Goal: Obtain resource: Obtain resource

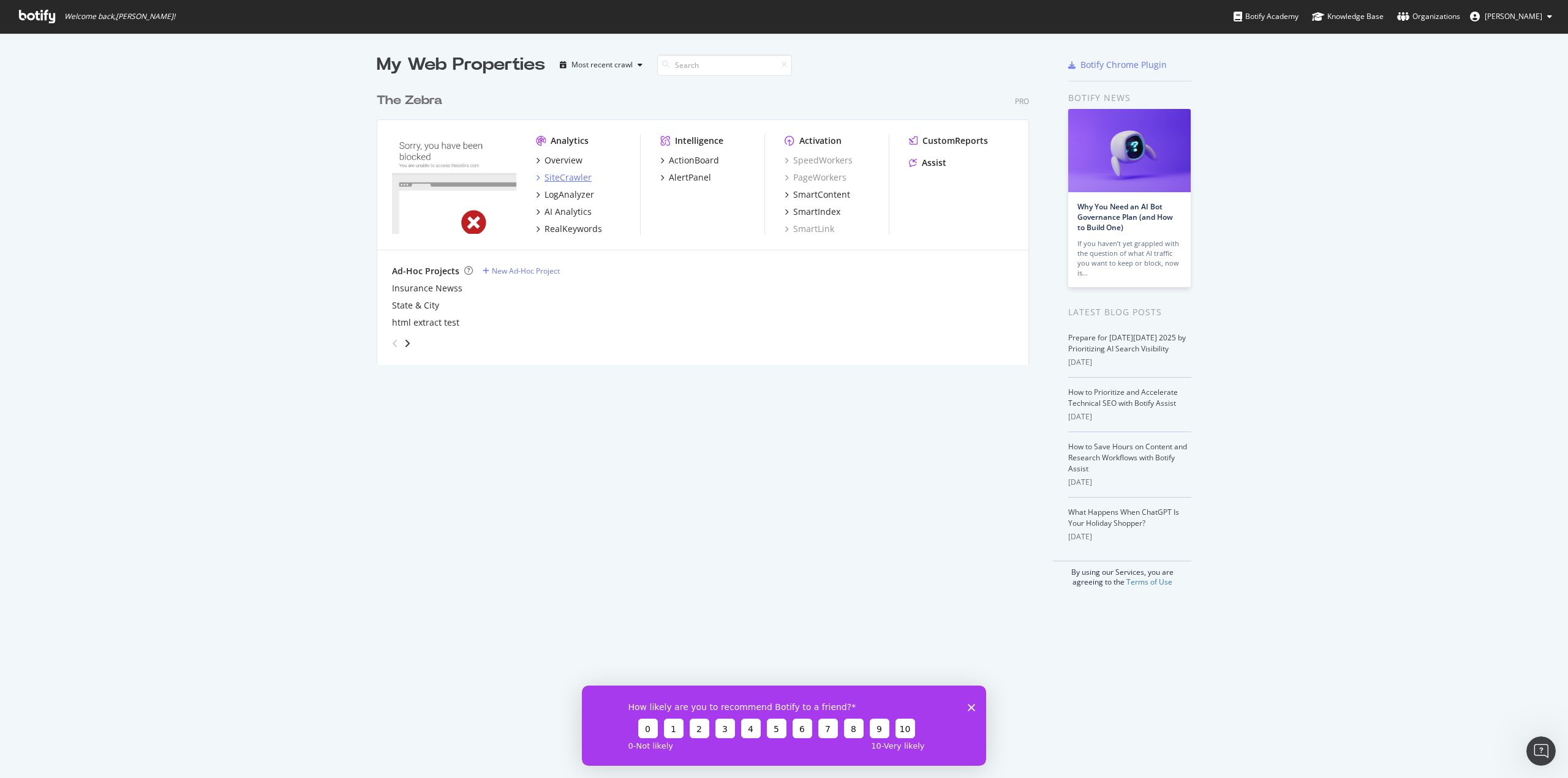
click at [560, 179] on div "SiteCrawler" at bounding box center [568, 177] width 47 height 12
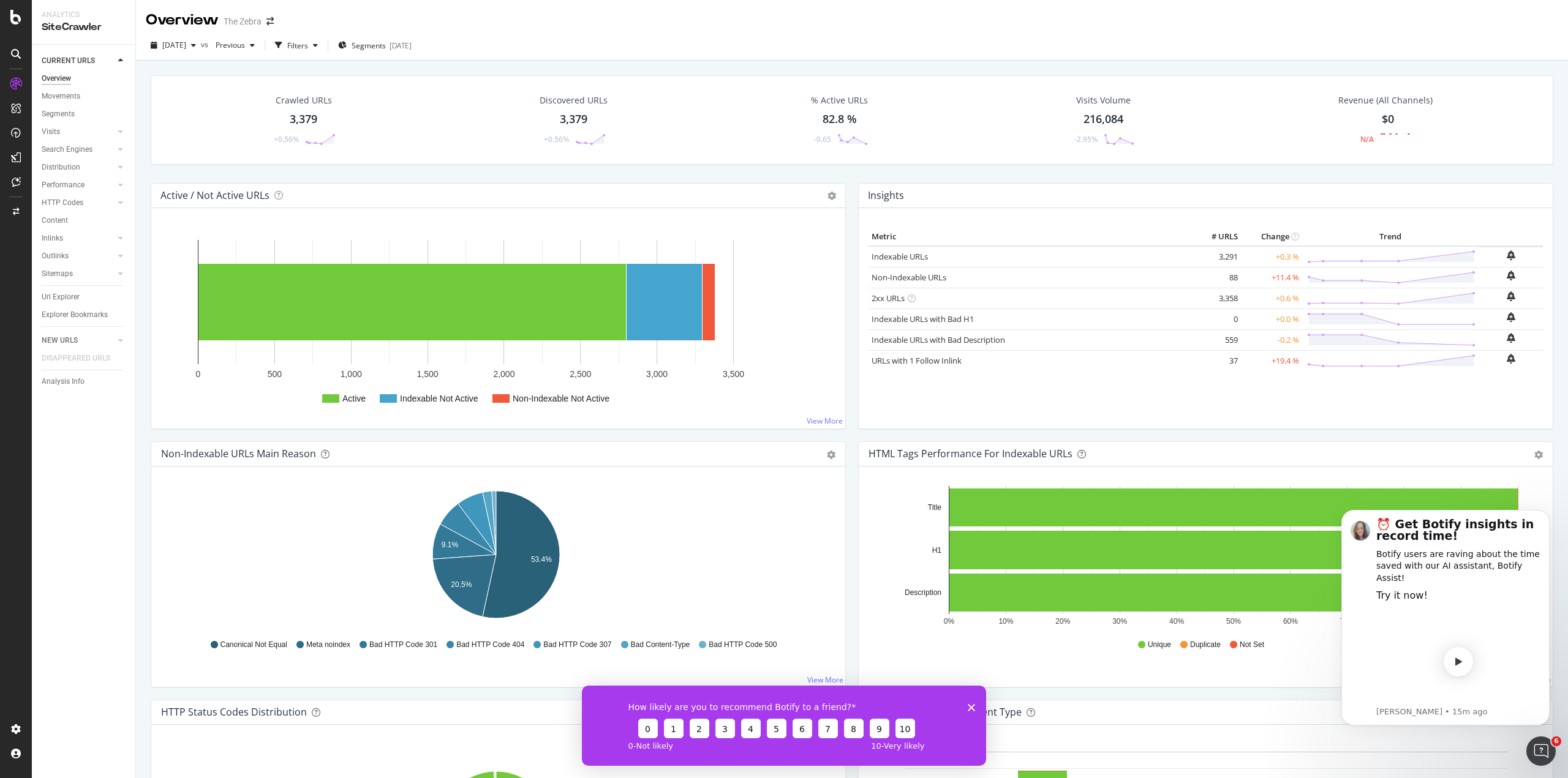
drag, startPoint x: 48, startPoint y: 297, endPoint x: 178, endPoint y: 317, distance: 131.5
click at [48, 297] on div "Url Explorer" at bounding box center [60, 297] width 38 height 13
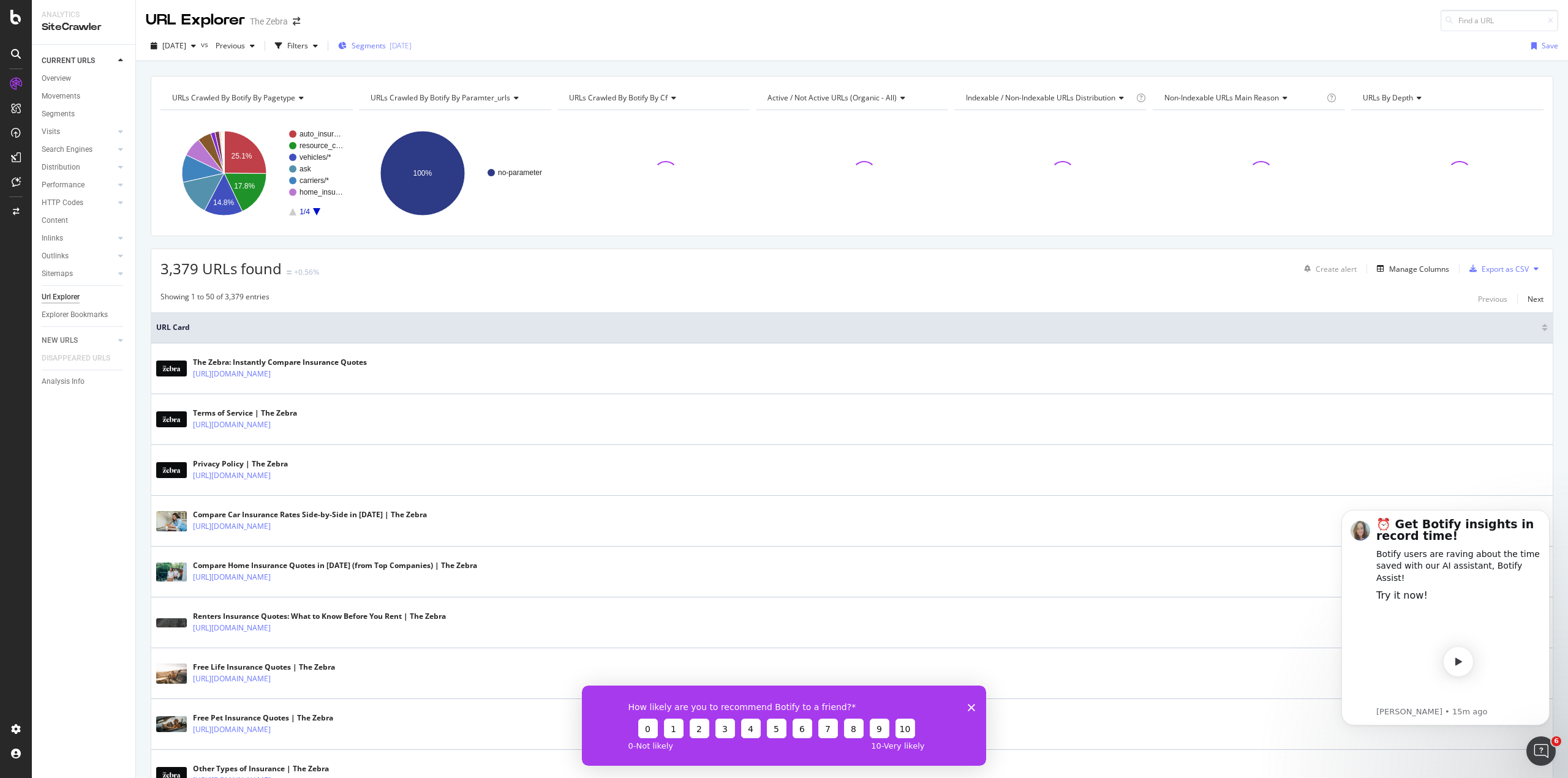
click at [411, 40] on div "Segments [DATE]" at bounding box center [375, 45] width 73 height 19
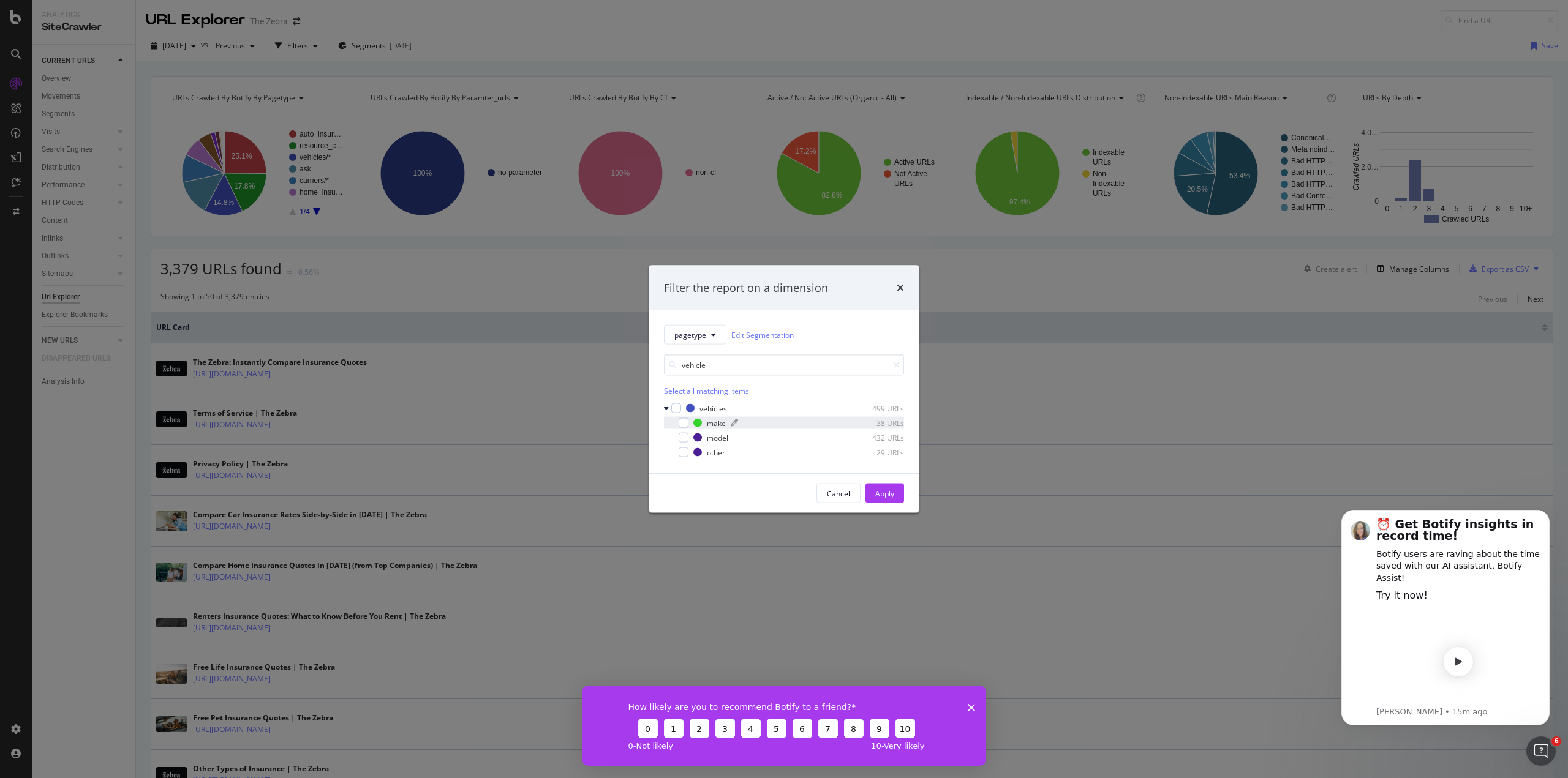
type input "vehicle"
click at [772, 421] on div "modal" at bounding box center [785, 422] width 109 height 7
click at [773, 437] on div "modal" at bounding box center [785, 437] width 106 height 7
click at [879, 490] on div "Apply" at bounding box center [884, 493] width 19 height 11
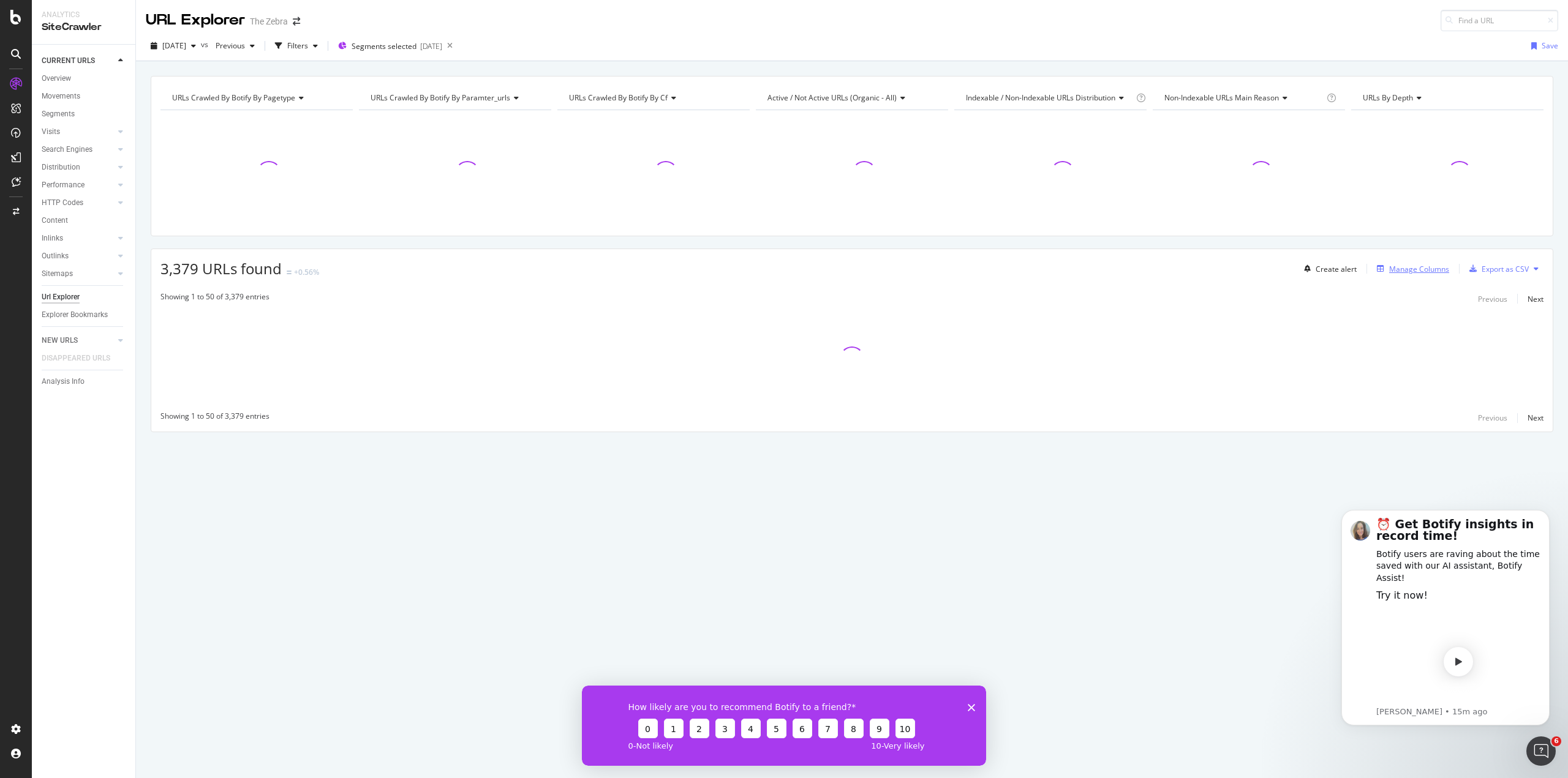
click at [1399, 268] on div "Manage Columns" at bounding box center [1419, 269] width 60 height 11
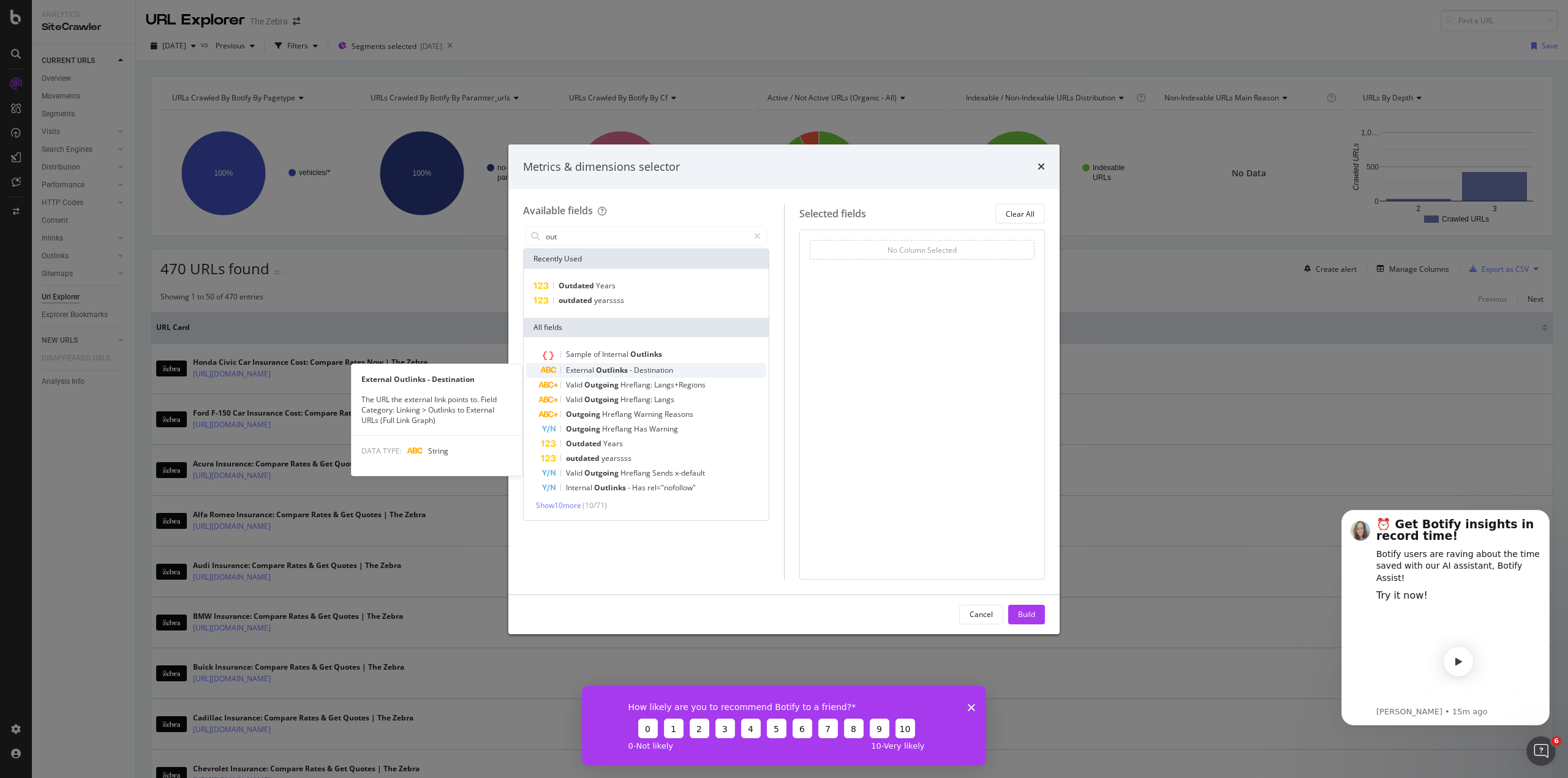
type input "out"
click at [642, 375] on span "Destination" at bounding box center [653, 370] width 40 height 11
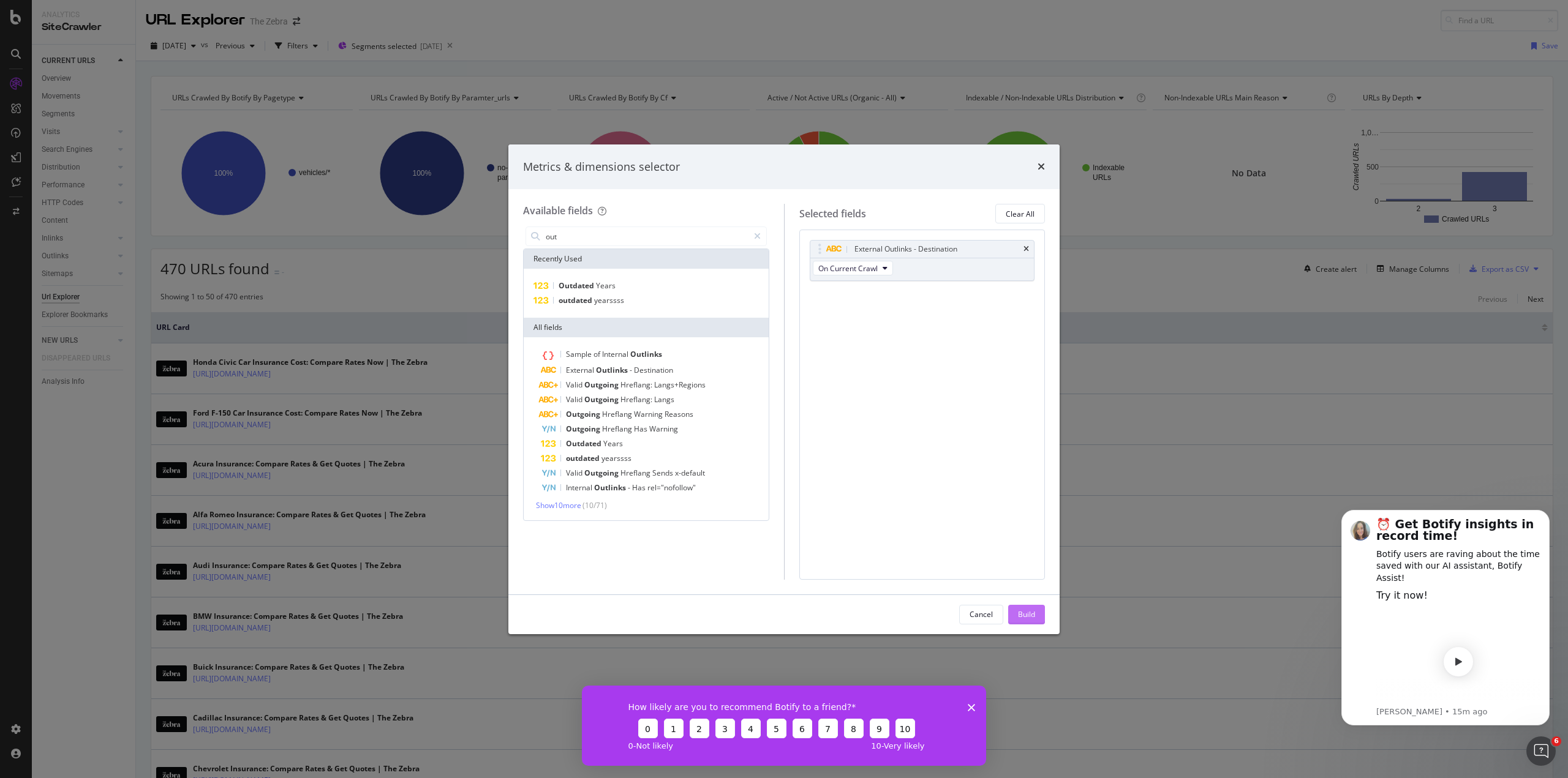
click at [1029, 616] on div "Build" at bounding box center [1026, 614] width 17 height 11
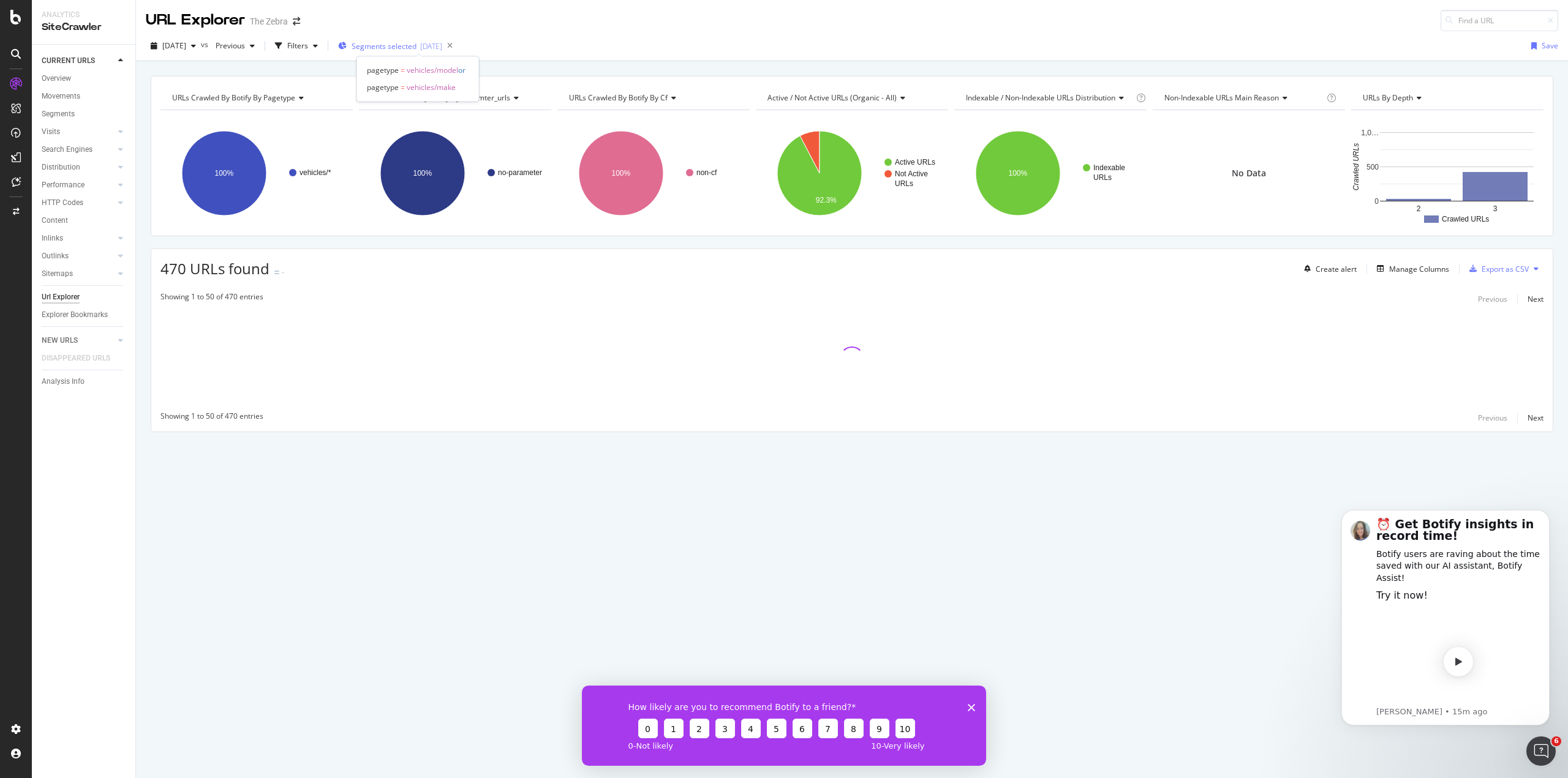
click at [442, 47] on div "[DATE]" at bounding box center [431, 46] width 22 height 11
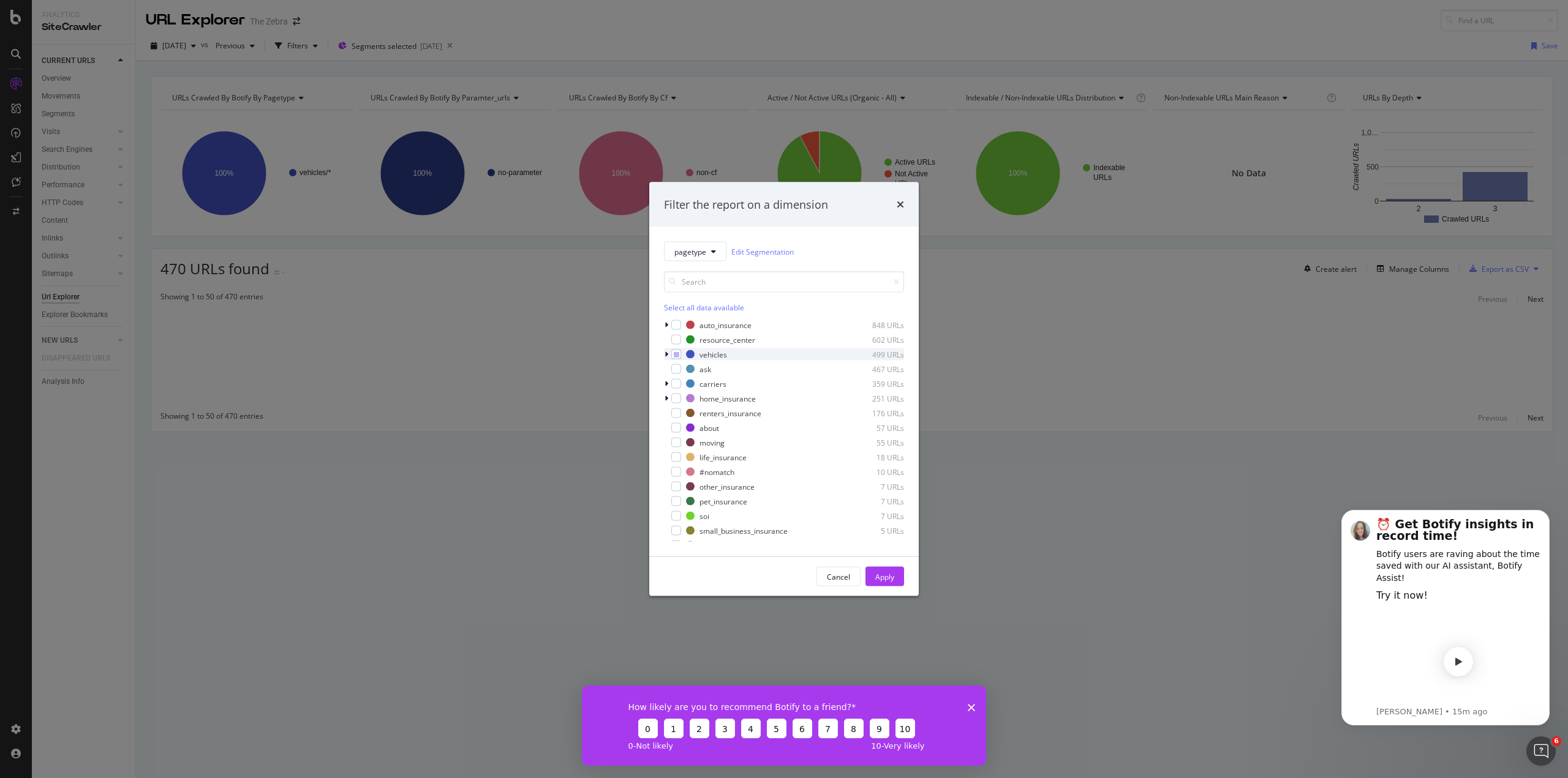
click at [666, 353] on icon "modal" at bounding box center [666, 354] width 4 height 7
click at [683, 387] on icon "modal" at bounding box center [684, 384] width 6 height 6
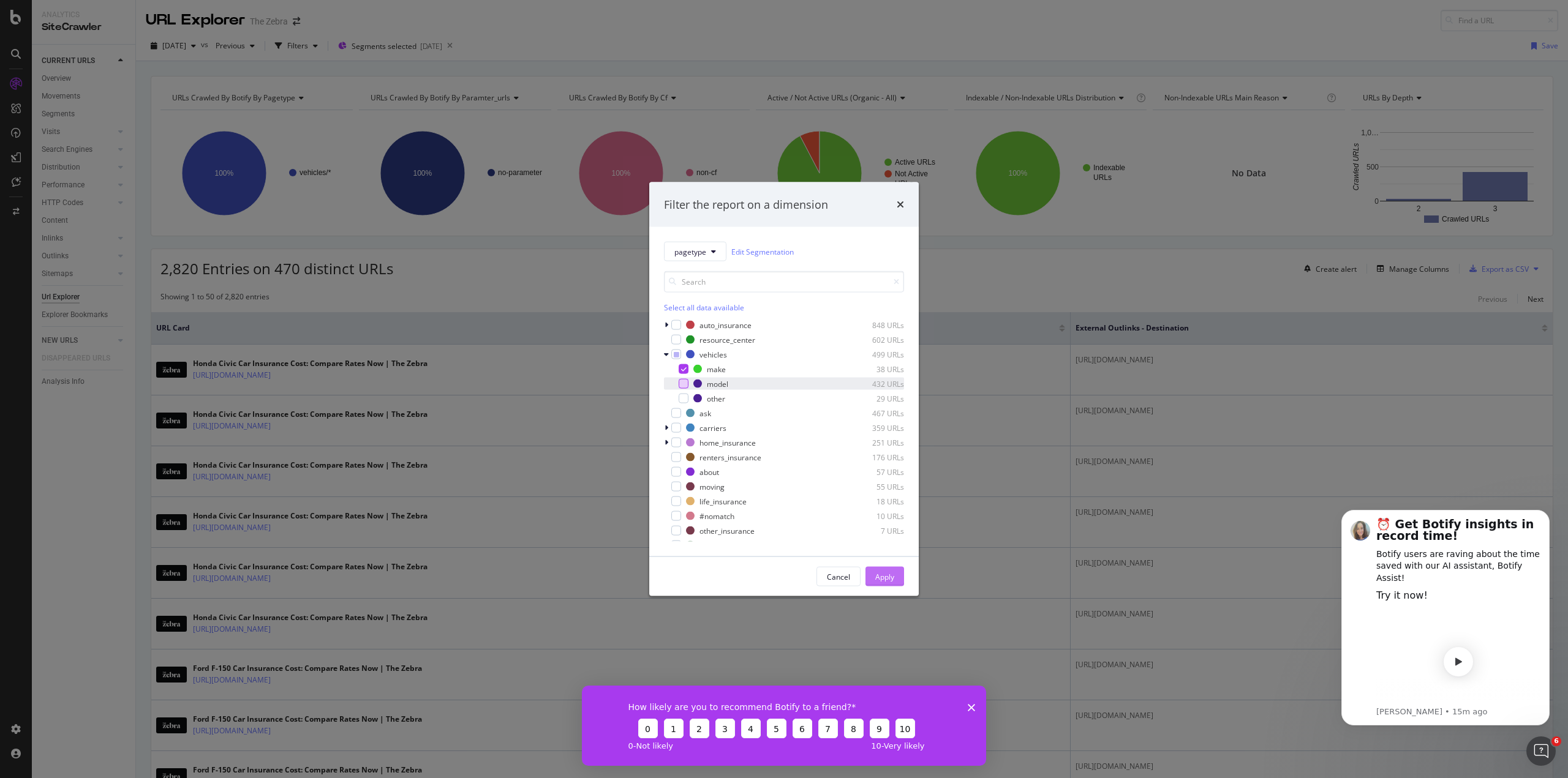
click at [885, 576] on div "Apply" at bounding box center [884, 576] width 19 height 11
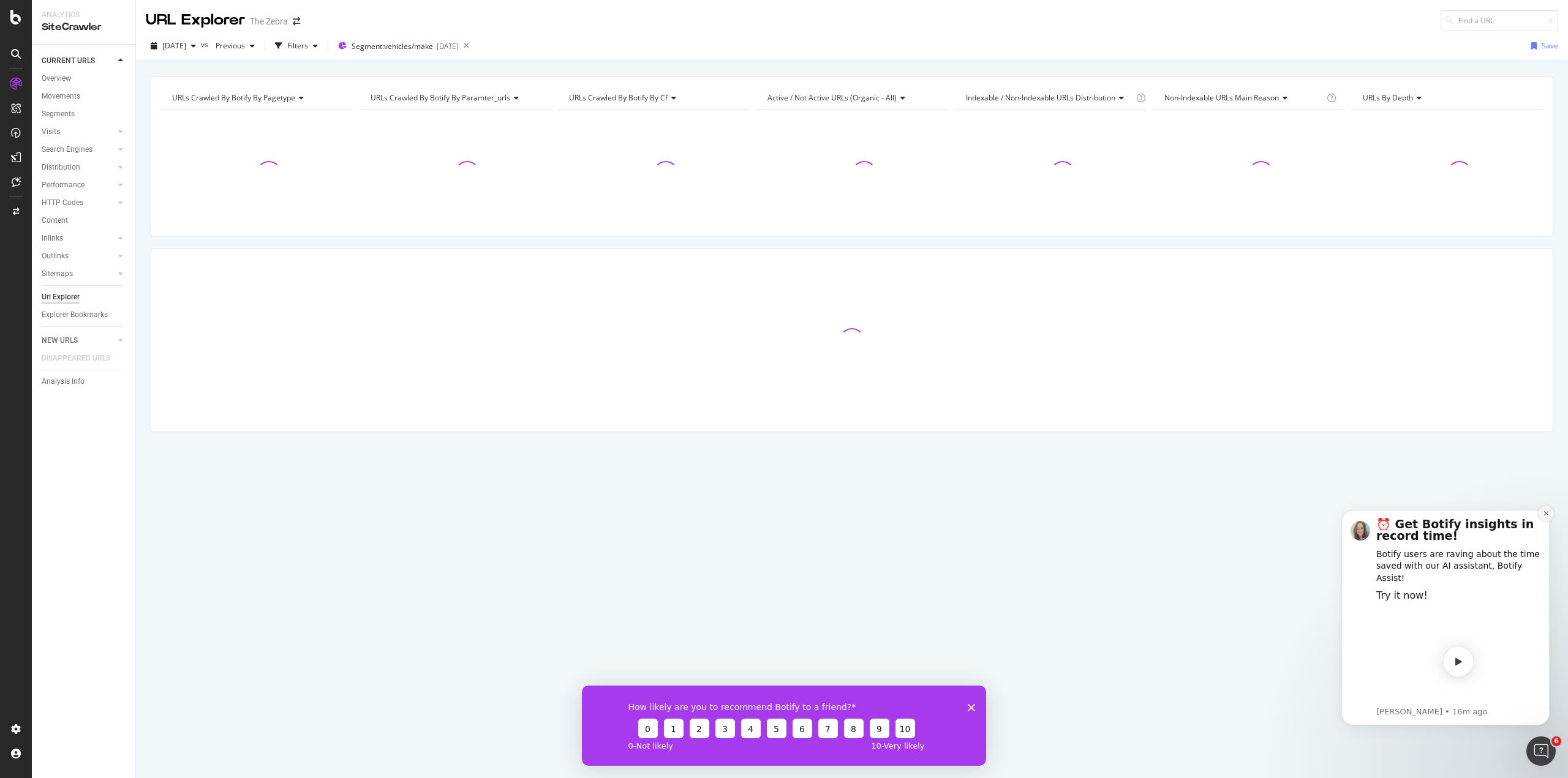
click at [1546, 517] on icon "Dismiss notification" at bounding box center [1545, 513] width 7 height 7
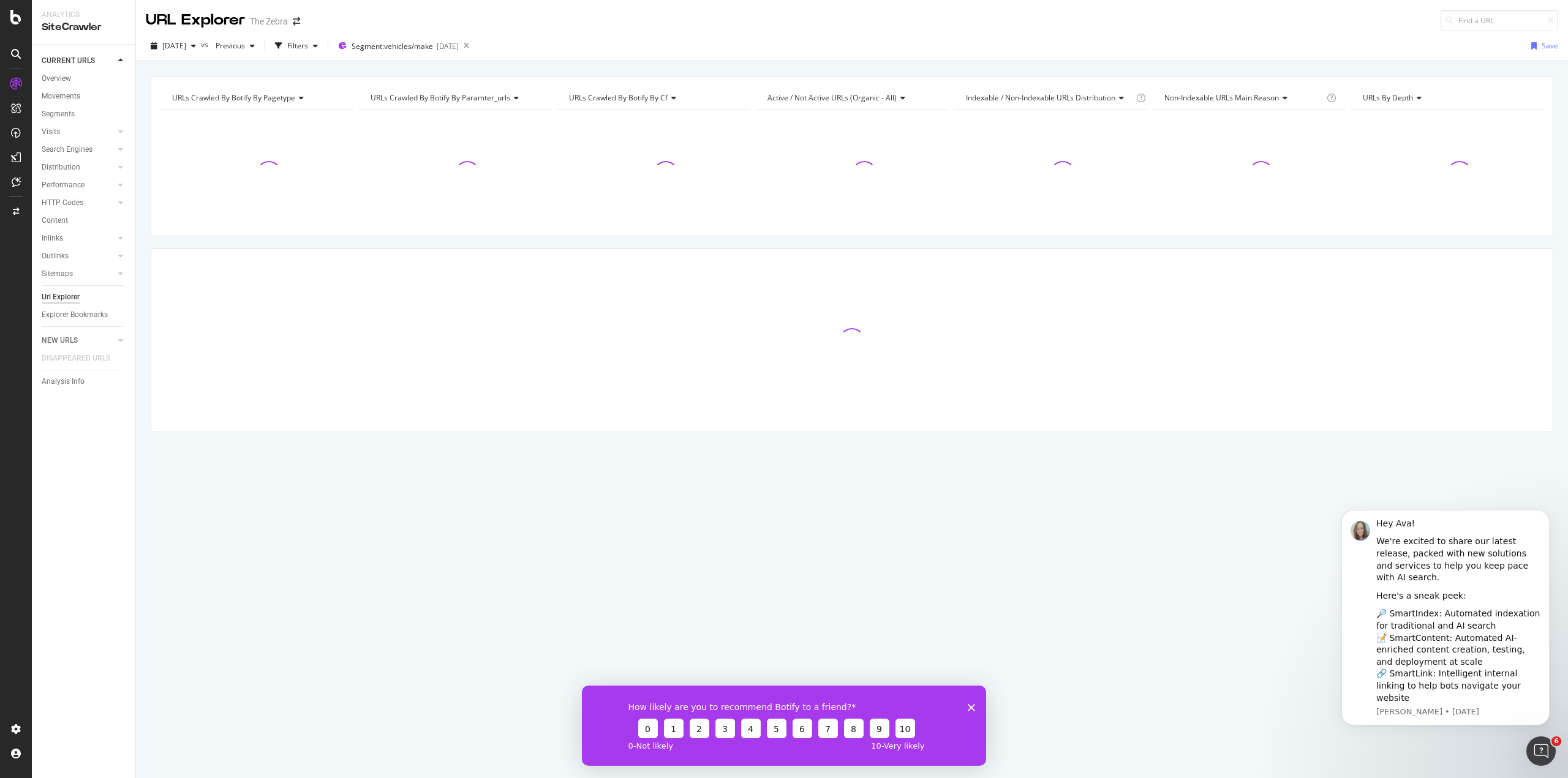
click at [970, 706] on polygon "Close survey" at bounding box center [971, 707] width 7 height 7
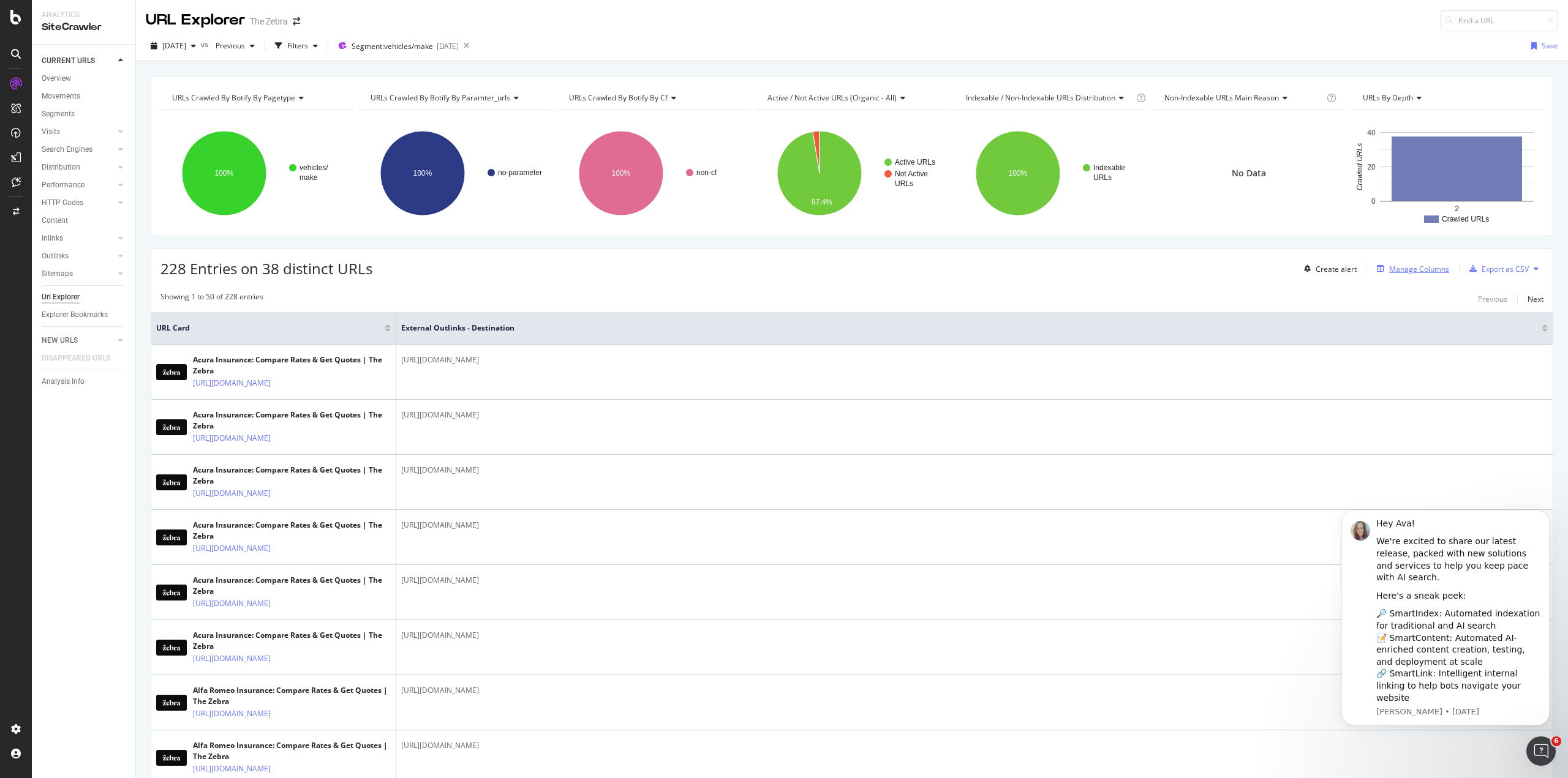
click at [1391, 269] on div "Manage Columns" at bounding box center [1419, 269] width 60 height 11
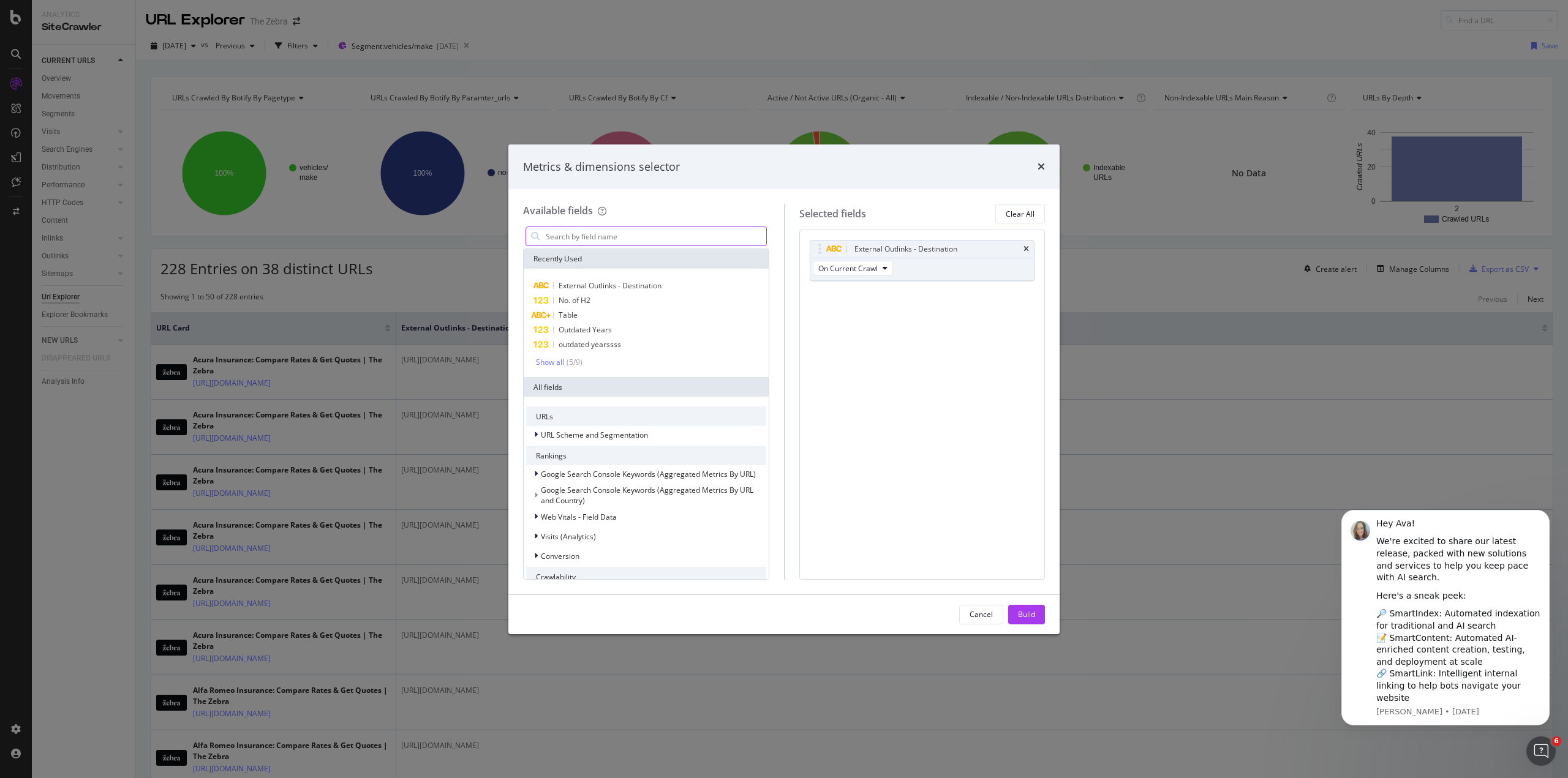
click at [683, 240] on input "modal" at bounding box center [655, 236] width 221 height 19
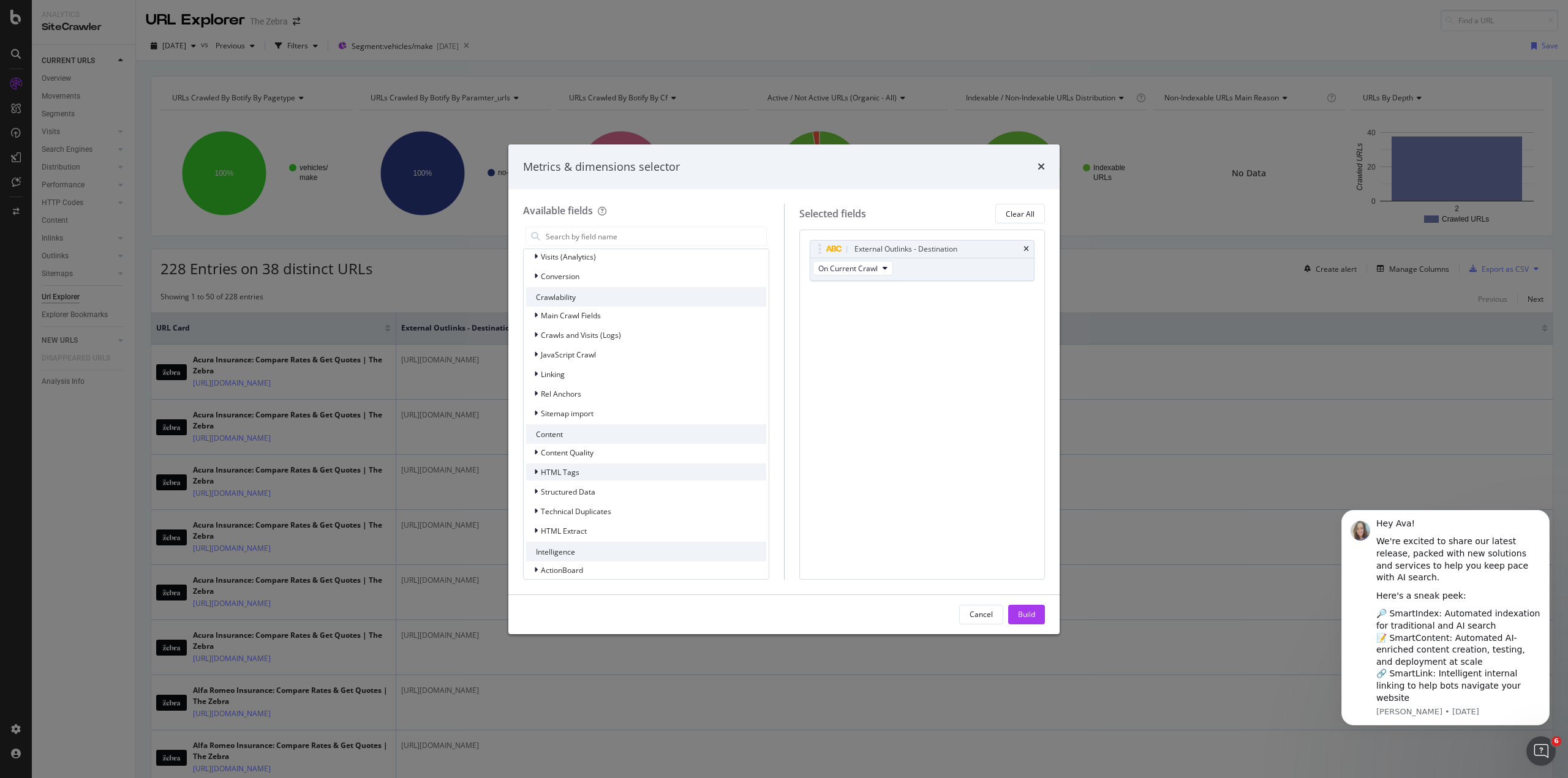
scroll to position [289, 0]
click at [580, 366] on div "Linking" at bounding box center [646, 365] width 240 height 17
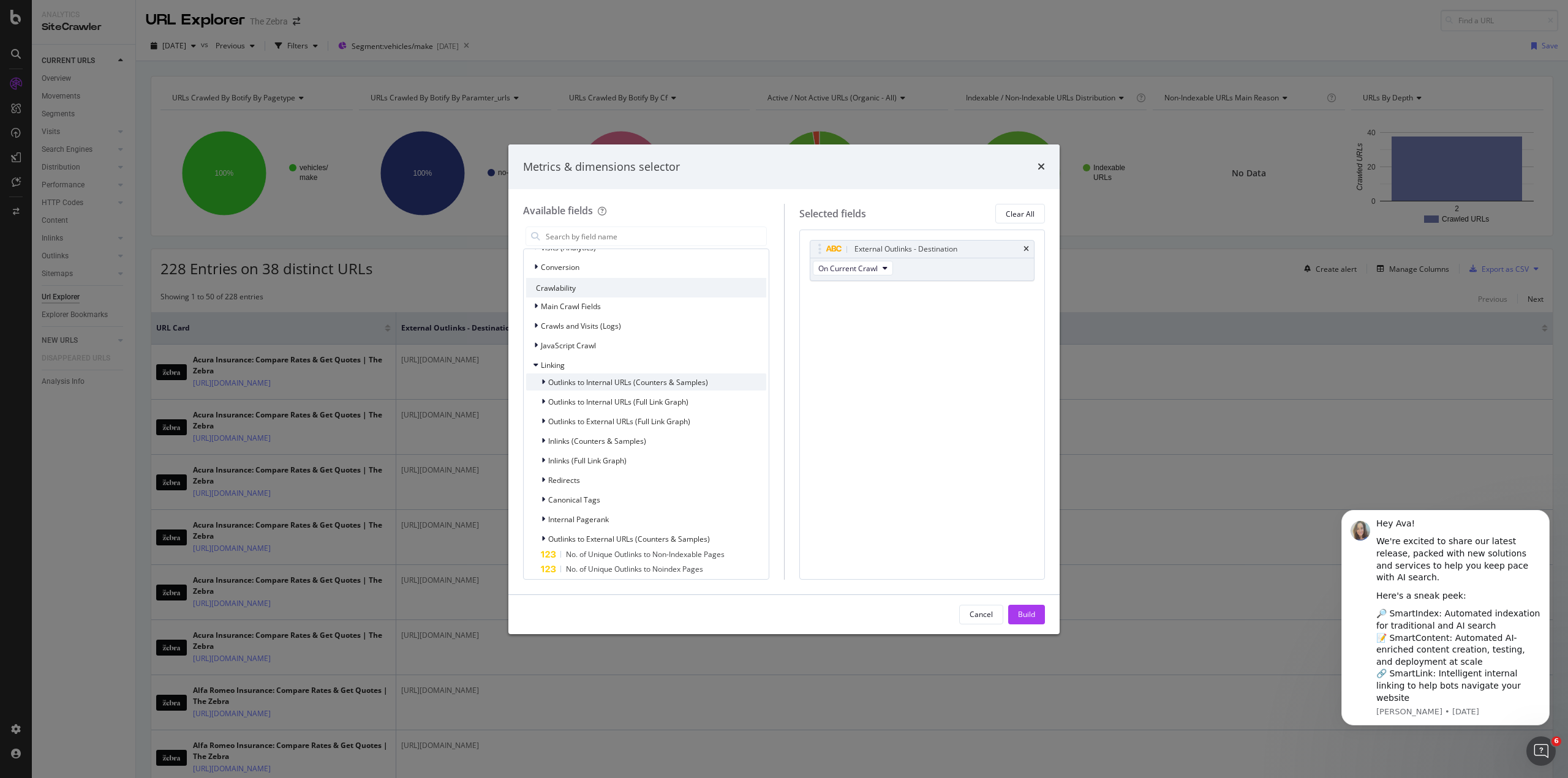
click at [647, 381] on span "Outlinks to Internal URLs (Counters & Samples)" at bounding box center [628, 383] width 160 height 11
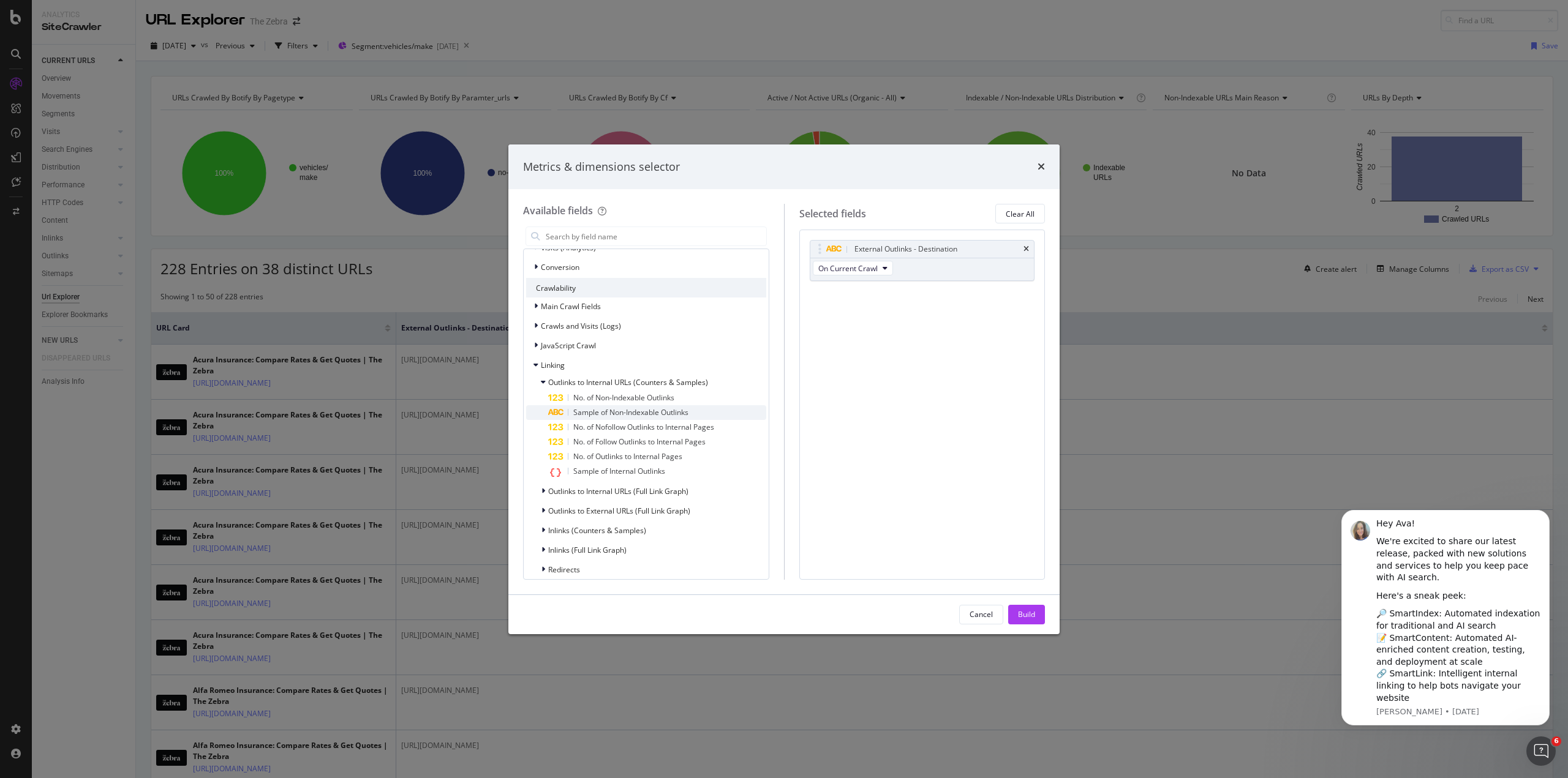
click at [605, 410] on span "Sample of Non-Indexable Outlinks" at bounding box center [631, 412] width 115 height 11
click at [1033, 611] on div "Build" at bounding box center [1026, 614] width 17 height 11
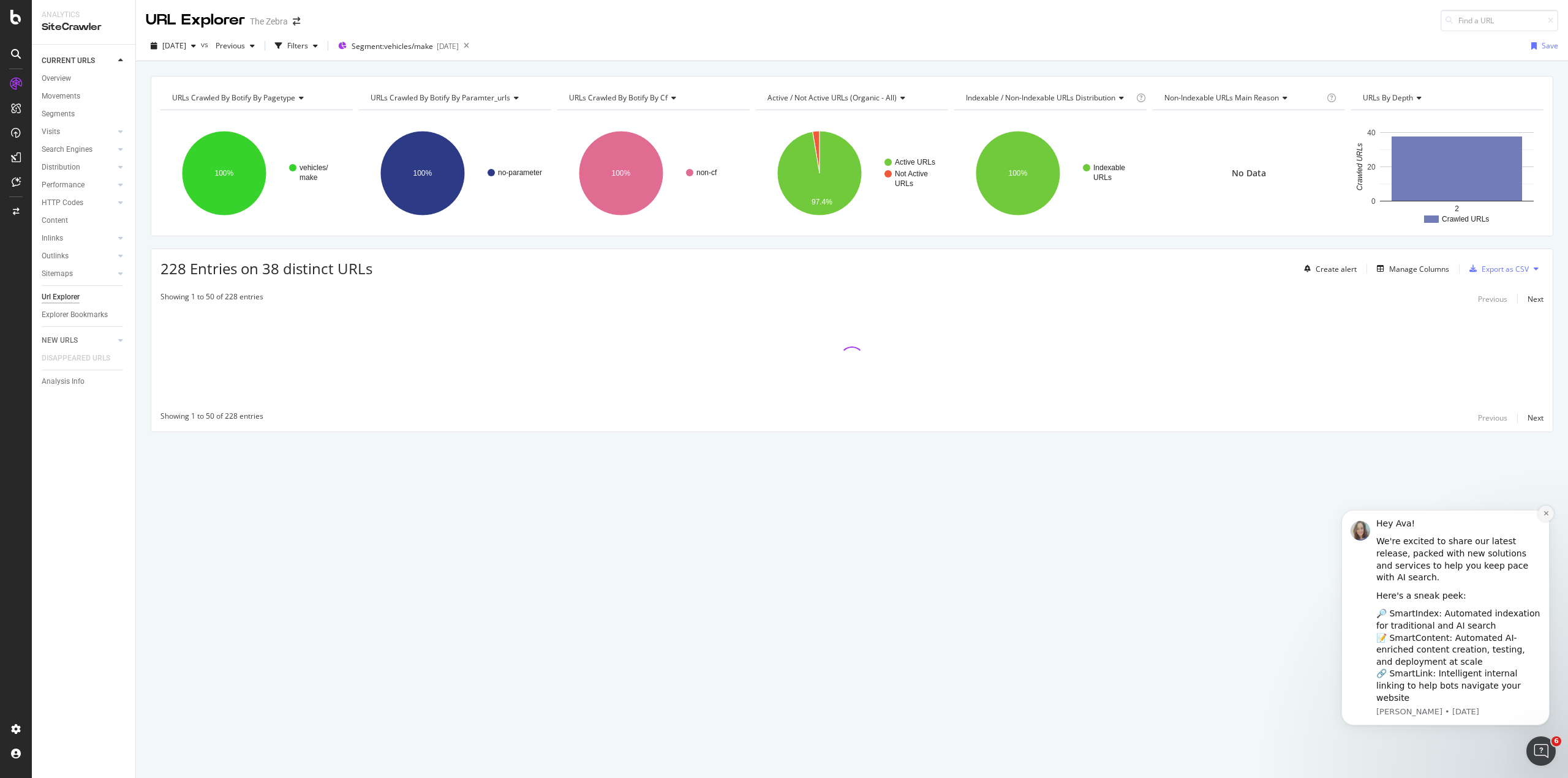
click at [1546, 517] on icon "Dismiss notification" at bounding box center [1545, 513] width 7 height 7
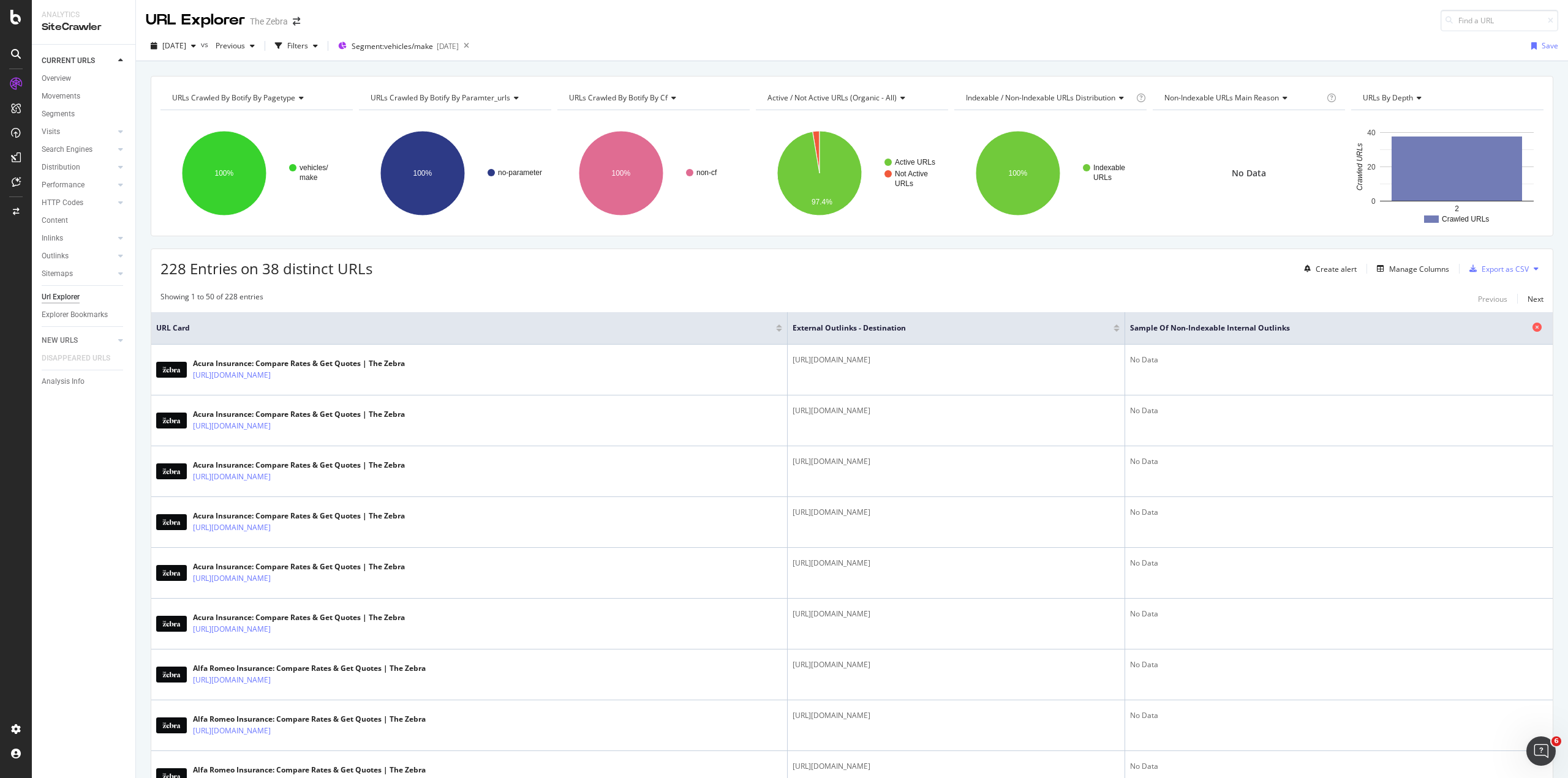
click at [1532, 326] on icon at bounding box center [1536, 326] width 9 height 9
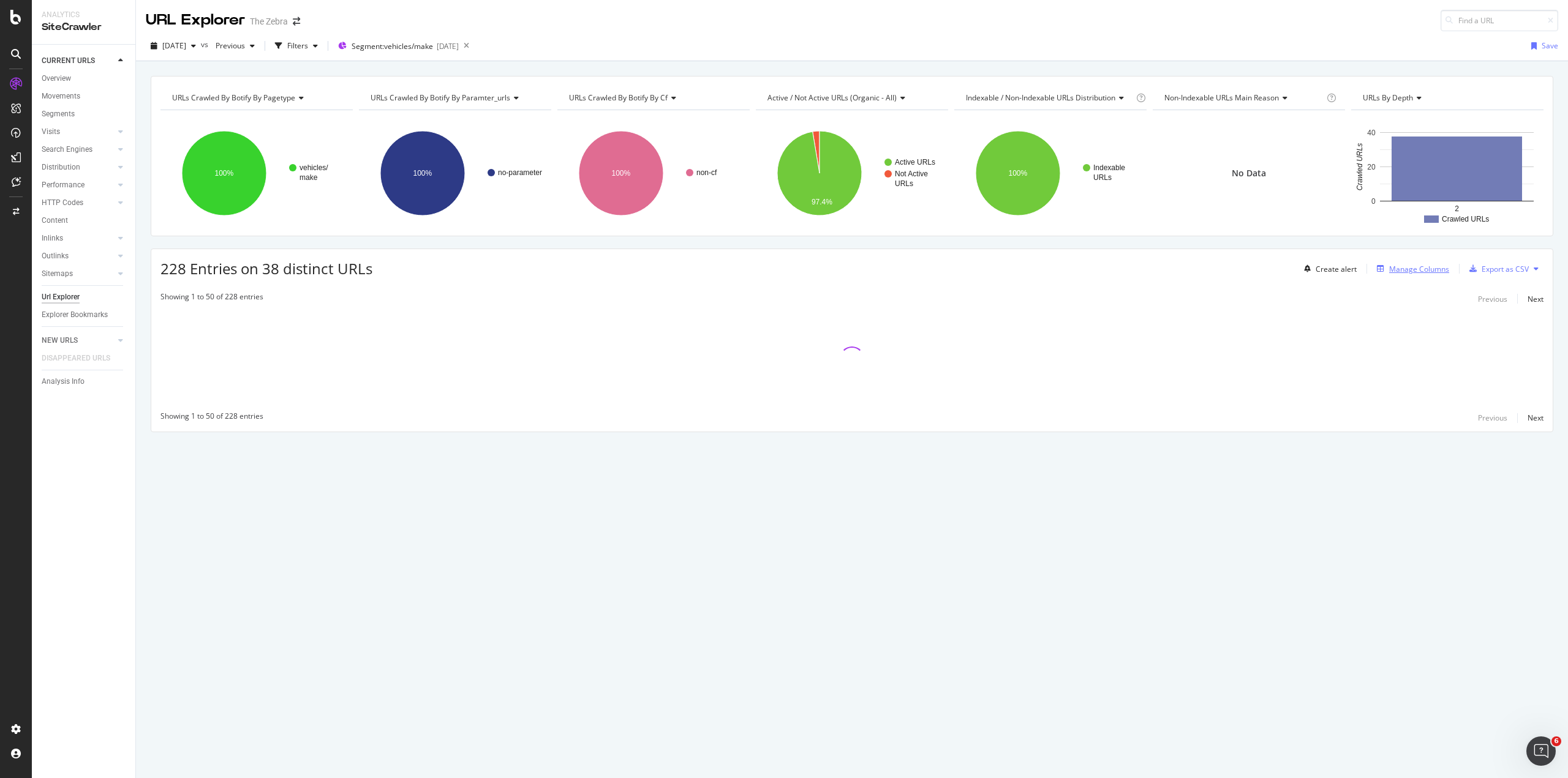
click at [1391, 266] on div "Manage Columns" at bounding box center [1419, 269] width 60 height 11
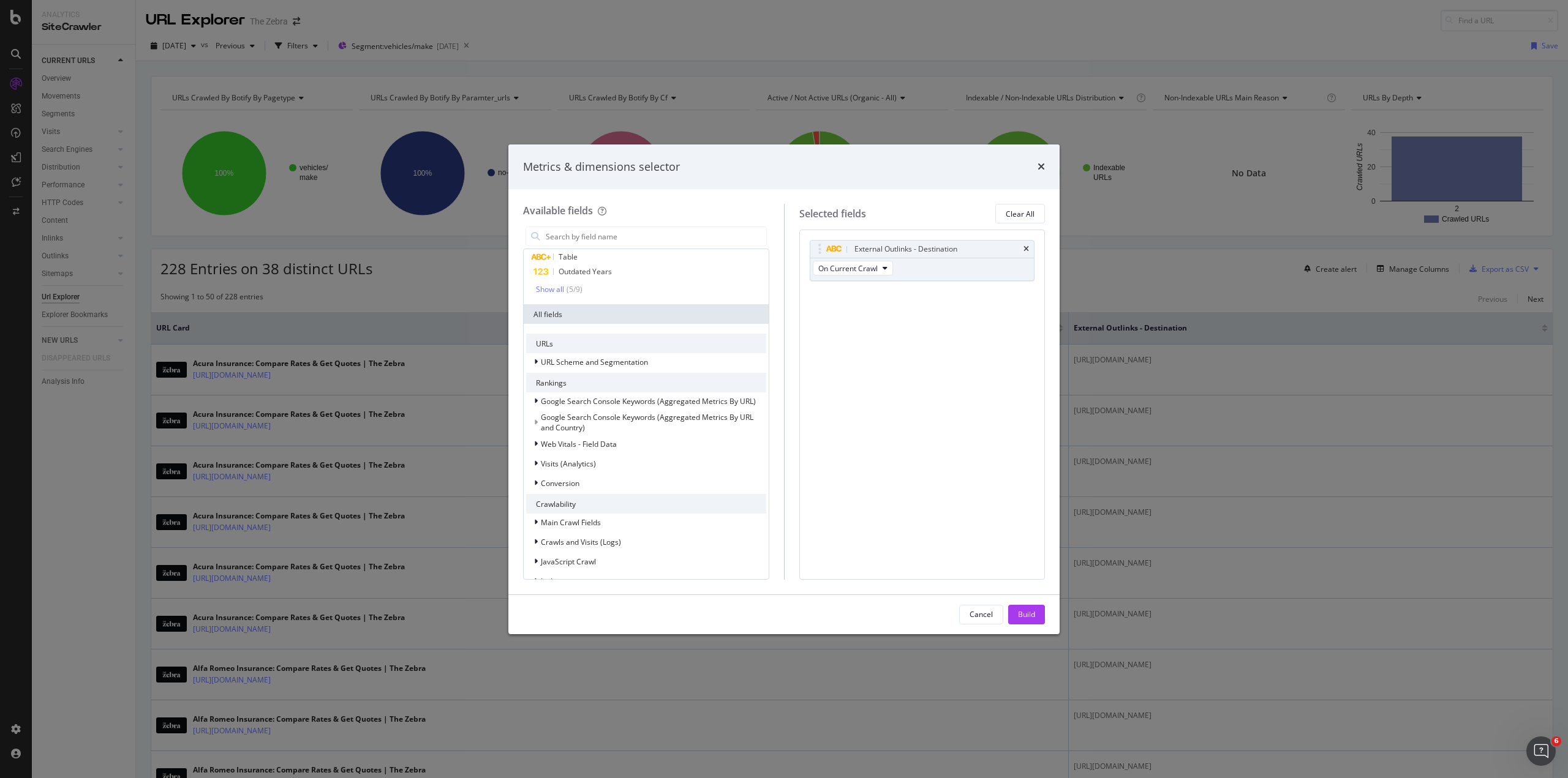
scroll to position [289, 0]
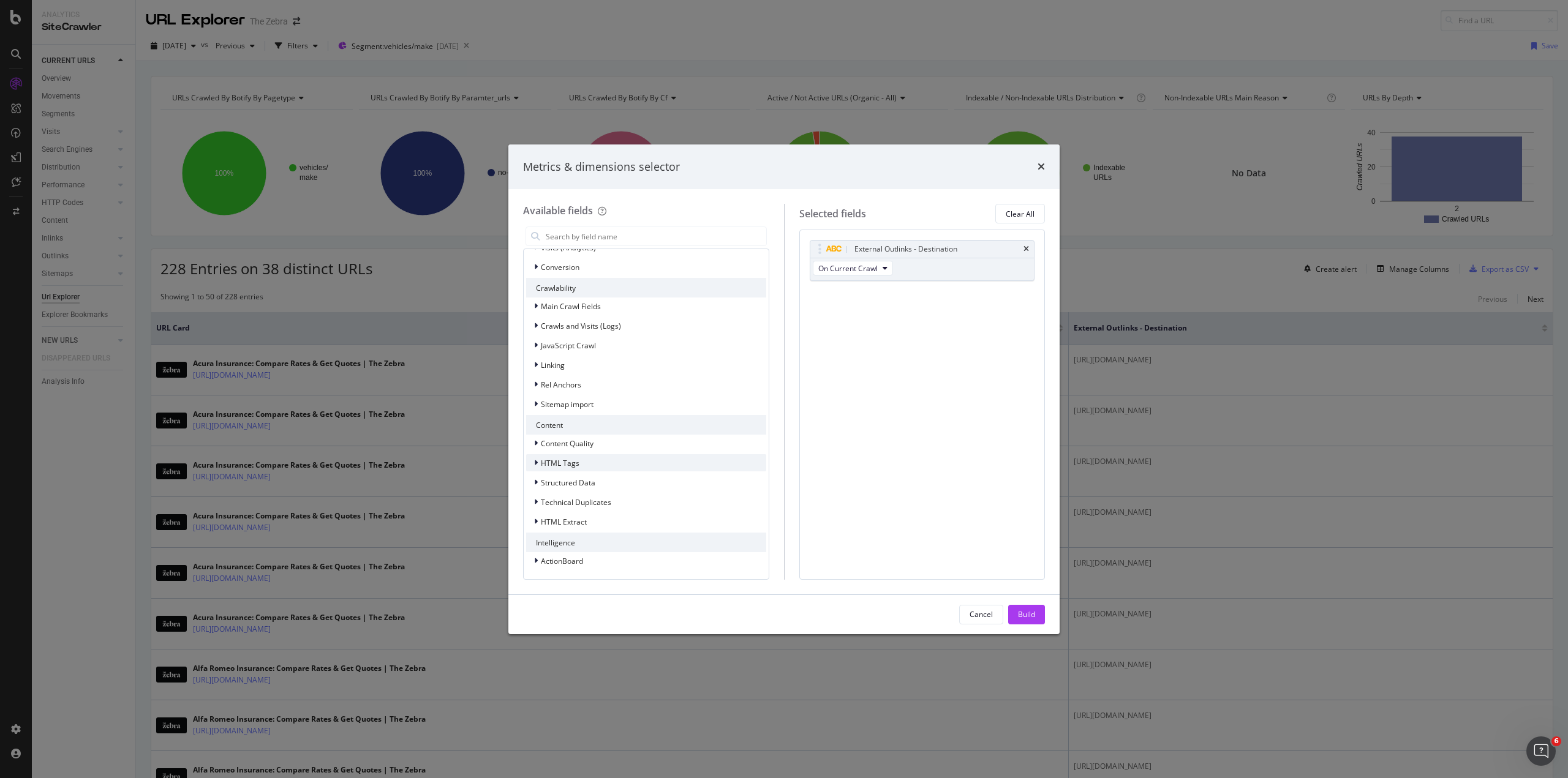
click at [599, 462] on div "HTML Tags" at bounding box center [646, 463] width 240 height 17
click at [604, 364] on div "Linking" at bounding box center [646, 365] width 240 height 17
click at [597, 443] on span "Inlinks (Counters & Samples)" at bounding box center [596, 441] width 98 height 11
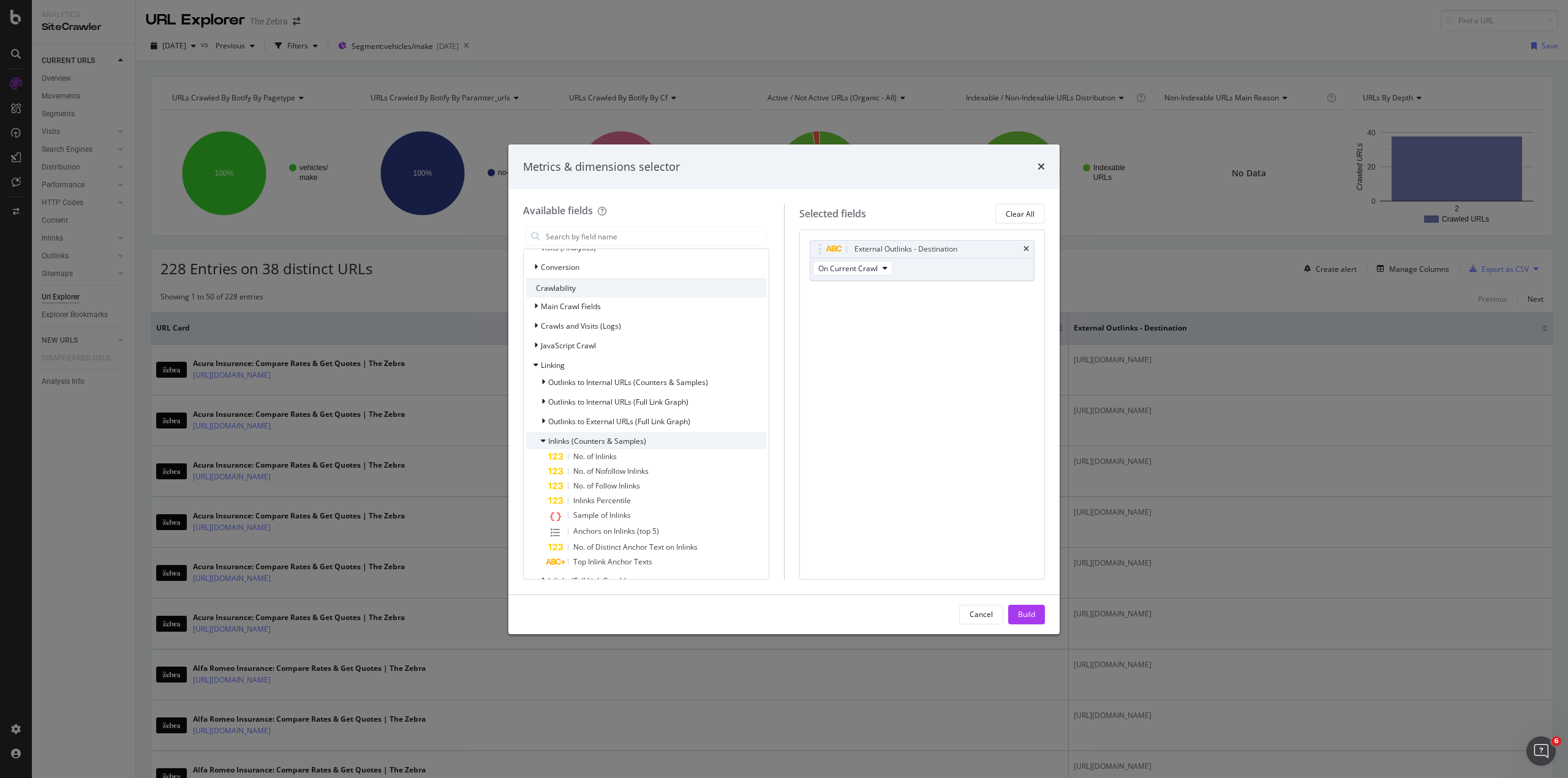
click at [598, 443] on span "Inlinks (Counters & Samples)" at bounding box center [596, 441] width 98 height 11
click at [603, 401] on span "Outlinks to Internal URLs (Full Link Graph)" at bounding box center [618, 401] width 140 height 11
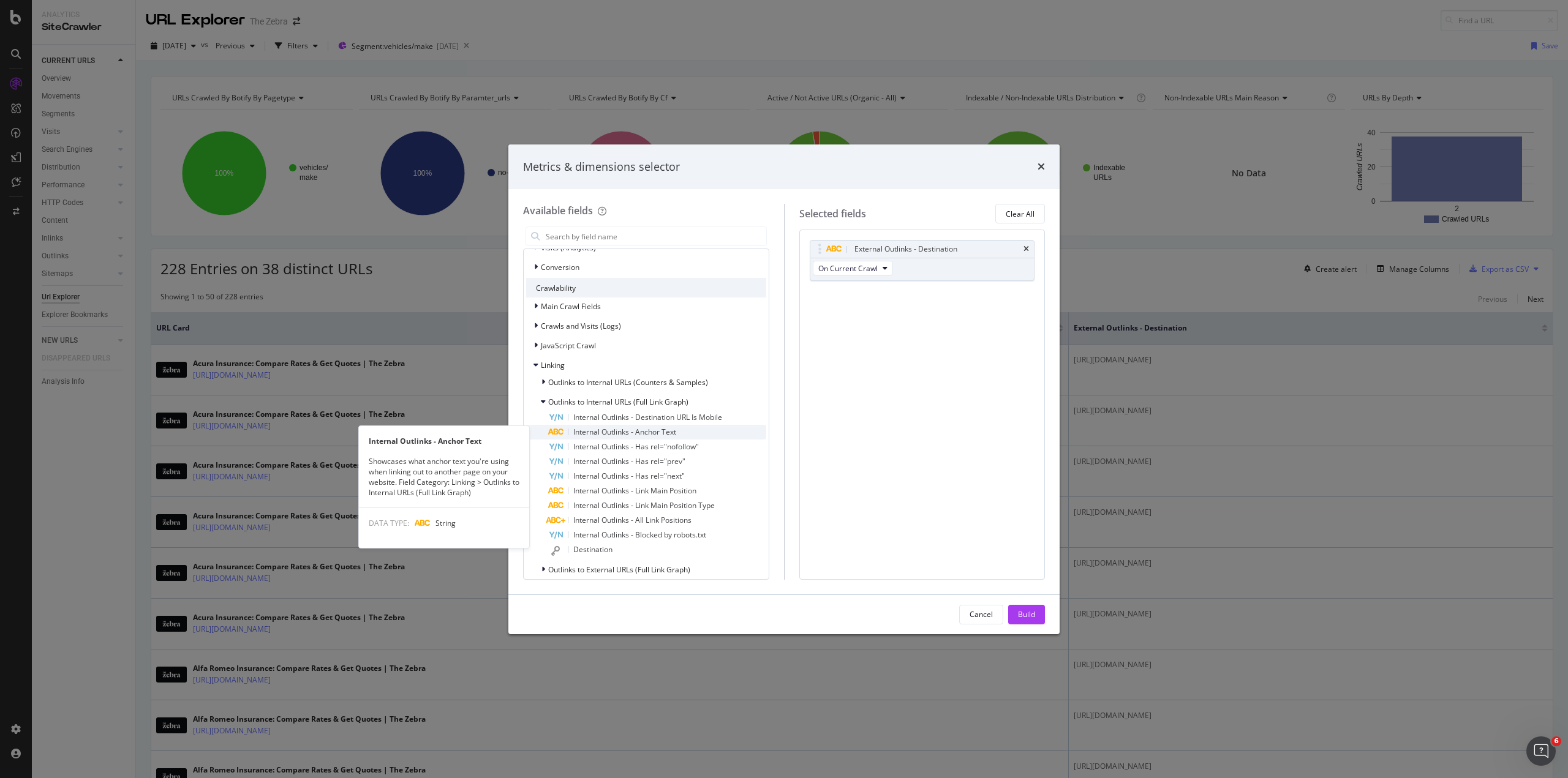
click at [595, 434] on span "Internal Outlinks - Anchor Text" at bounding box center [625, 432] width 103 height 11
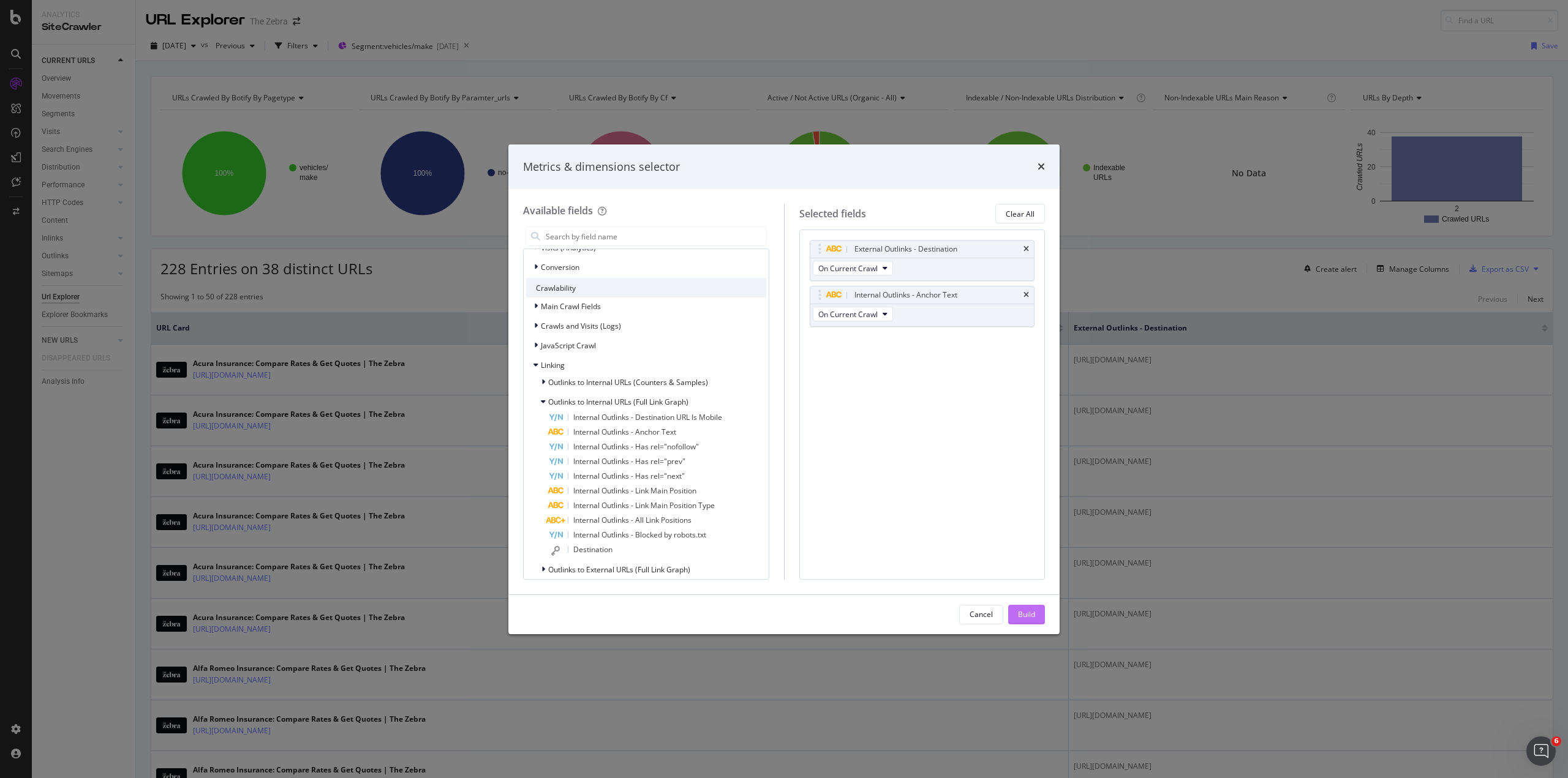
click at [1030, 614] on div "Build" at bounding box center [1026, 614] width 17 height 11
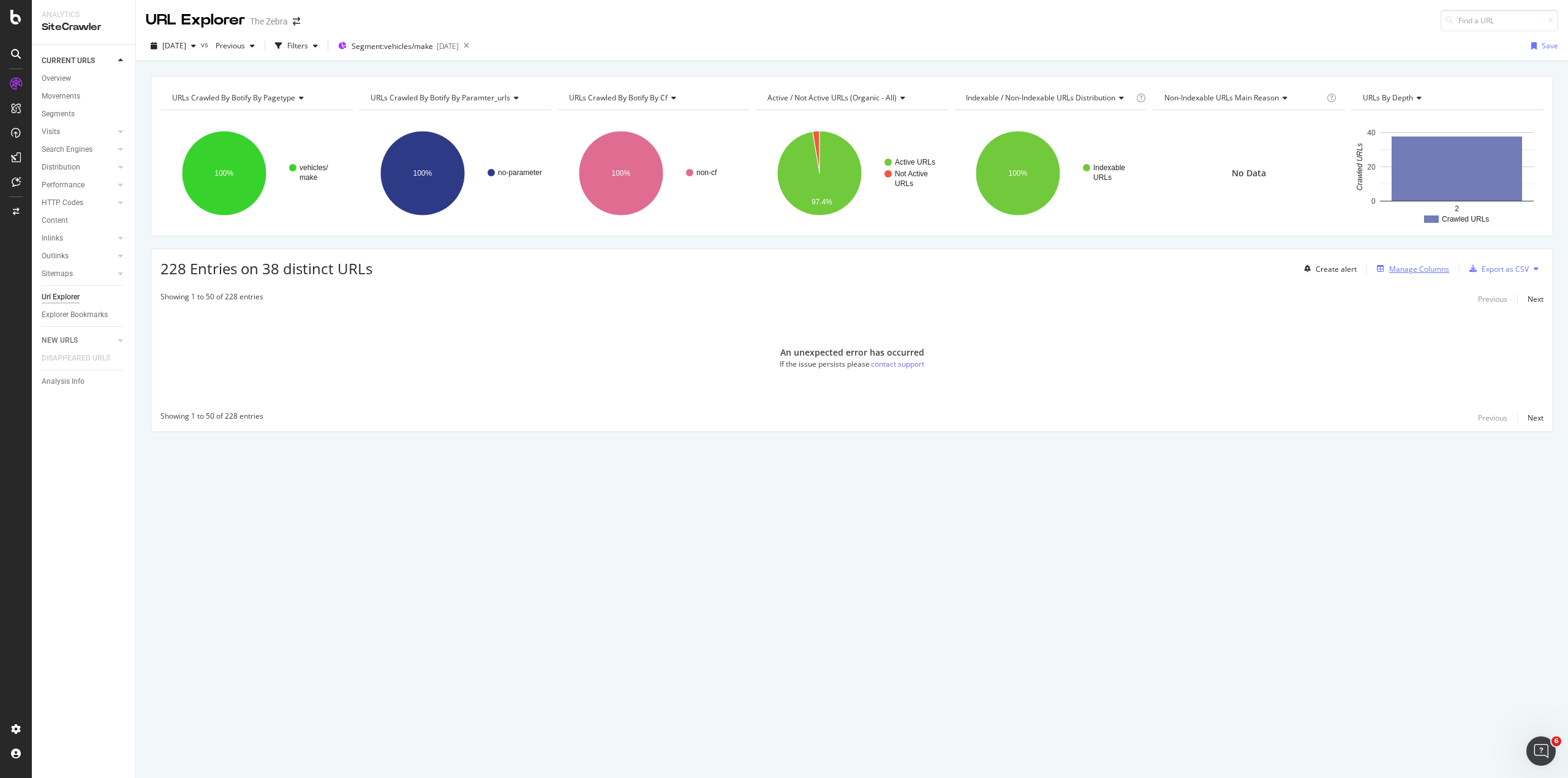
click at [1420, 269] on div "Manage Columns" at bounding box center [1419, 269] width 60 height 11
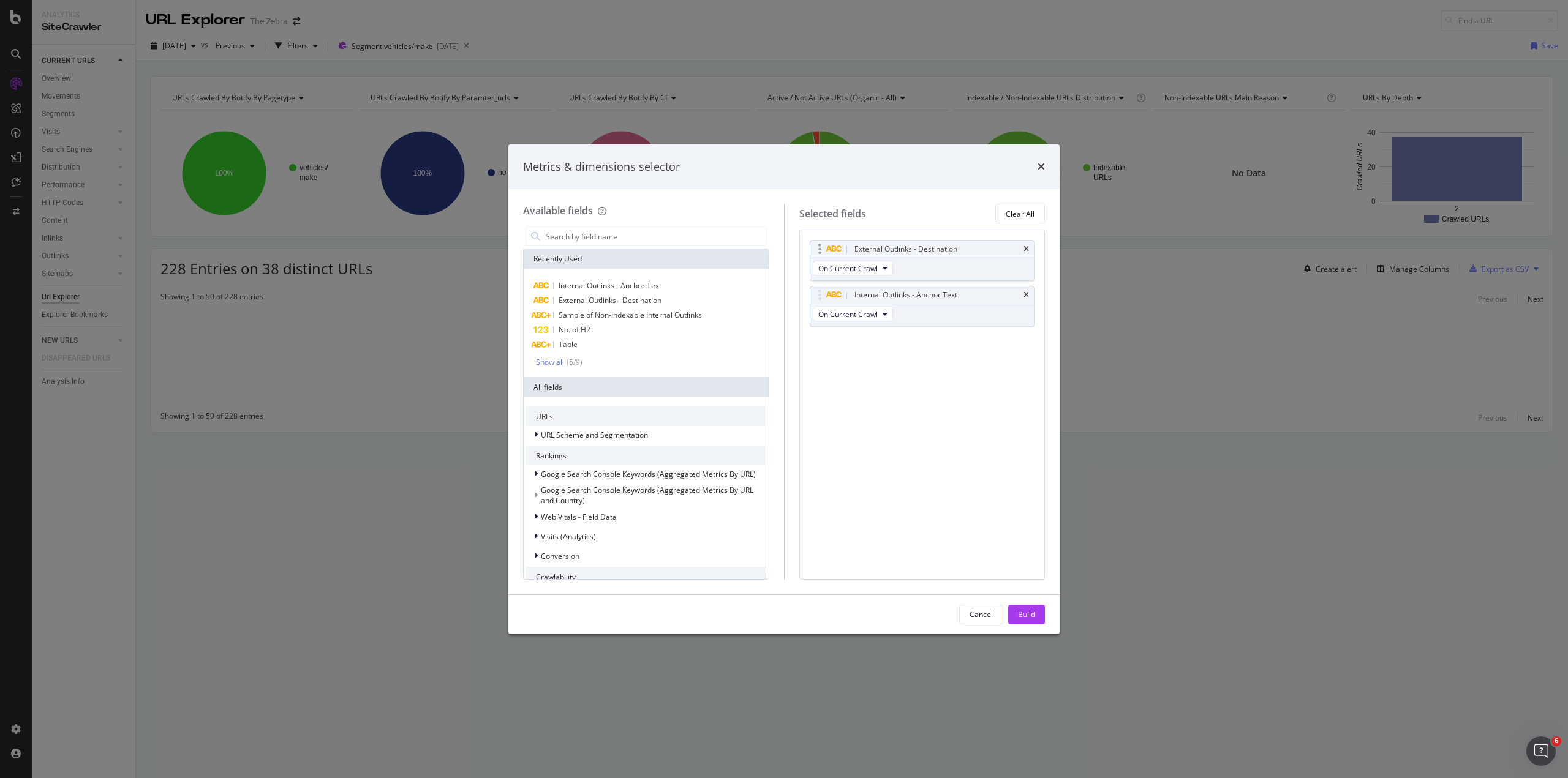
click at [1029, 248] on div "External Outlinks - Destination" at bounding box center [922, 248] width 224 height 17
click at [1033, 612] on div "Build" at bounding box center [1026, 614] width 17 height 11
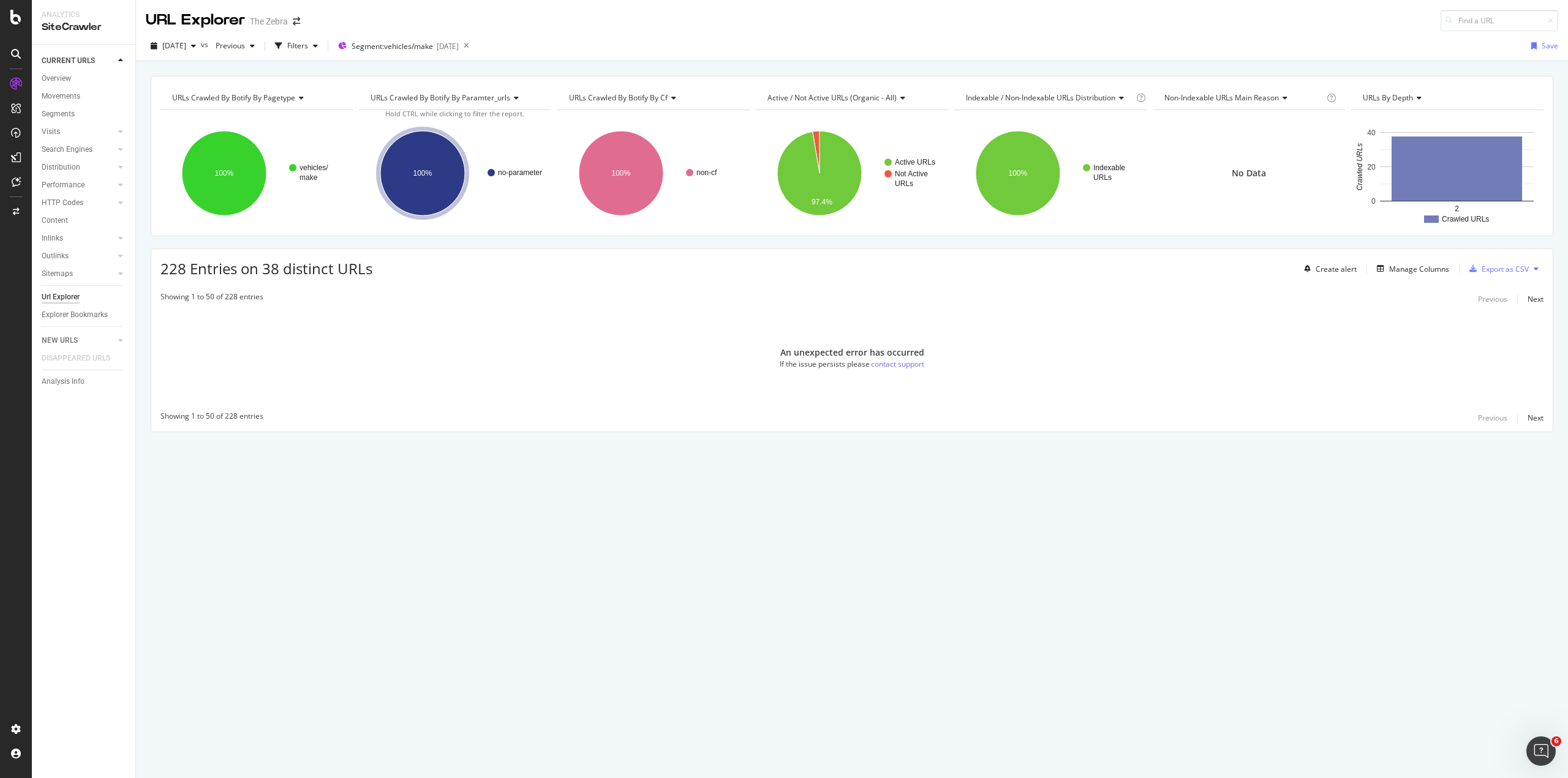
click at [294, 301] on div "Showing 1 to 50 of 228 entries Previous Next" at bounding box center [851, 299] width 1401 height 15
click at [1404, 268] on div "Manage Columns" at bounding box center [1419, 269] width 60 height 11
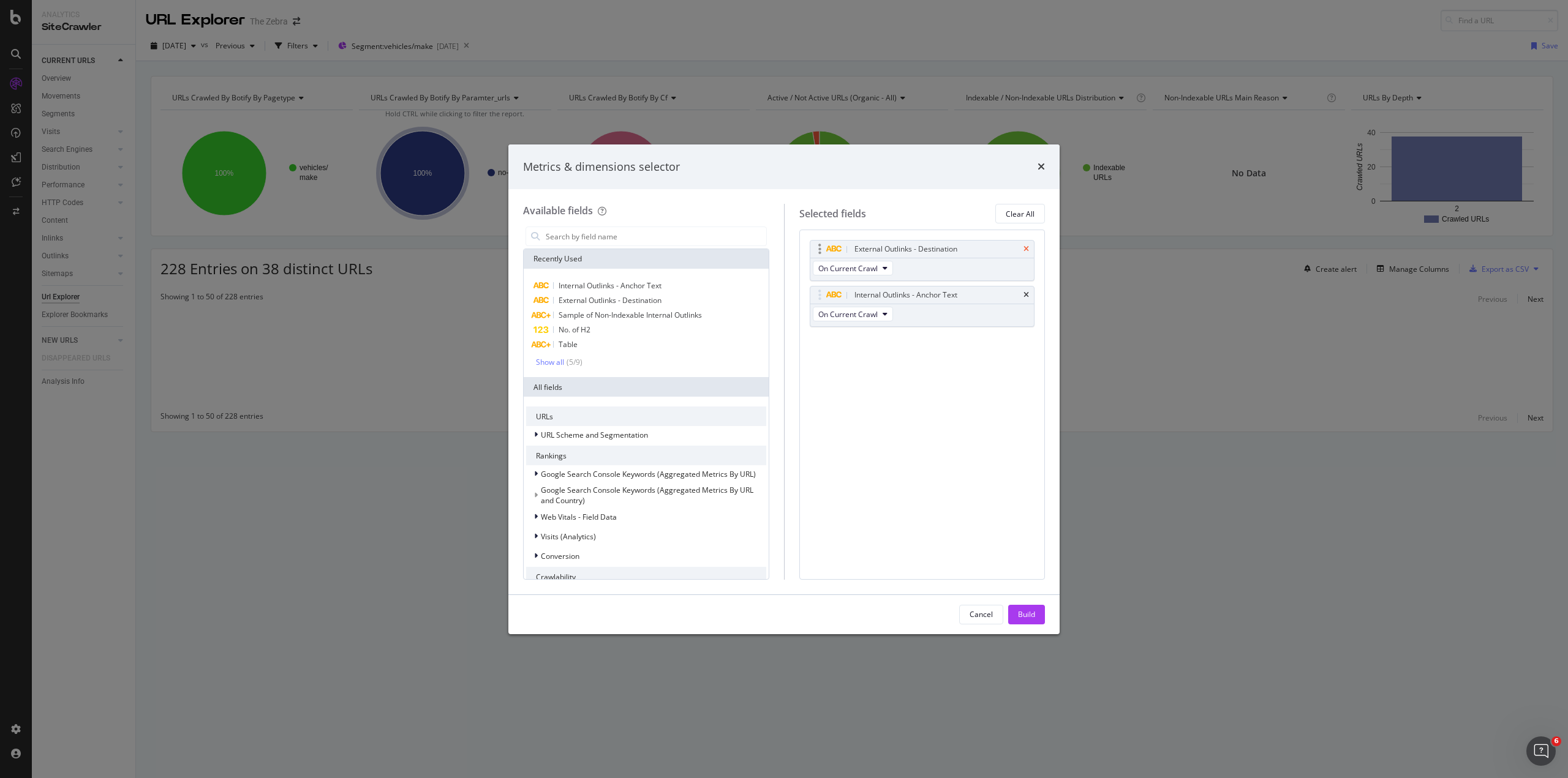
click at [1027, 249] on icon "times" at bounding box center [1026, 248] width 6 height 7
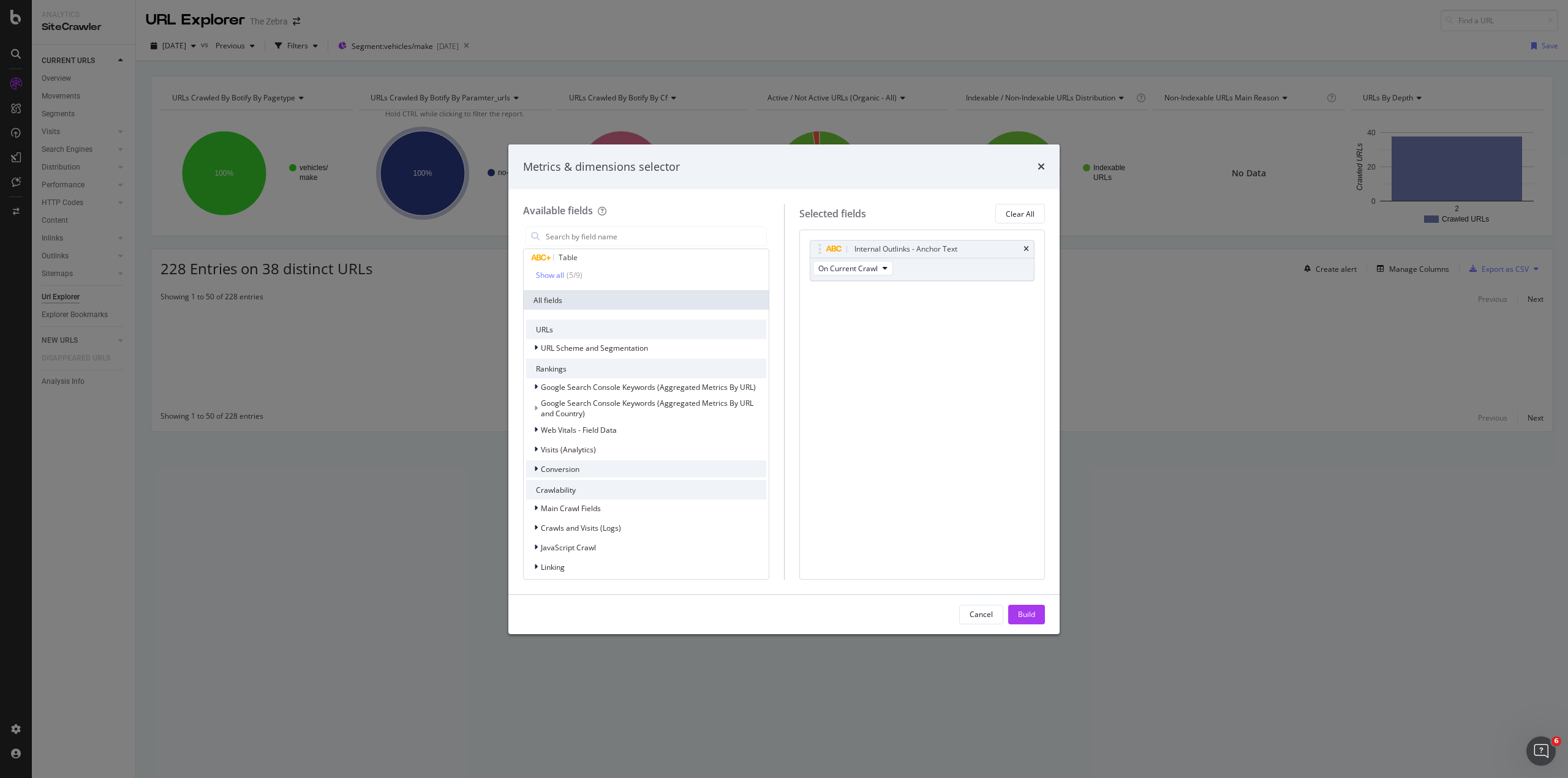
scroll to position [245, 0]
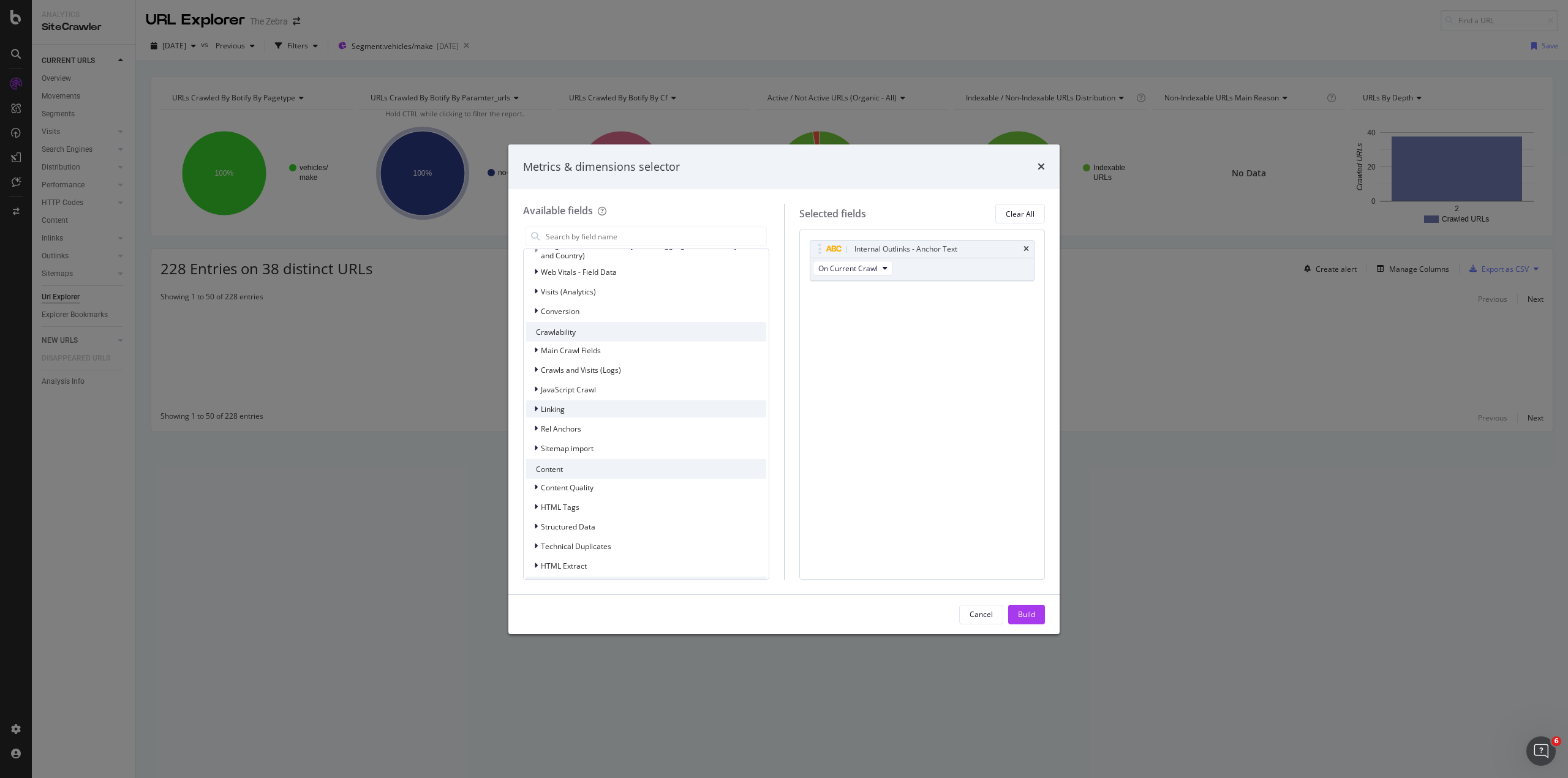
click at [601, 401] on div "Linking" at bounding box center [646, 408] width 240 height 17
click at [601, 463] on span "Outlinks to External URLs (Full Link Graph)" at bounding box center [619, 466] width 142 height 11
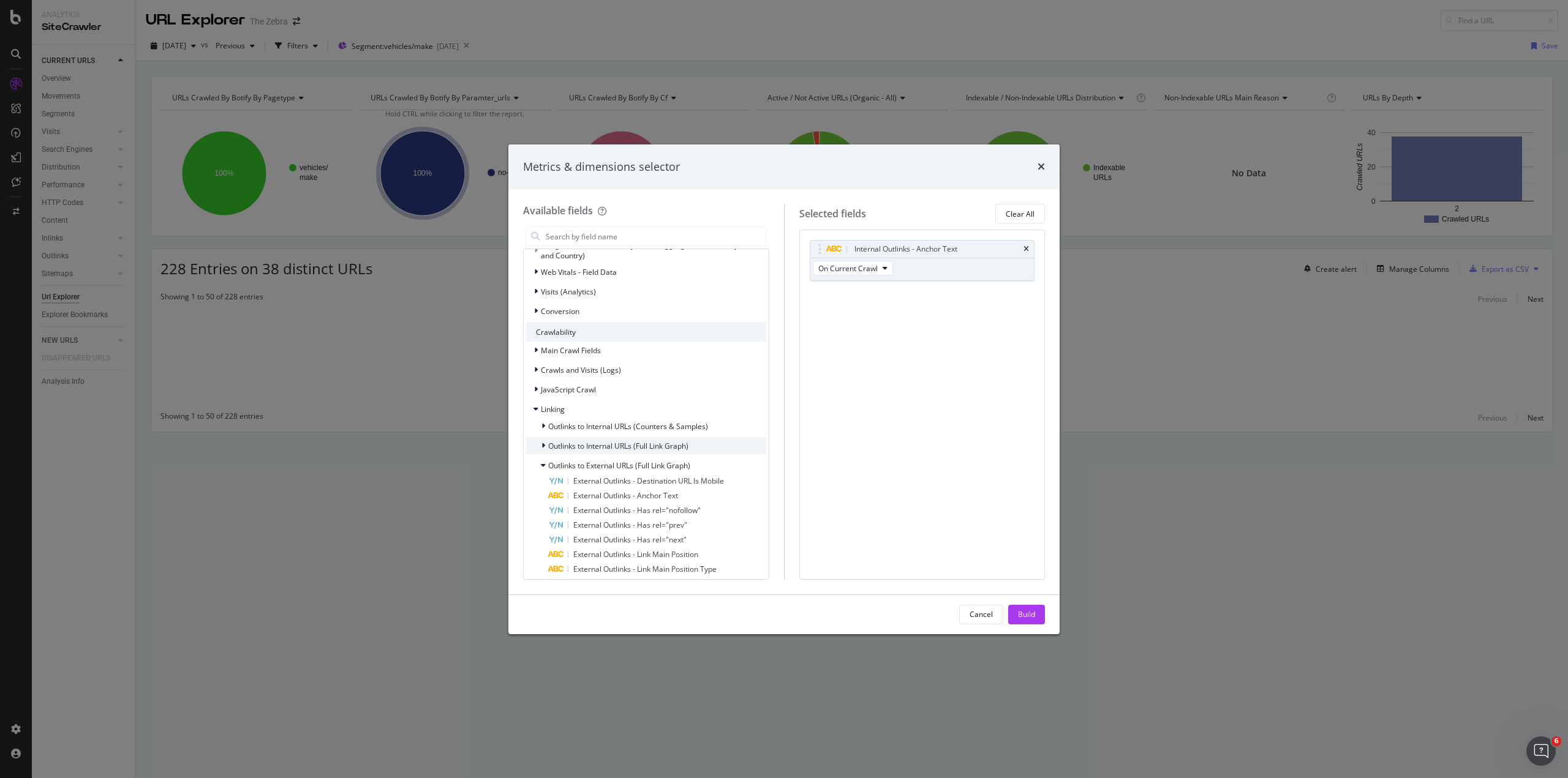
click at [599, 443] on span "Outlinks to Internal URLs (Full Link Graph)" at bounding box center [618, 446] width 140 height 11
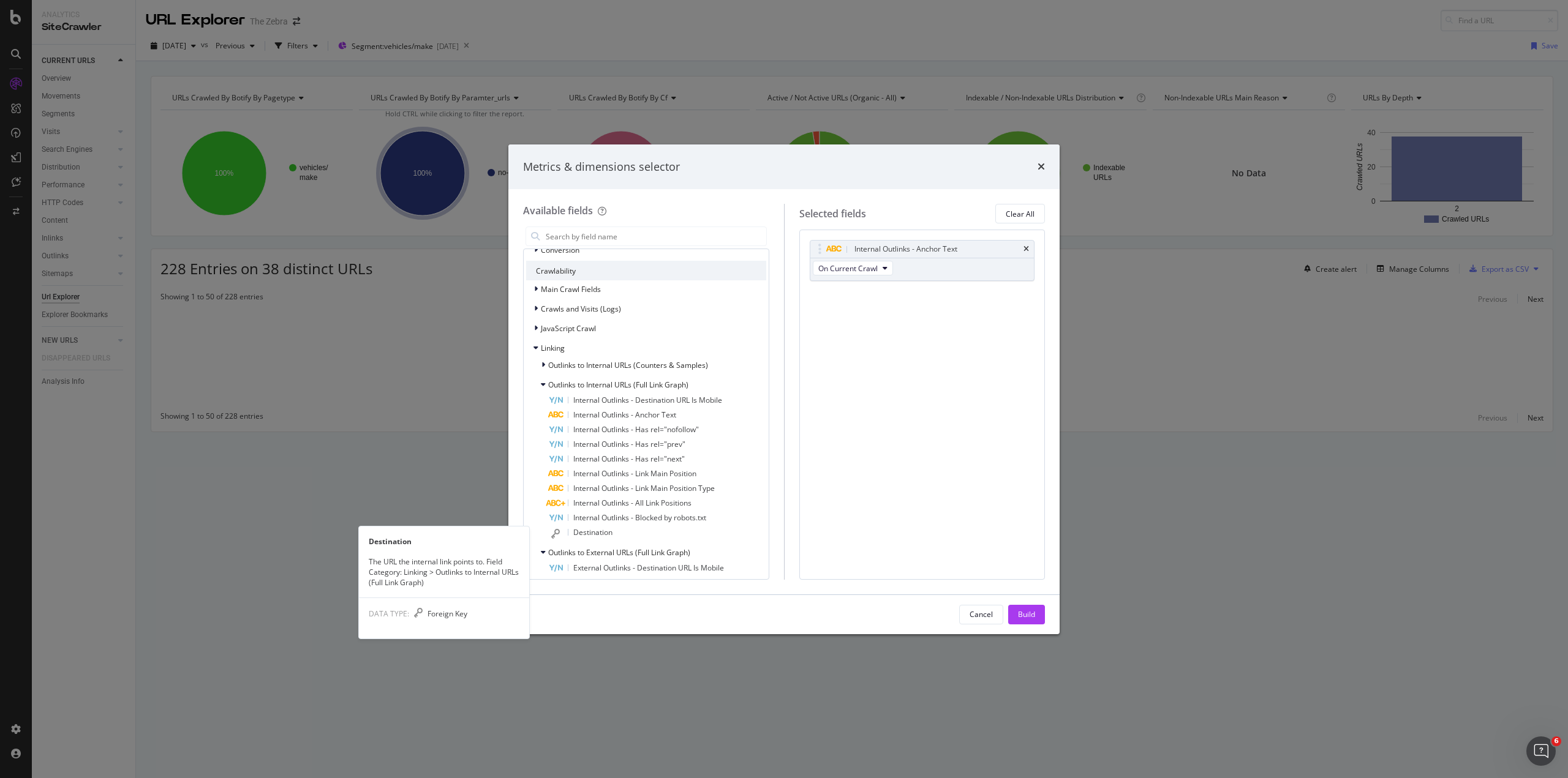
drag, startPoint x: 611, startPoint y: 534, endPoint x: 873, endPoint y: 611, distance: 273.1
click at [611, 534] on span "Destination" at bounding box center [593, 532] width 40 height 11
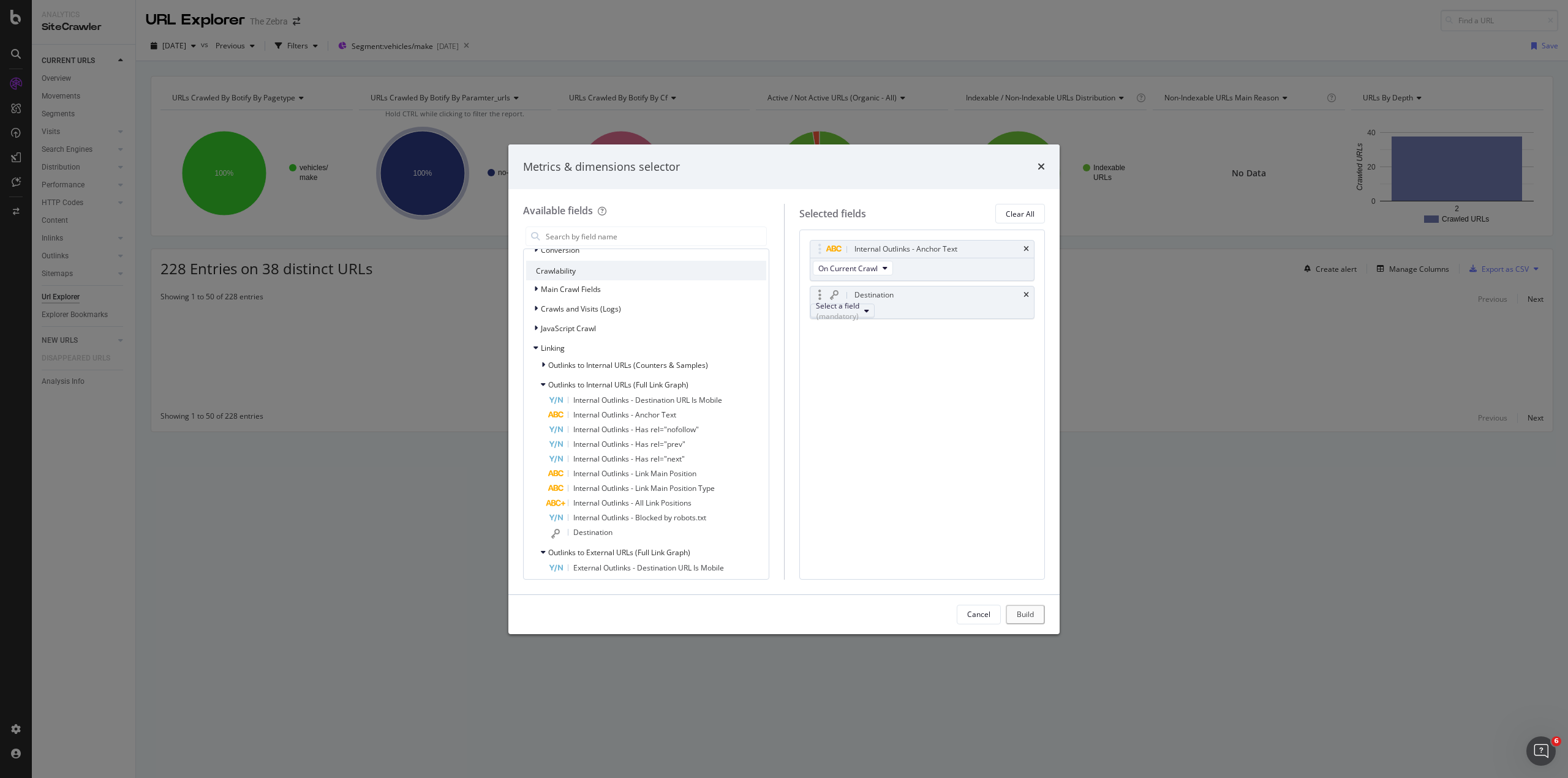
click at [859, 310] on div "Select a field (mandatory)" at bounding box center [837, 310] width 44 height 21
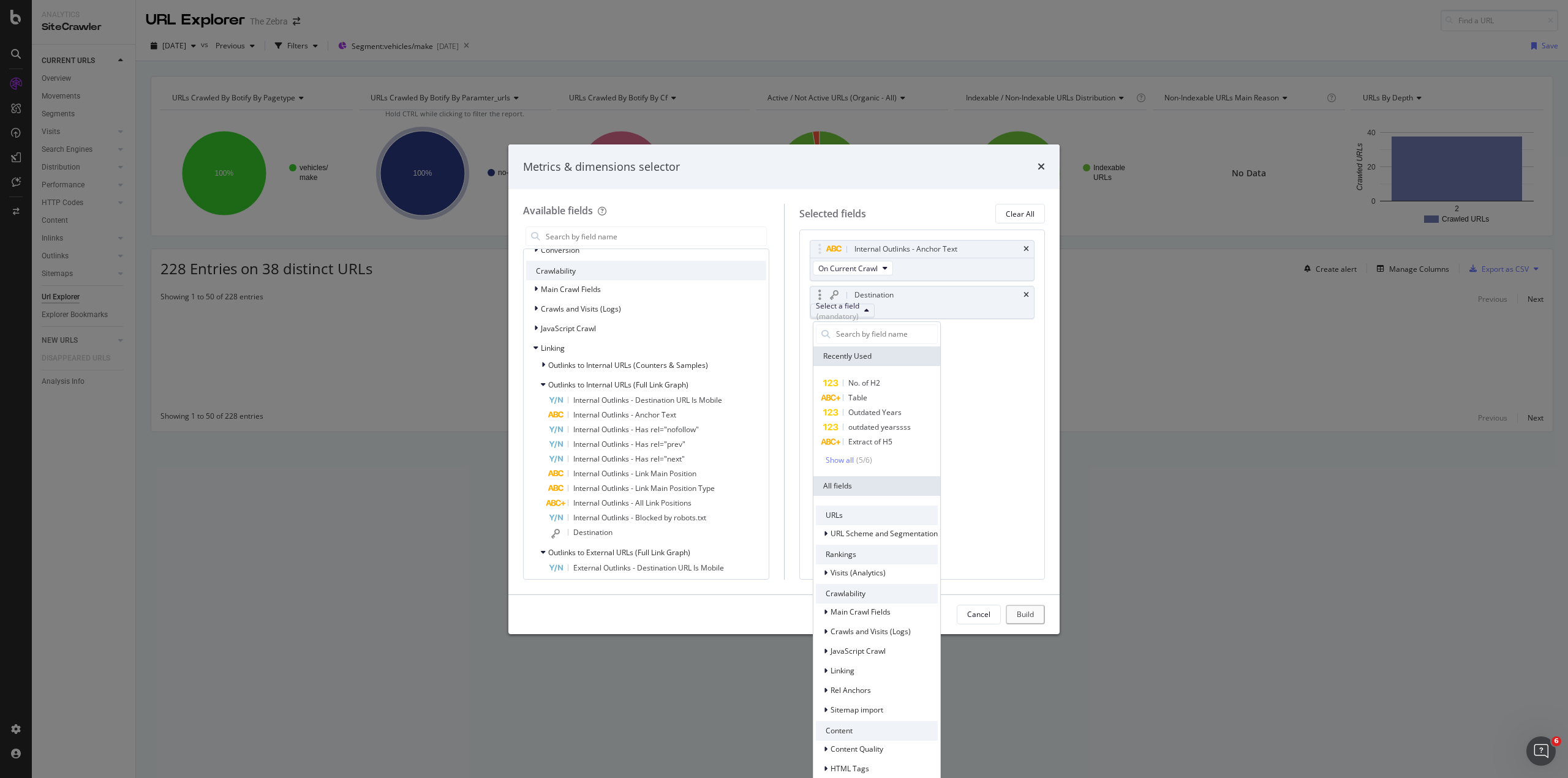
click at [1029, 295] on div "Destination" at bounding box center [922, 295] width 224 height 17
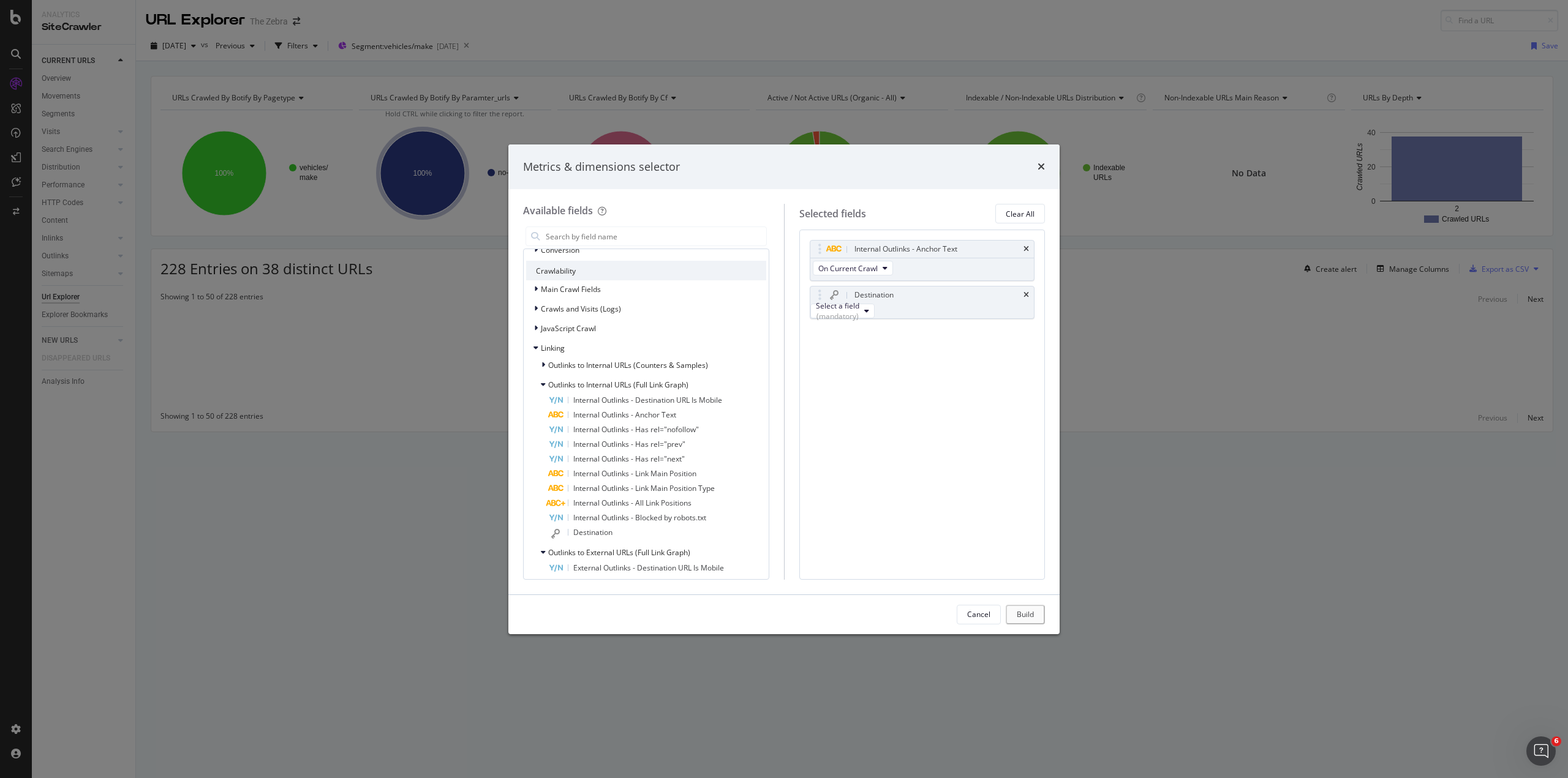
drag, startPoint x: 976, startPoint y: 621, endPoint x: 1001, endPoint y: 325, distance: 297.1
click at [989, 340] on div "Metrics & dimensions selector Available fields Recently Used Internal Outlinks …" at bounding box center [784, 389] width 552 height 490
click at [1026, 293] on icon "times" at bounding box center [1026, 295] width 6 height 7
click at [642, 365] on span "Outlinks to Internal URLs (Counters & Samples)" at bounding box center [628, 365] width 160 height 11
click at [1026, 622] on div "Build" at bounding box center [1026, 615] width 17 height 19
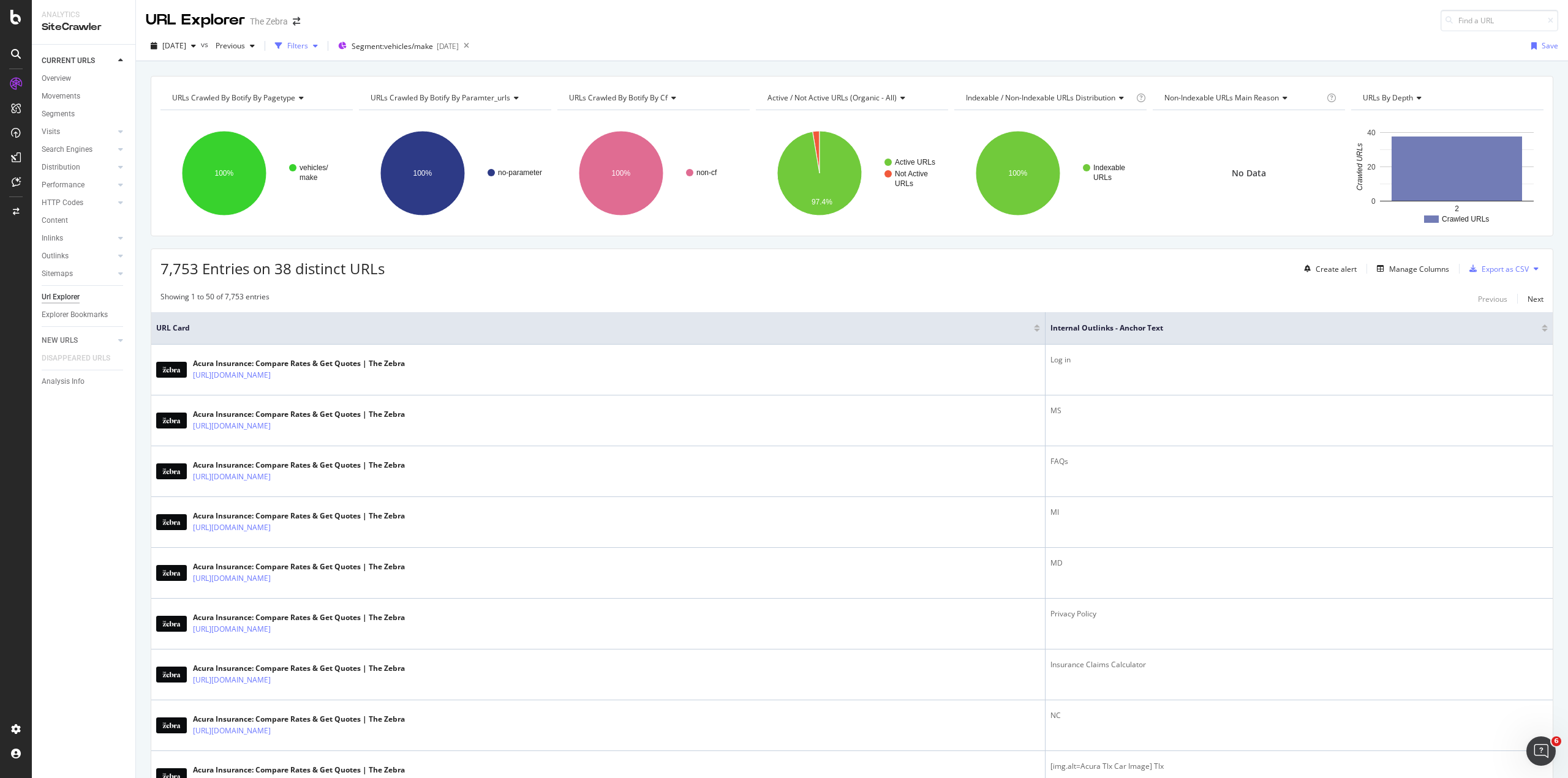
click at [308, 50] on div "Filters" at bounding box center [298, 45] width 21 height 11
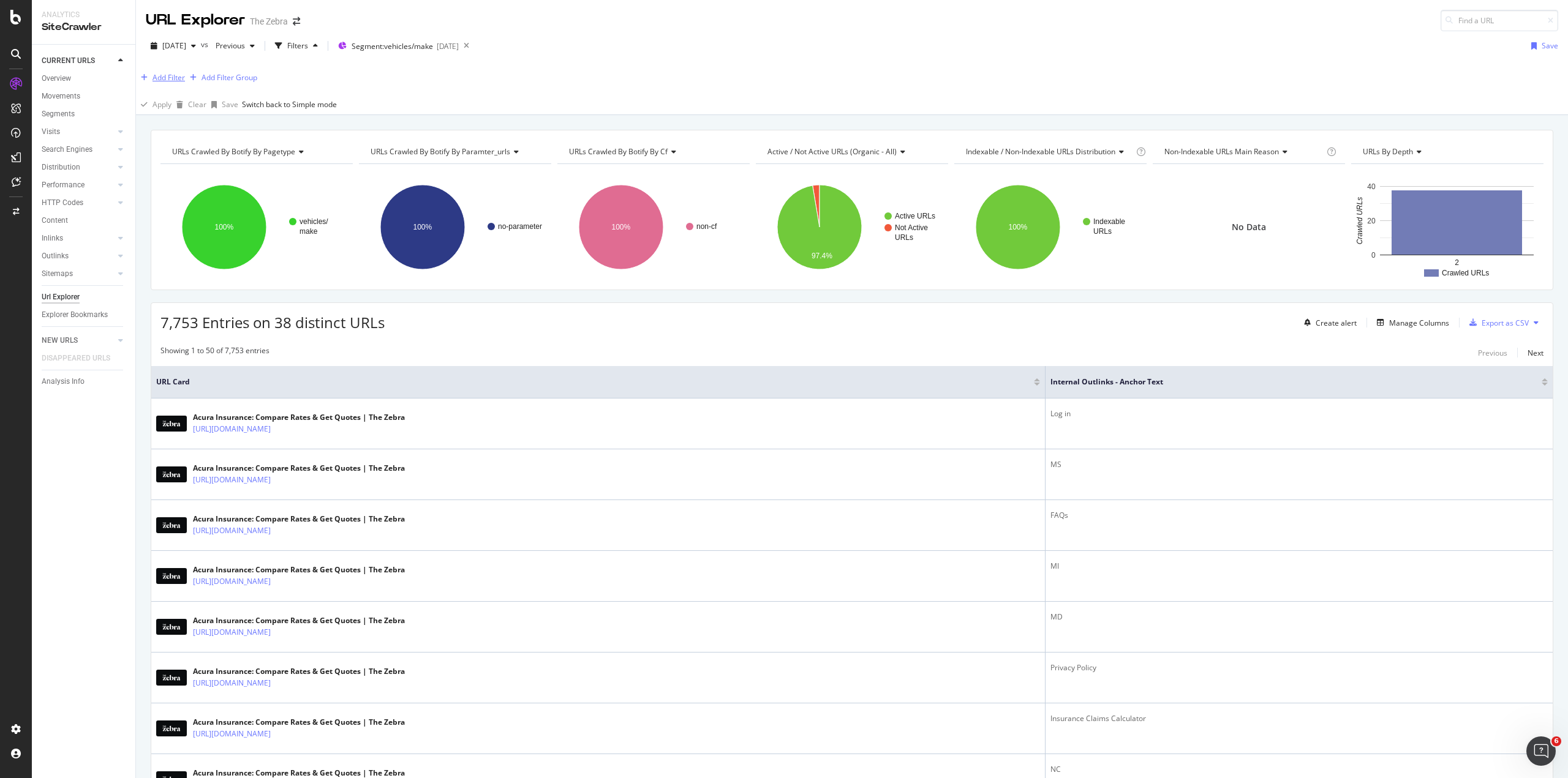
click at [180, 81] on div "Add Filter" at bounding box center [168, 77] width 33 height 11
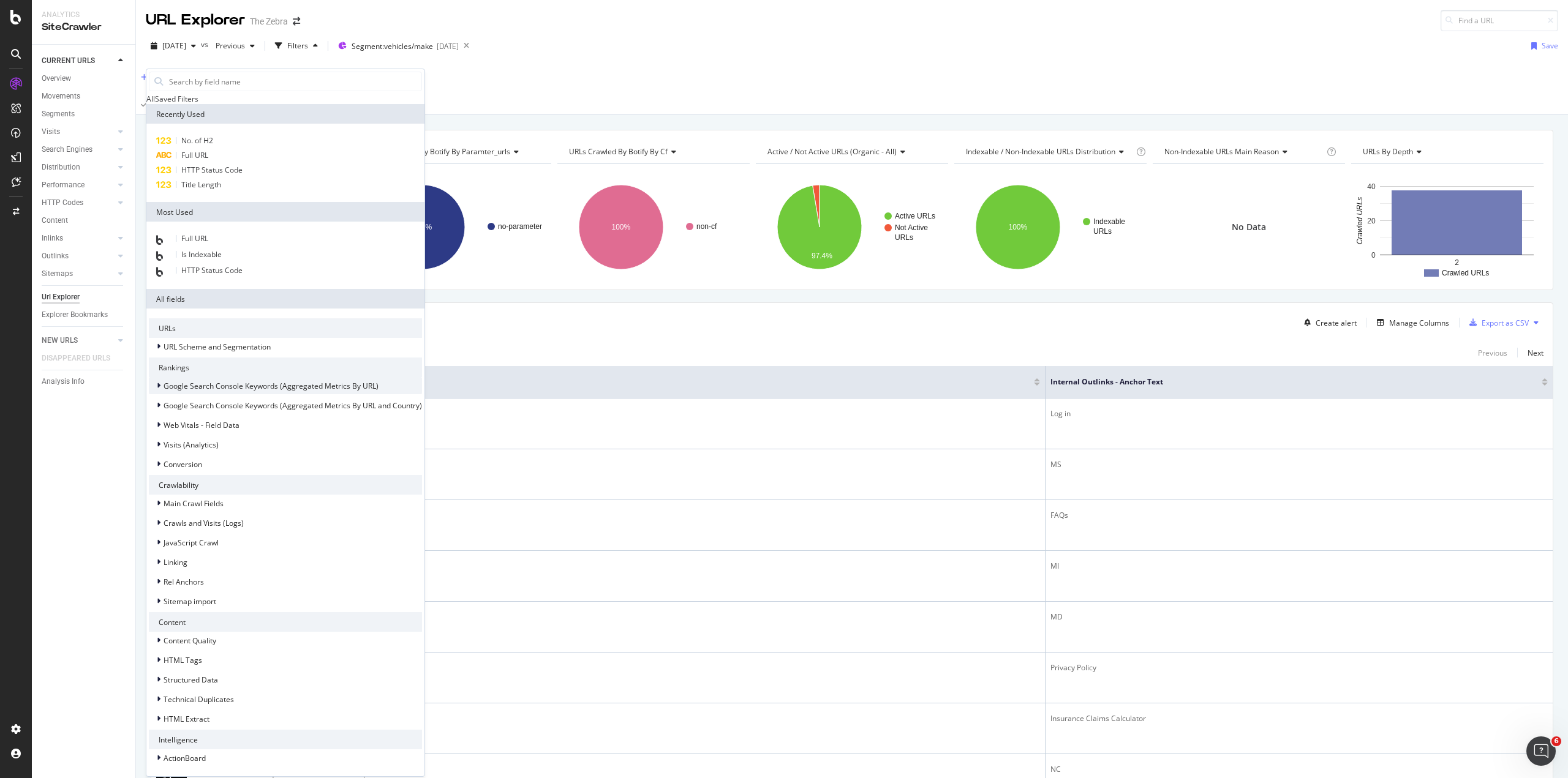
scroll to position [368, 0]
click at [240, 554] on div "Linking" at bounding box center [286, 562] width 273 height 17
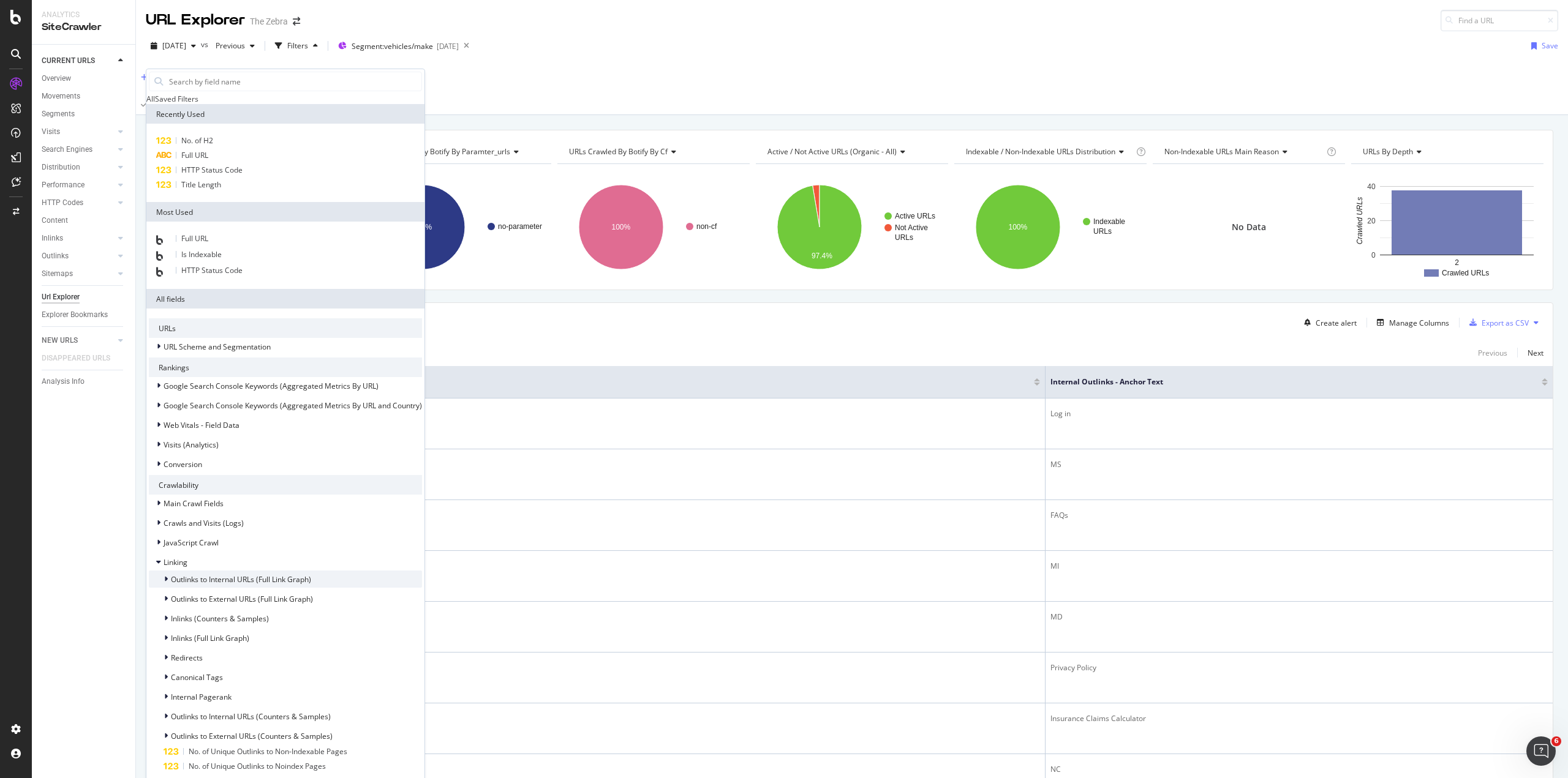
click at [228, 574] on span "Outlinks to Internal URLs (Full Link Graph)" at bounding box center [241, 579] width 140 height 11
click at [229, 574] on span "Outlinks to Internal URLs (Full Link Graph)" at bounding box center [241, 579] width 140 height 11
click at [227, 574] on span "Outlinks to Internal URLs (Full Link Graph)" at bounding box center [241, 579] width 140 height 11
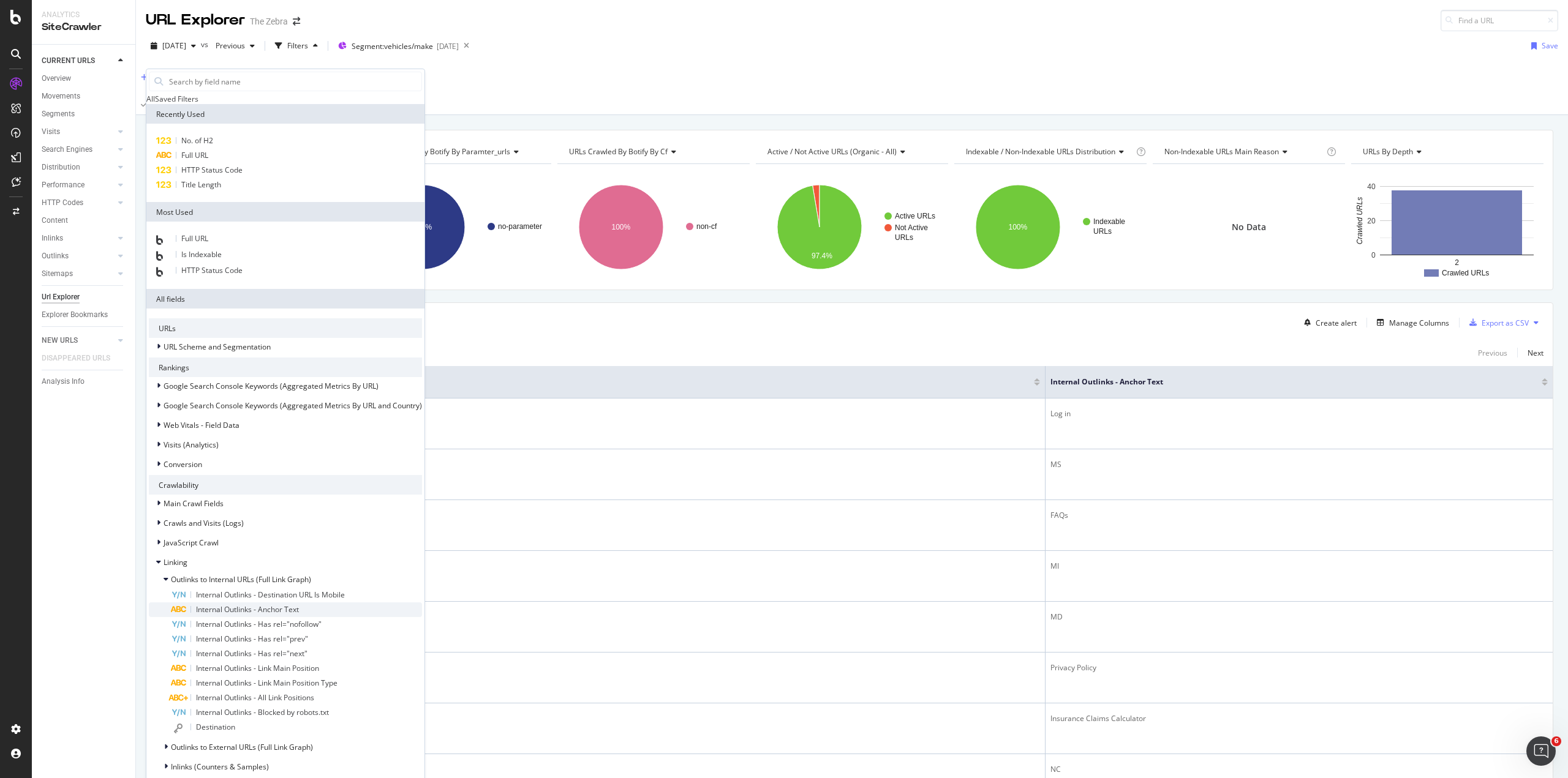
click at [228, 603] on div "Internal Outlinks - Anchor Text" at bounding box center [297, 610] width 251 height 15
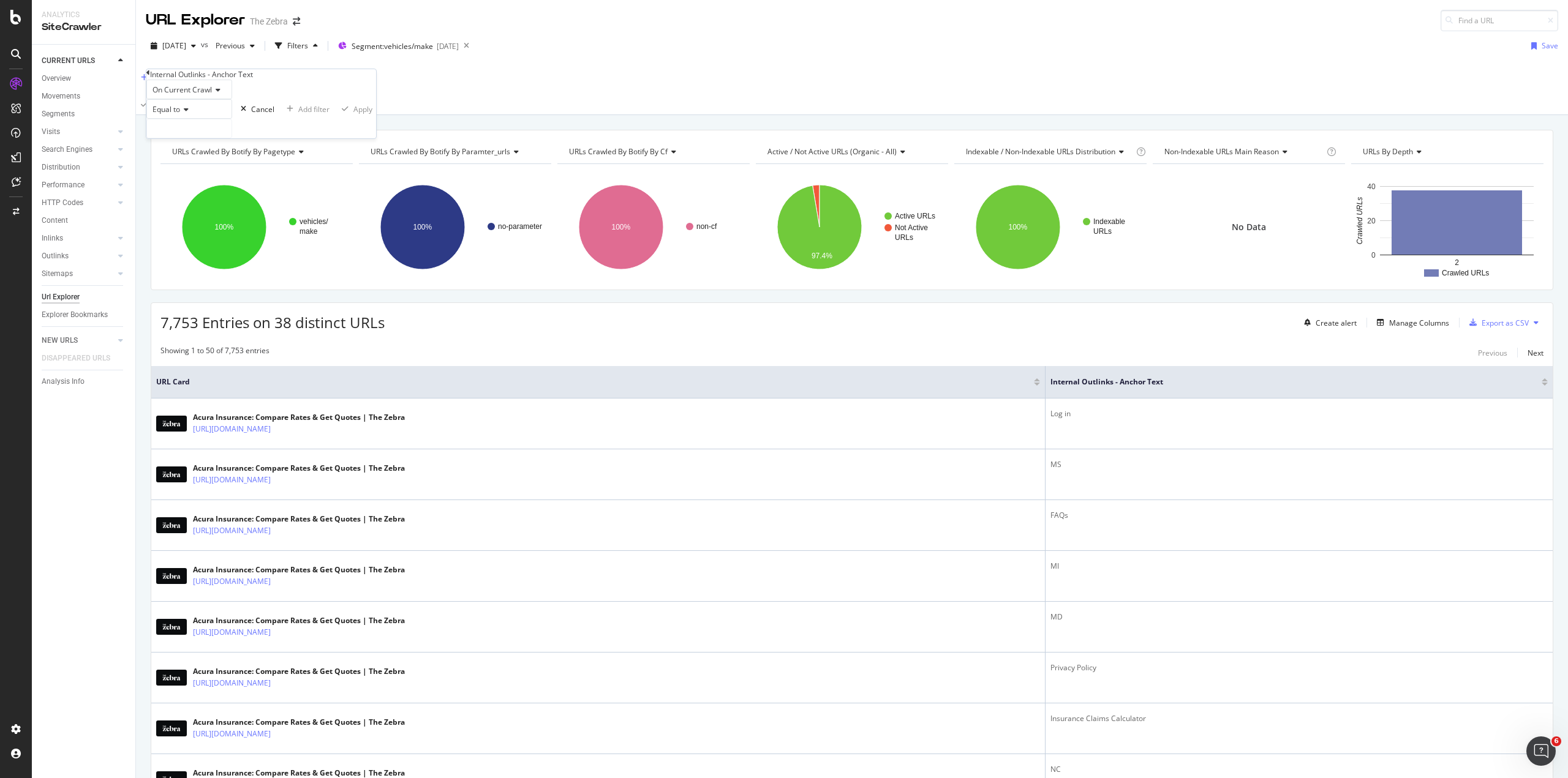
click at [180, 115] on span "Equal to" at bounding box center [166, 109] width 28 height 11
click at [180, 209] on span "Contains" at bounding box center [165, 203] width 30 height 11
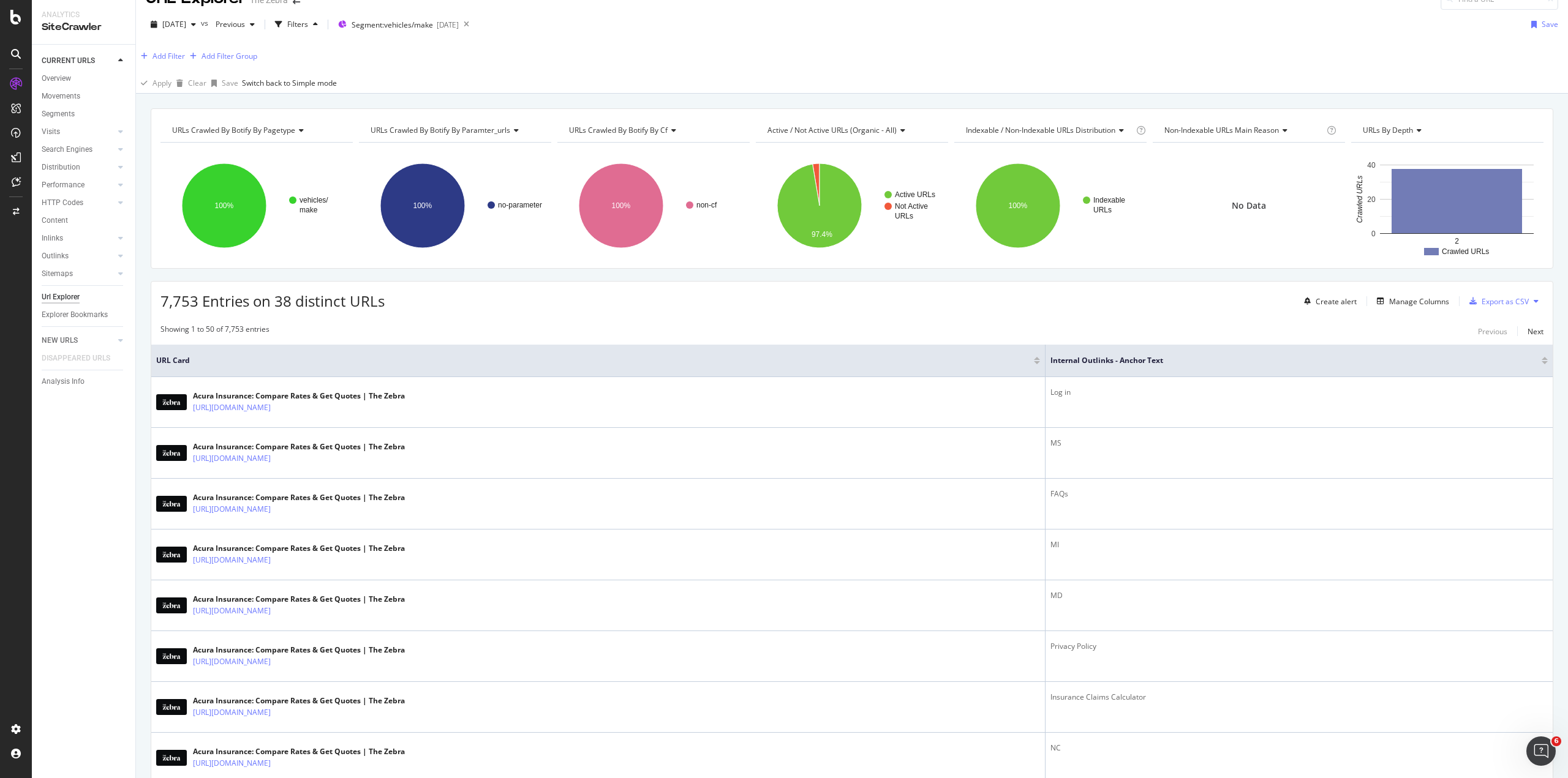
scroll to position [0, 0]
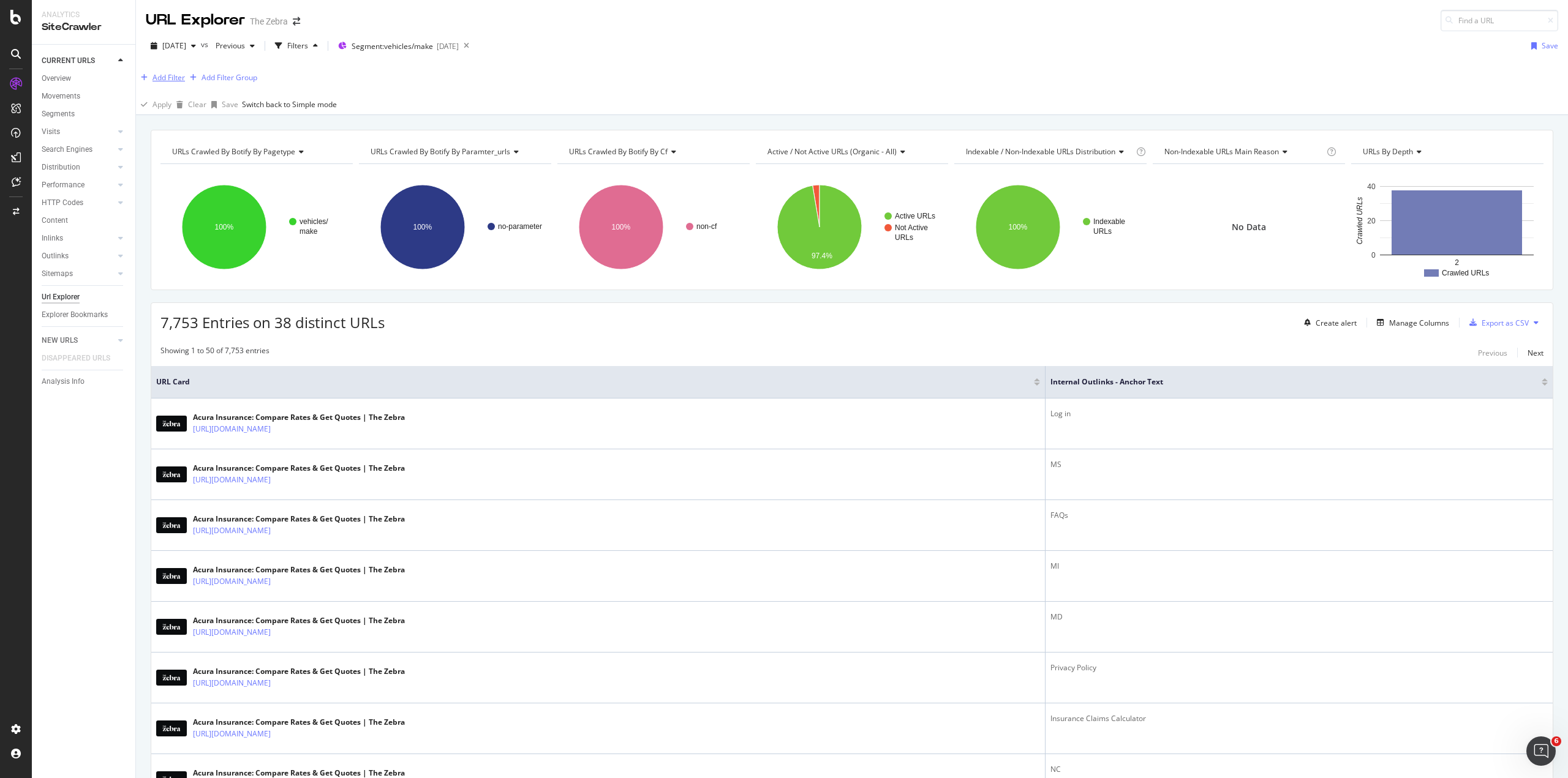
click at [185, 77] on div "Add Filter" at bounding box center [168, 77] width 33 height 11
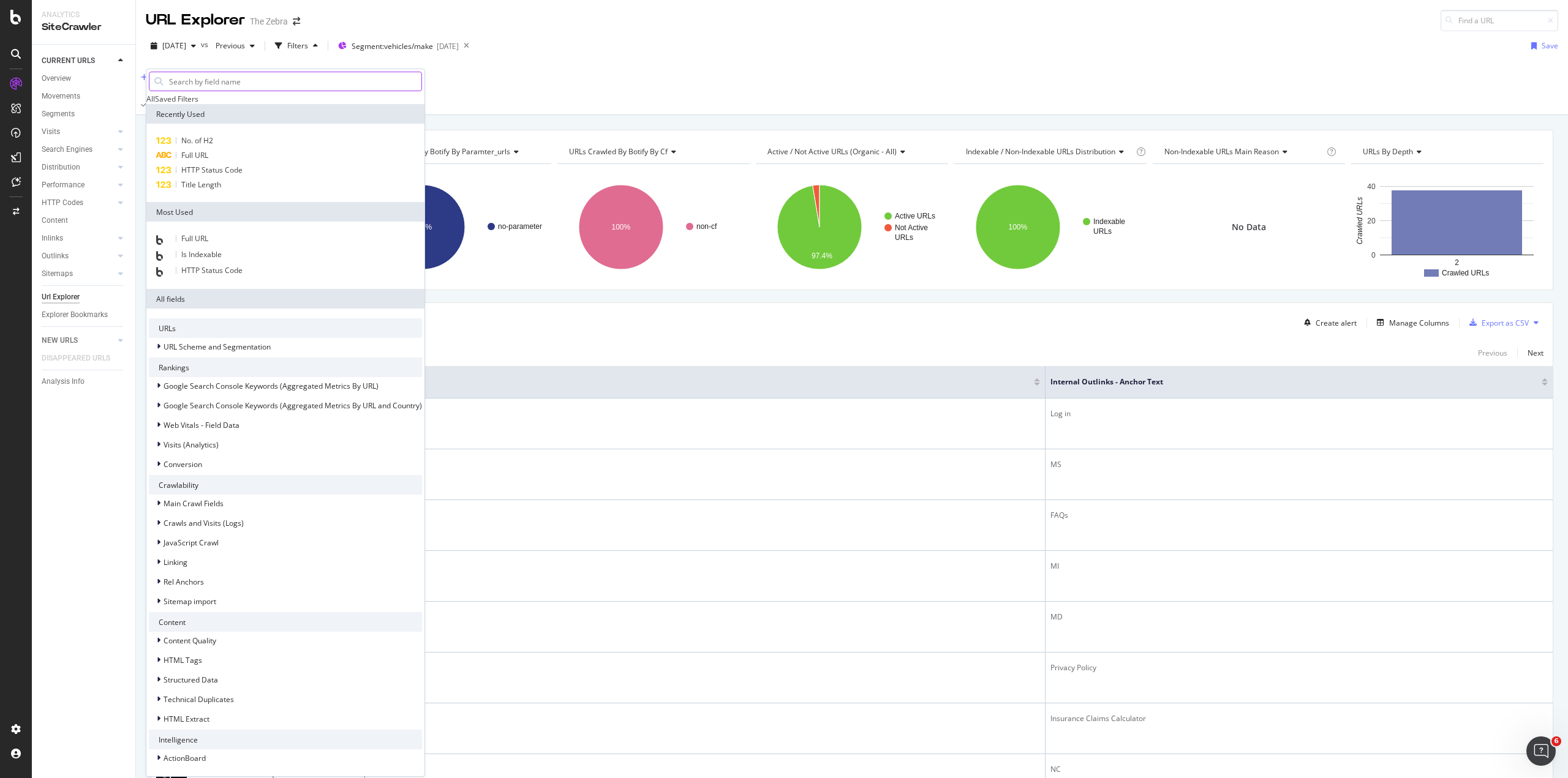
click at [227, 80] on input "text" at bounding box center [295, 81] width 253 height 19
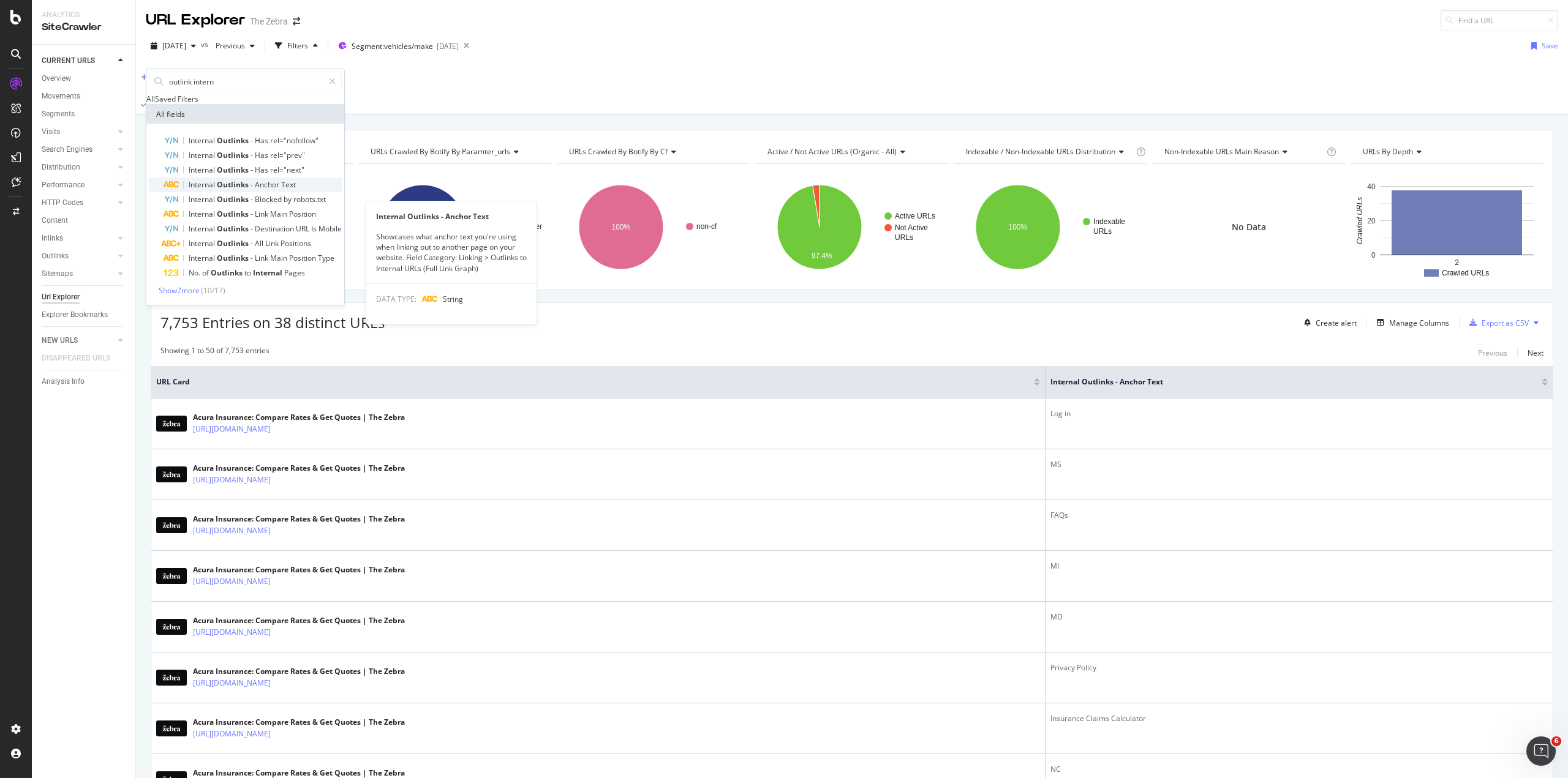
type input "outlink intern"
click at [308, 193] on div "Internal Outlinks - Anchor Text" at bounding box center [252, 185] width 178 height 15
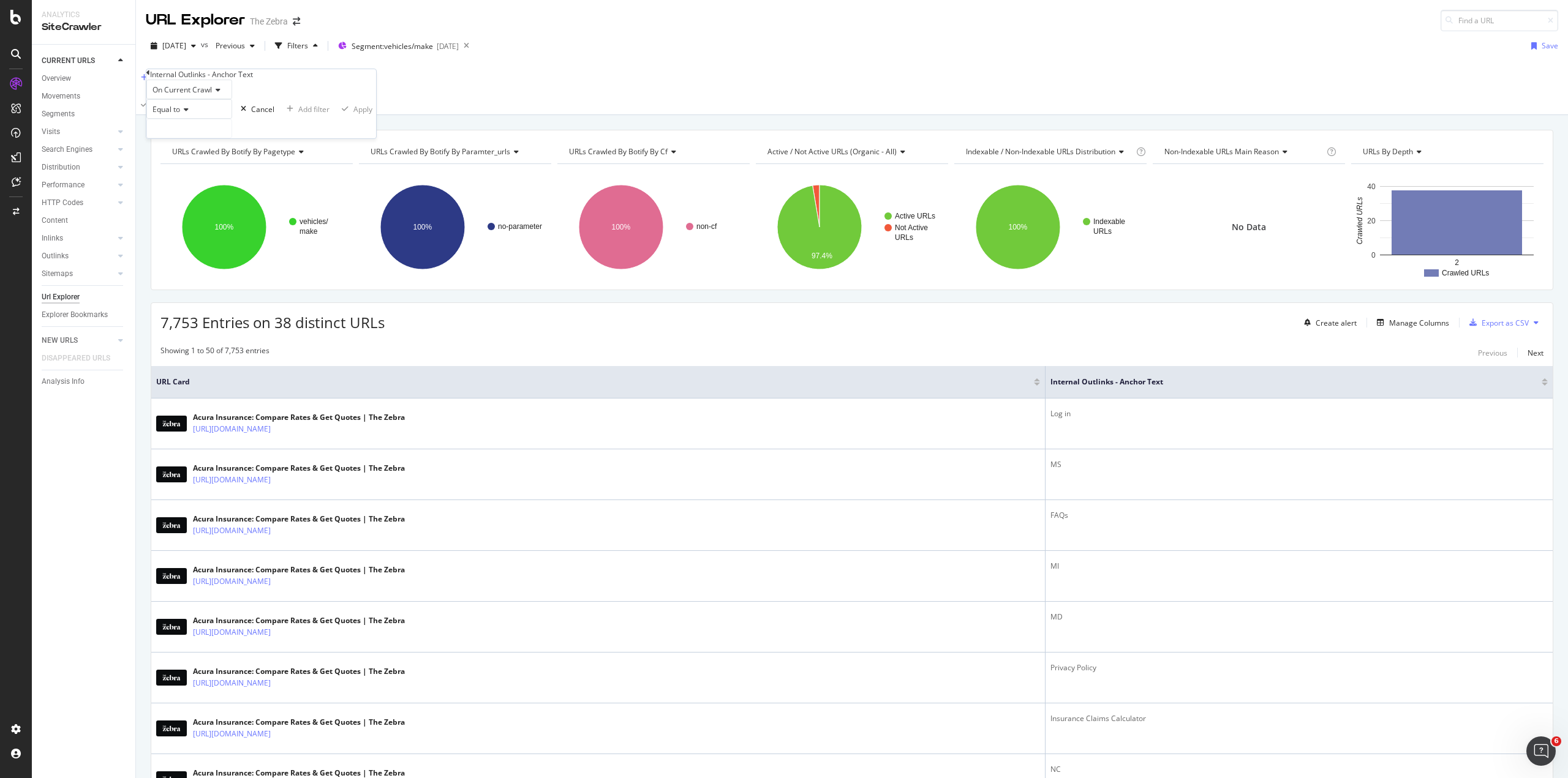
click at [180, 115] on span "Equal to" at bounding box center [166, 109] width 28 height 11
drag, startPoint x: 187, startPoint y: 250, endPoint x: 186, endPoint y: 184, distance: 66.0
click at [180, 209] on span "Contains" at bounding box center [165, 203] width 30 height 11
click at [189, 137] on input "text" at bounding box center [189, 129] width 84 height 19
type input "Car Image"
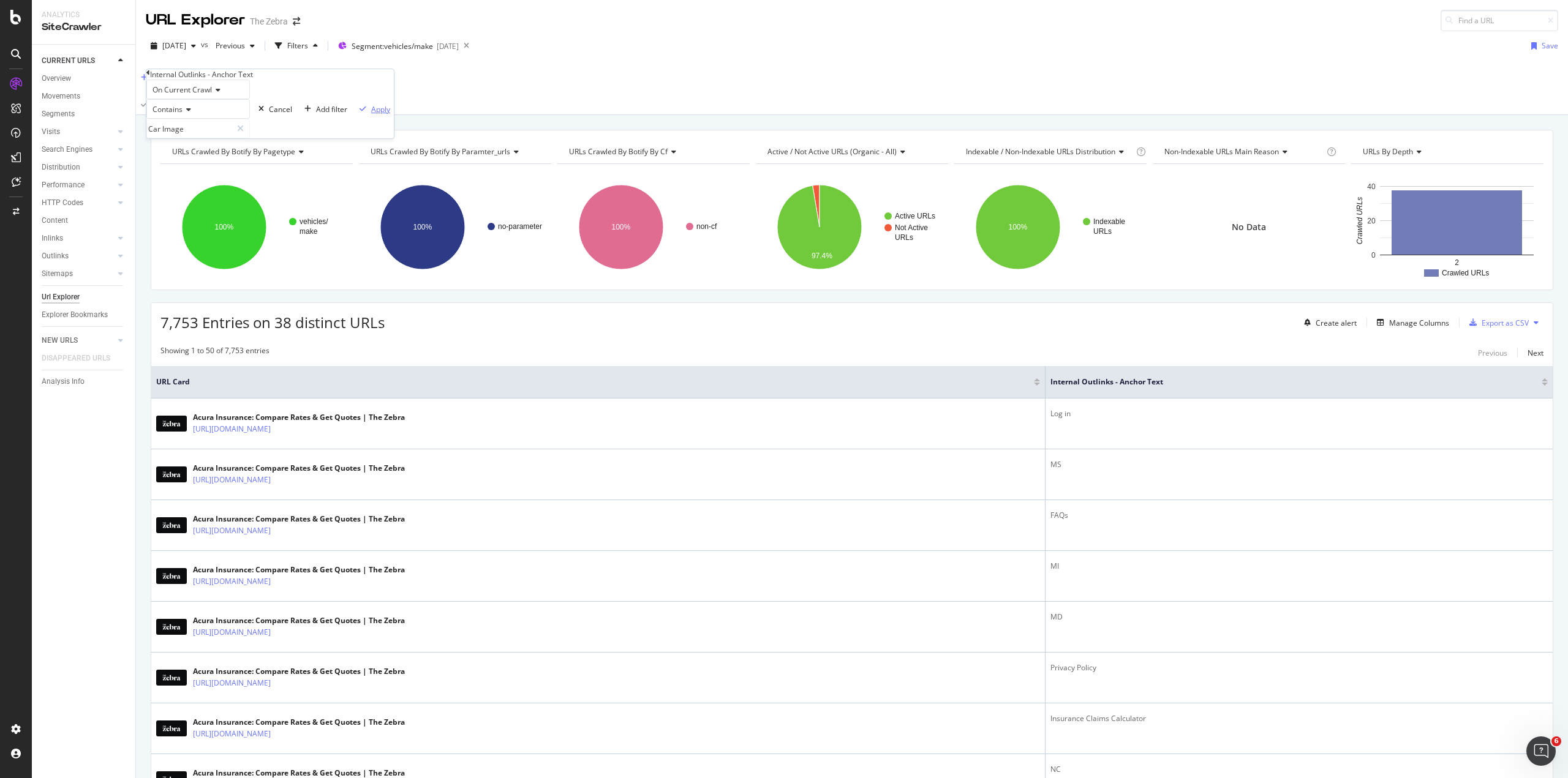
click at [371, 115] on div "Apply" at bounding box center [380, 109] width 19 height 11
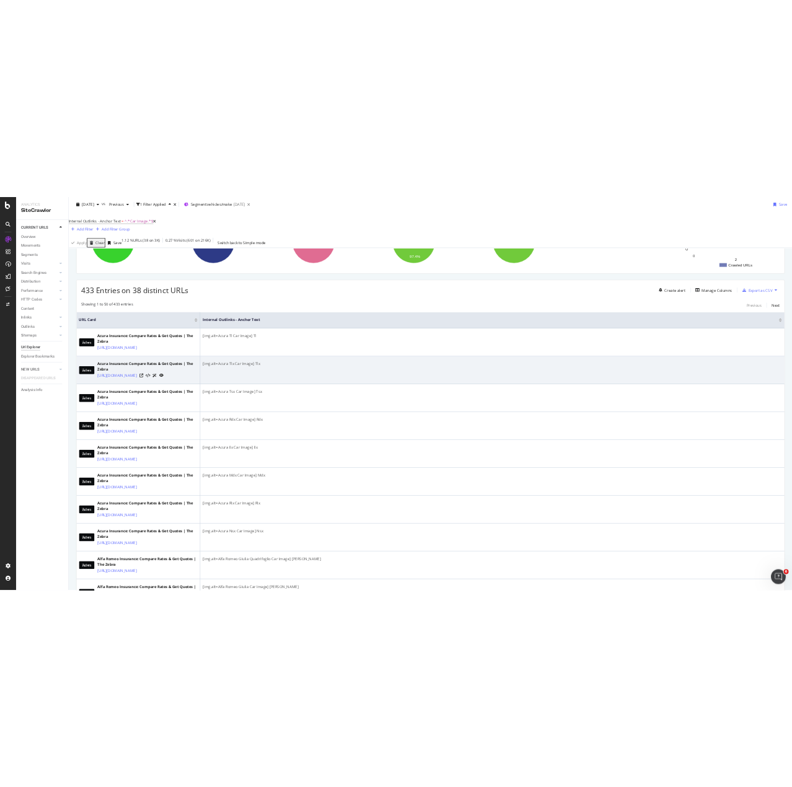
scroll to position [62, 0]
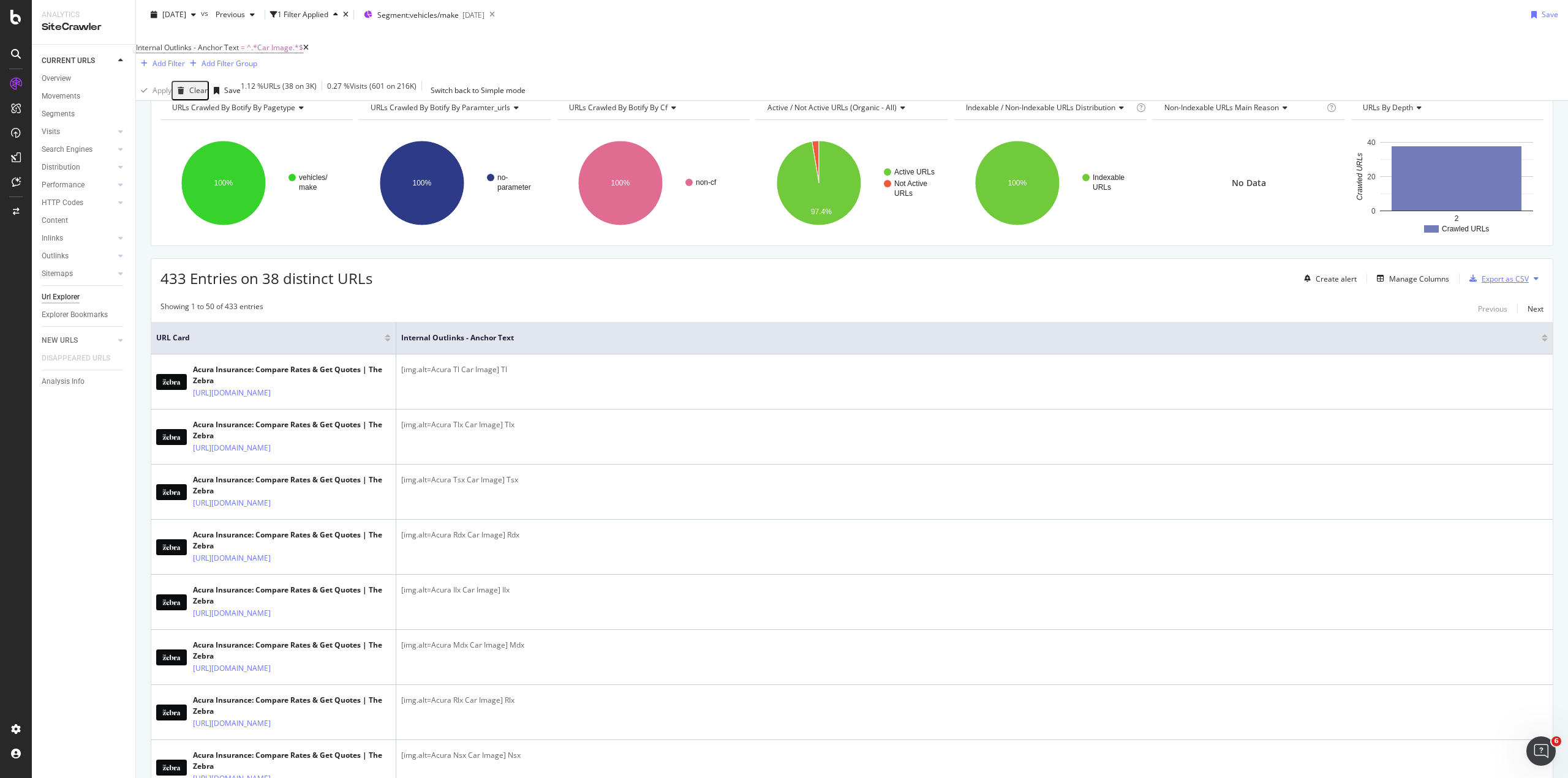
click at [1486, 274] on div "Export as CSV" at bounding box center [1505, 279] width 47 height 11
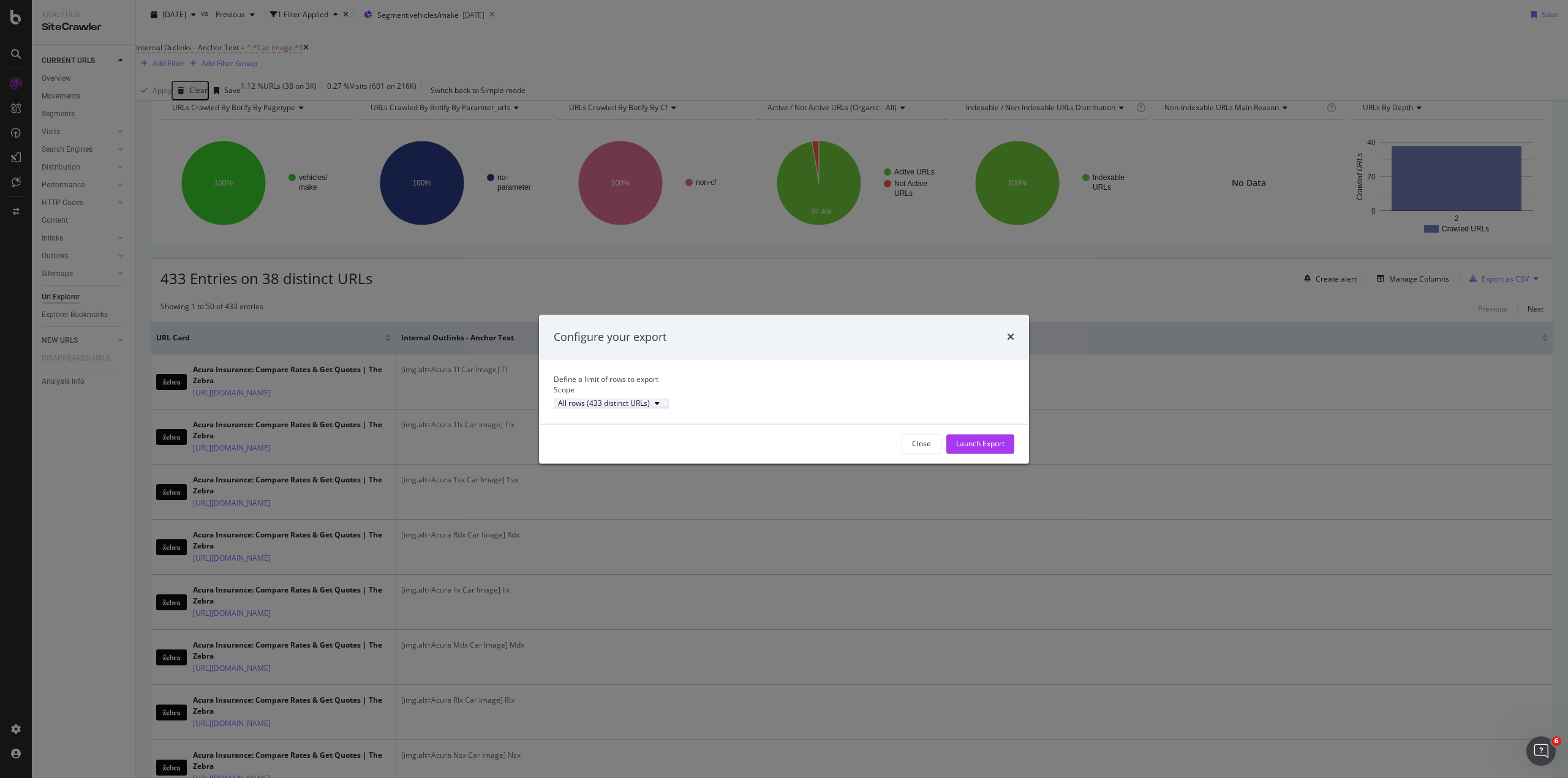
click at [643, 407] on div "All rows (433 distinct URLs)" at bounding box center [603, 403] width 92 height 7
click at [948, 447] on button "Launch Export" at bounding box center [980, 444] width 68 height 20
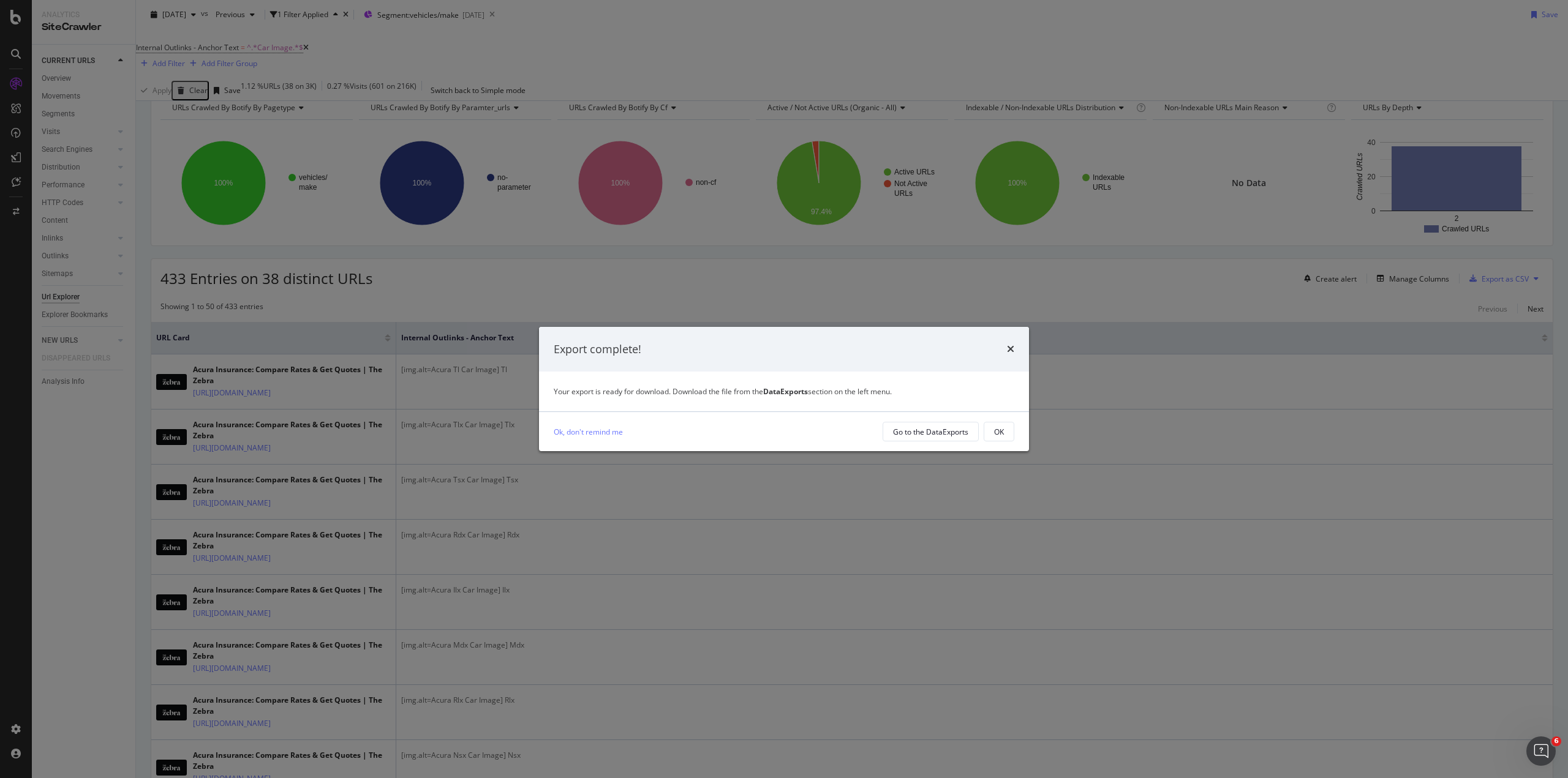
drag, startPoint x: 994, startPoint y: 435, endPoint x: 947, endPoint y: 448, distance: 48.8
click at [948, 468] on div "Export complete! Your export is ready for download. Download the file from the …" at bounding box center [784, 389] width 1568 height 778
click at [946, 434] on div "Go to the DataExports" at bounding box center [930, 432] width 75 height 11
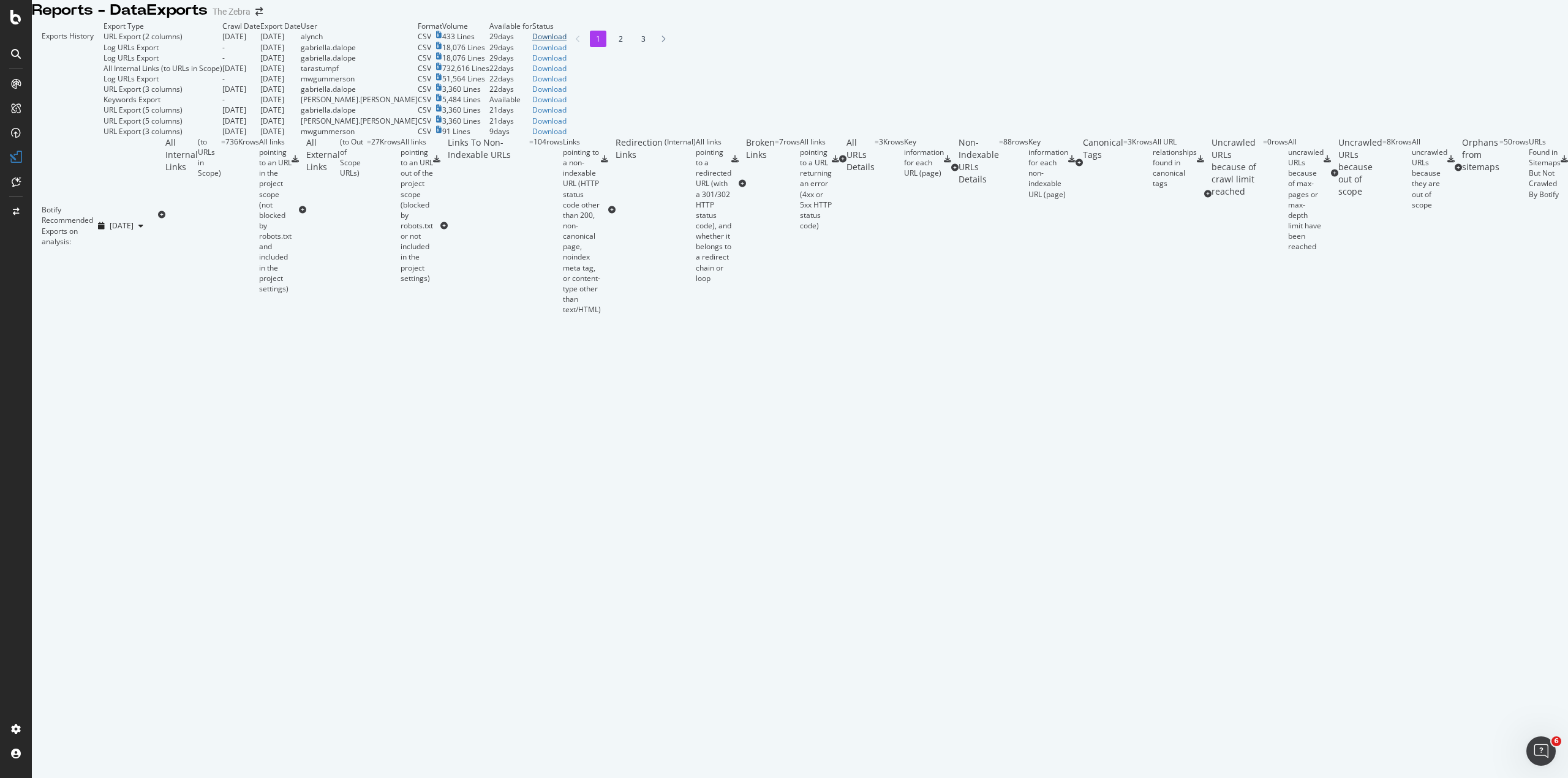
click at [566, 42] on div "Download" at bounding box center [549, 37] width 35 height 11
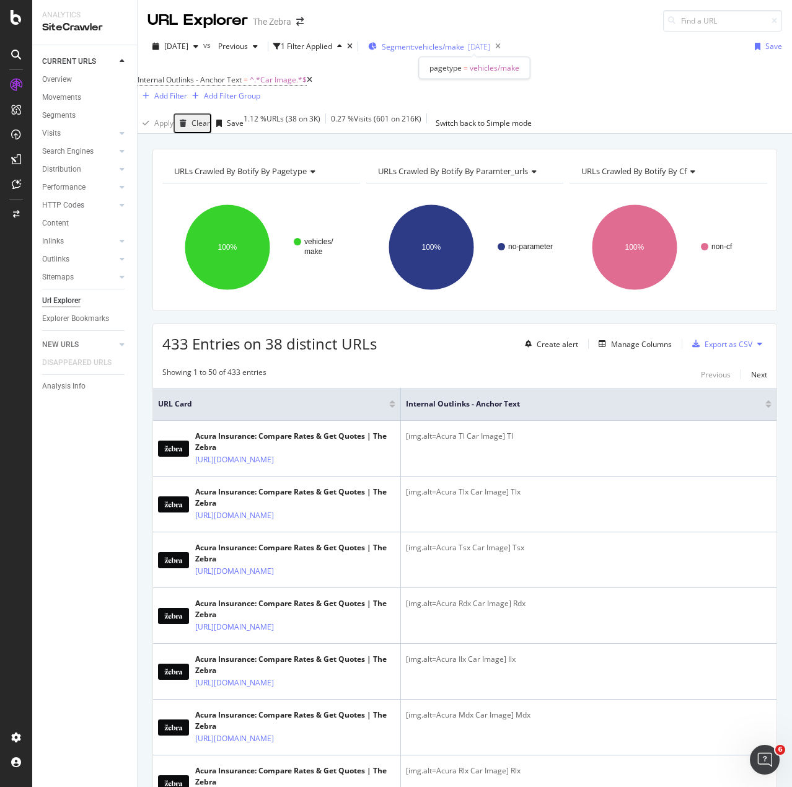
click at [454, 51] on span "Segment: vehicles/make" at bounding box center [423, 47] width 82 height 11
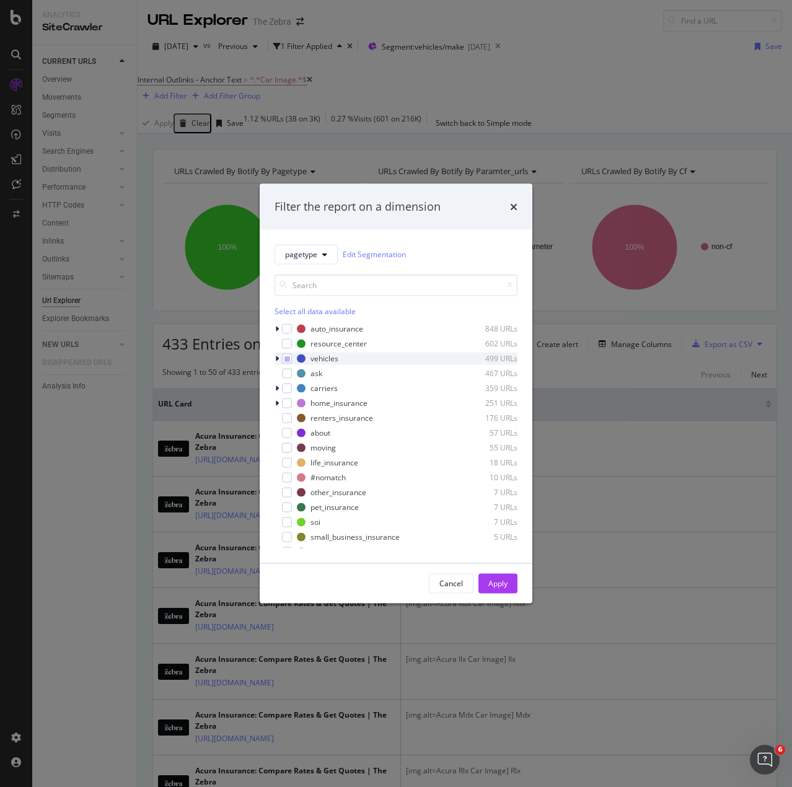
click at [276, 360] on icon "modal" at bounding box center [277, 357] width 4 height 7
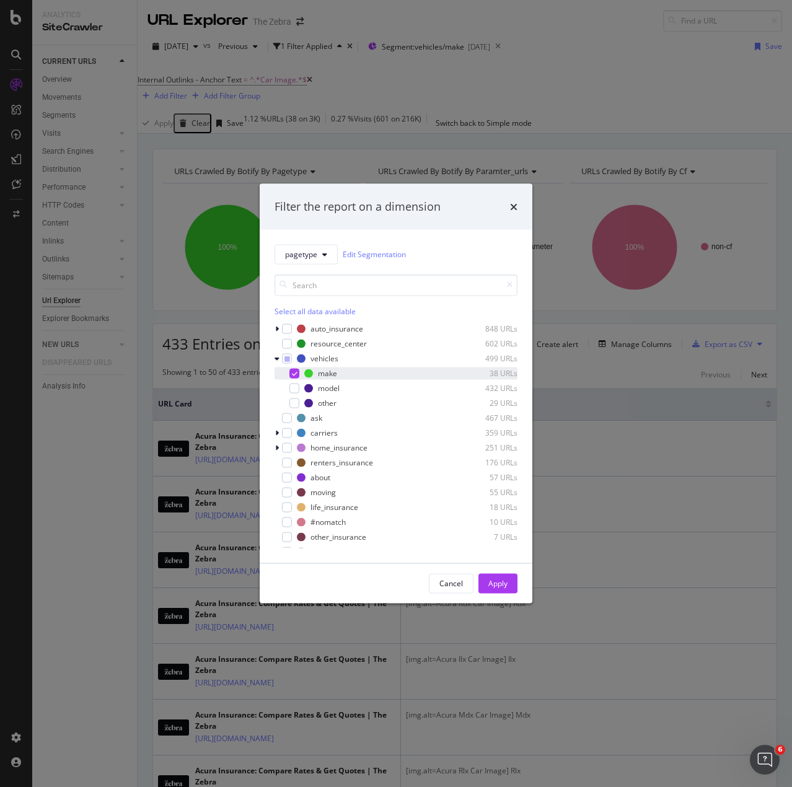
click at [292, 373] on icon "modal" at bounding box center [295, 373] width 6 height 6
click at [294, 388] on div "modal" at bounding box center [294, 388] width 10 height 10
drag, startPoint x: 504, startPoint y: 586, endPoint x: 619, endPoint y: 474, distance: 161.2
click at [504, 585] on div "Apply" at bounding box center [497, 583] width 19 height 11
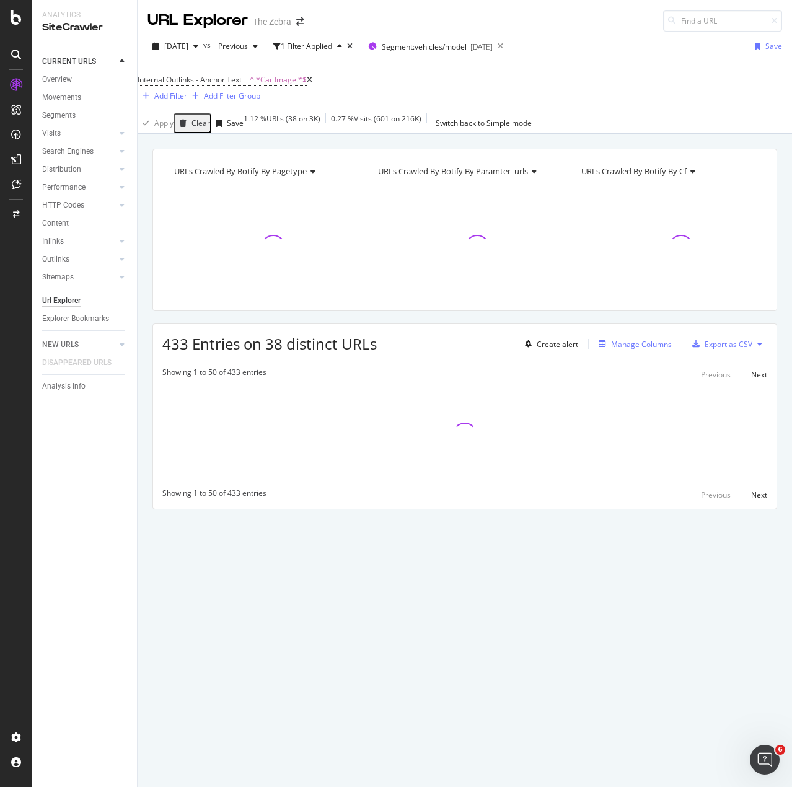
click at [625, 339] on div "Manage Columns" at bounding box center [641, 344] width 61 height 11
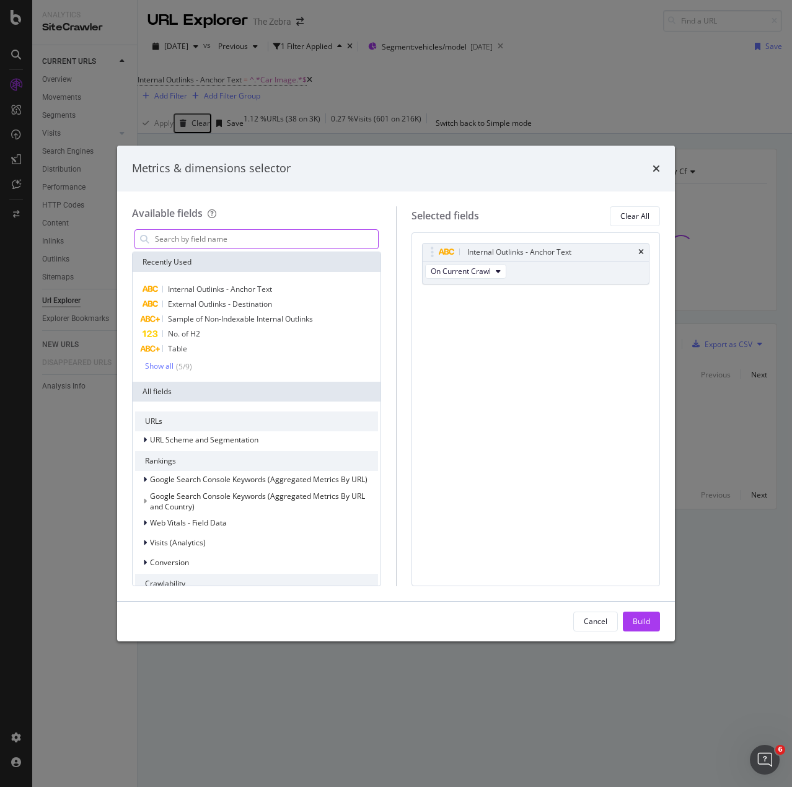
click at [228, 238] on input "modal" at bounding box center [266, 239] width 224 height 19
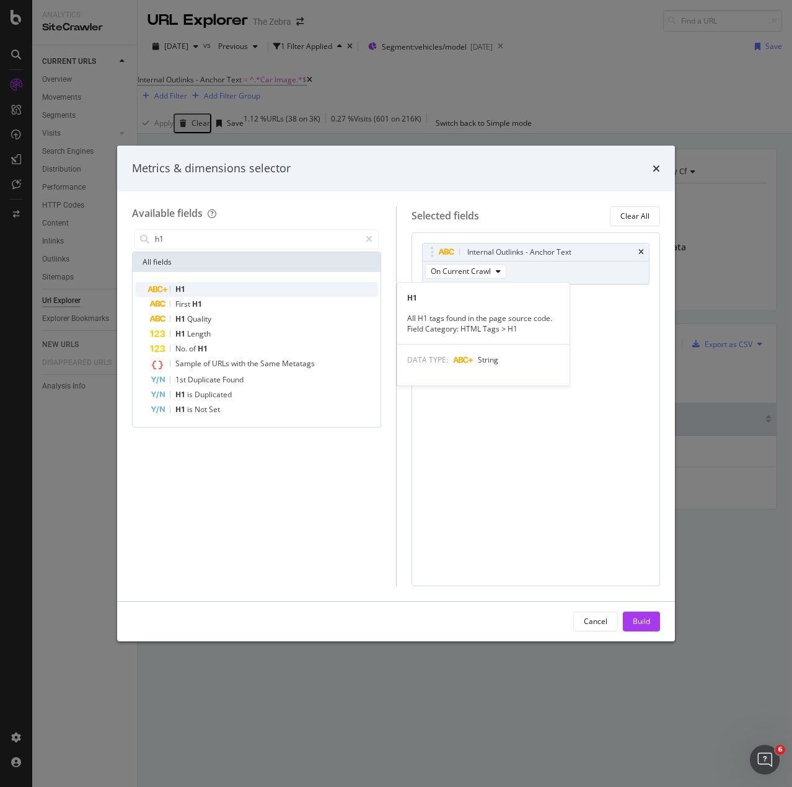
type input "h1"
click at [242, 289] on div "H1" at bounding box center [264, 289] width 228 height 15
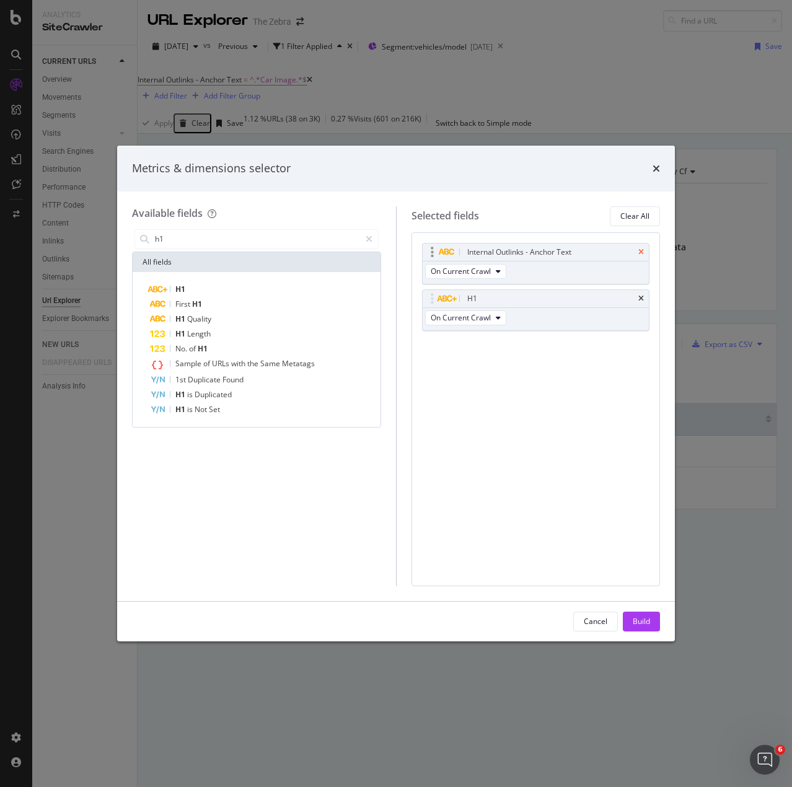
click at [643, 254] on icon "times" at bounding box center [641, 251] width 6 height 7
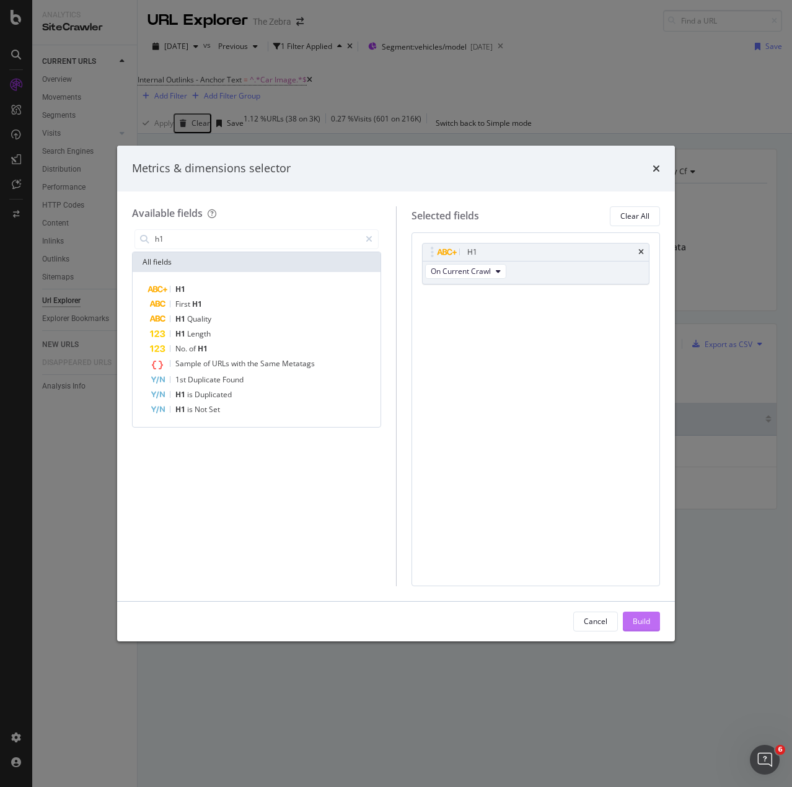
click at [644, 623] on div "Build" at bounding box center [640, 621] width 17 height 11
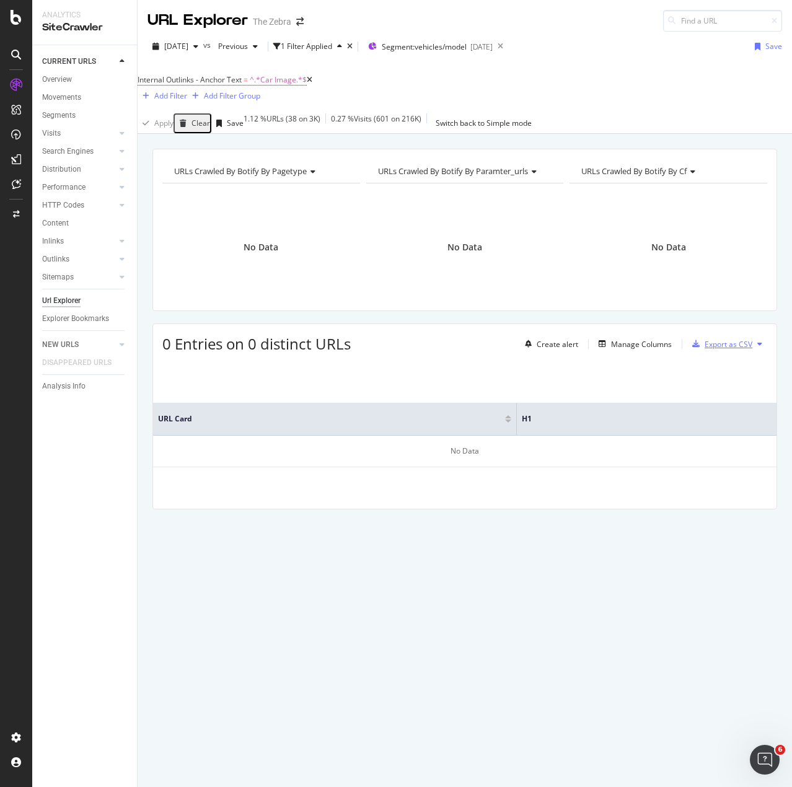
click at [728, 339] on div "Export as CSV" at bounding box center [728, 344] width 48 height 11
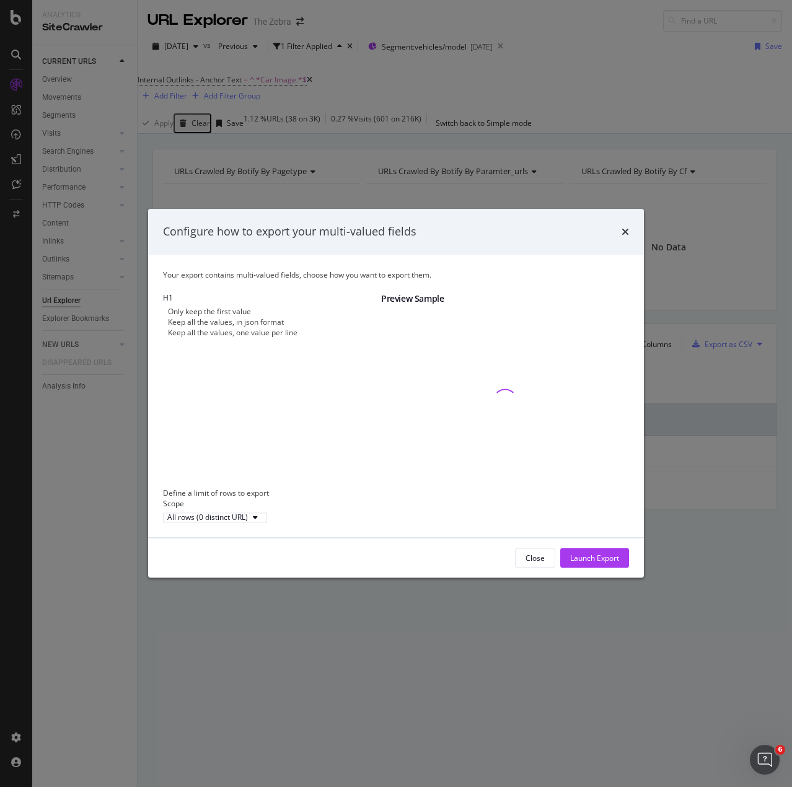
click at [619, 224] on div "Configure how to export your multi-valued fields" at bounding box center [396, 232] width 466 height 16
click at [624, 227] on icon "times" at bounding box center [624, 232] width 7 height 10
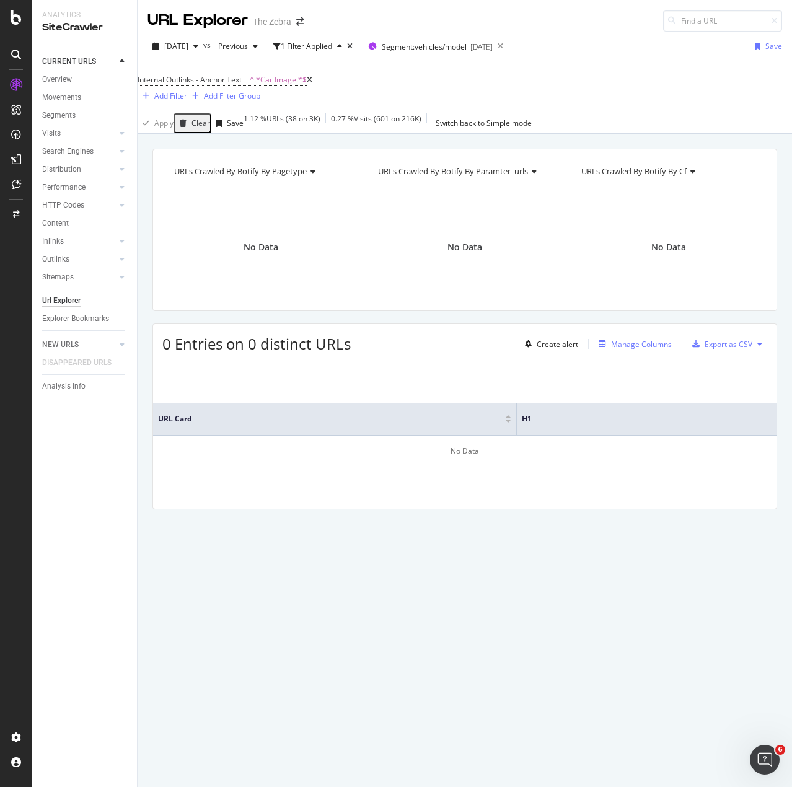
click at [641, 339] on div "Manage Columns" at bounding box center [641, 344] width 61 height 11
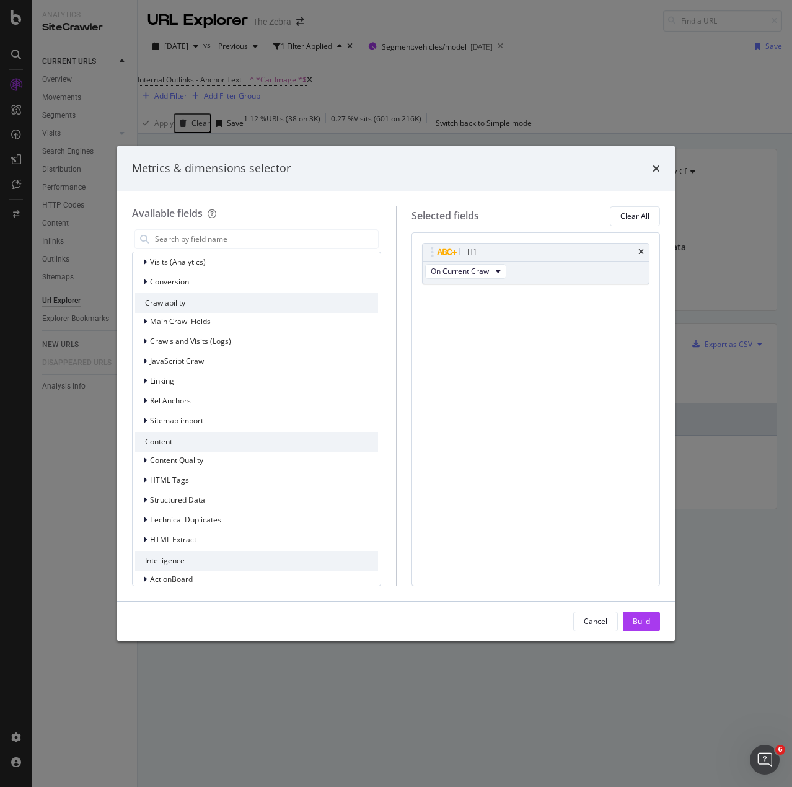
scroll to position [293, 0]
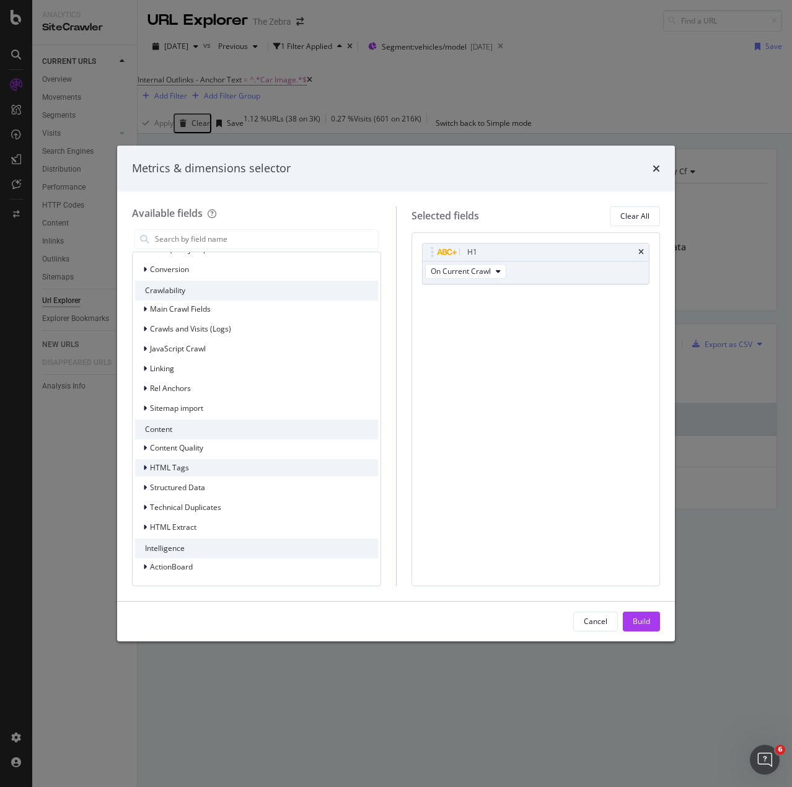
click at [222, 467] on div "HTML Tags" at bounding box center [256, 467] width 243 height 17
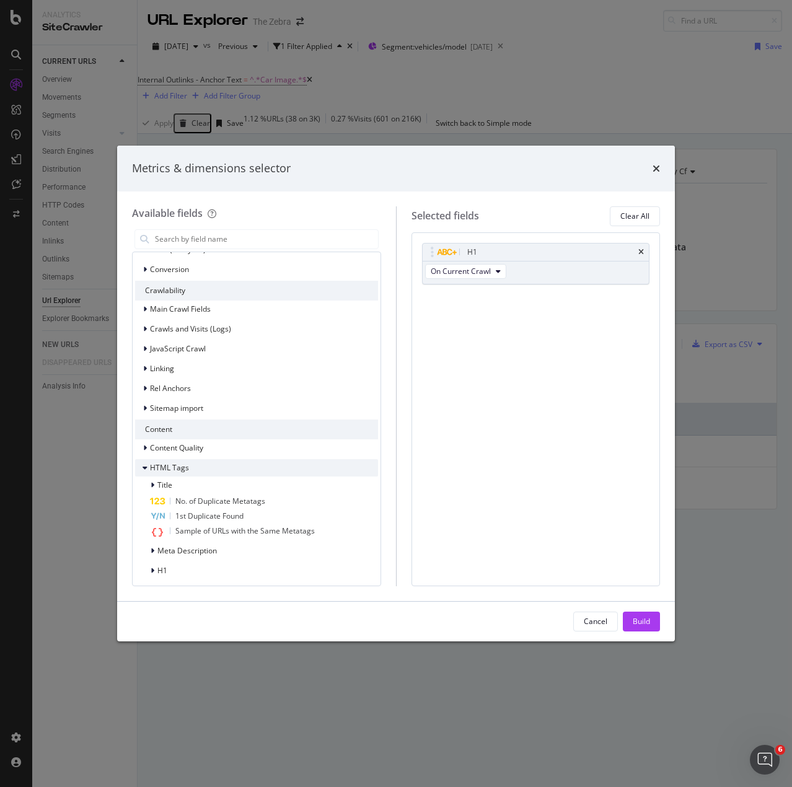
click at [222, 467] on div "HTML Tags" at bounding box center [256, 467] width 243 height 17
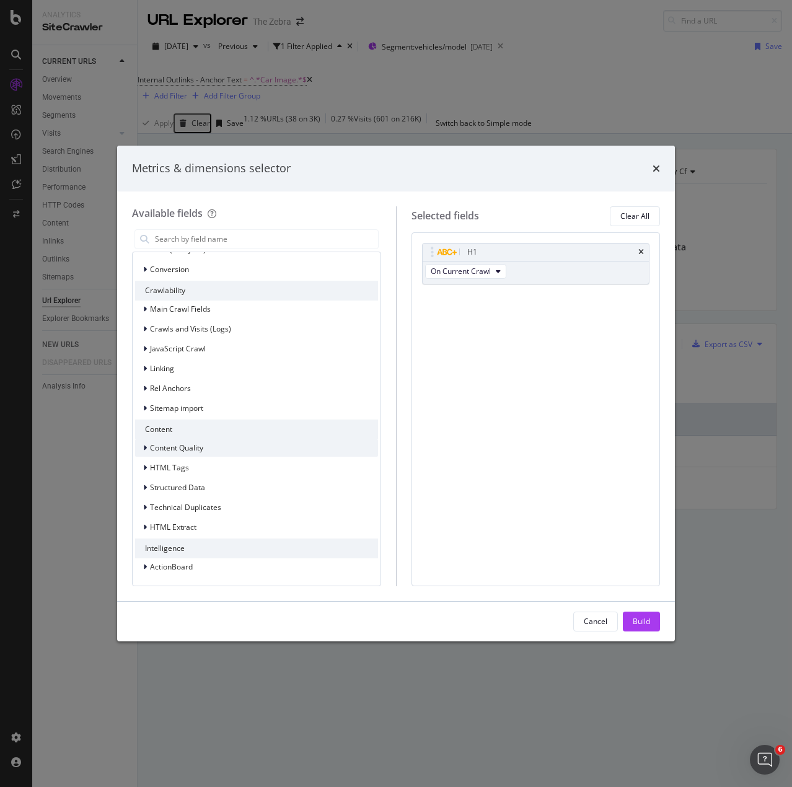
click at [208, 448] on div "Content Quality" at bounding box center [256, 447] width 243 height 17
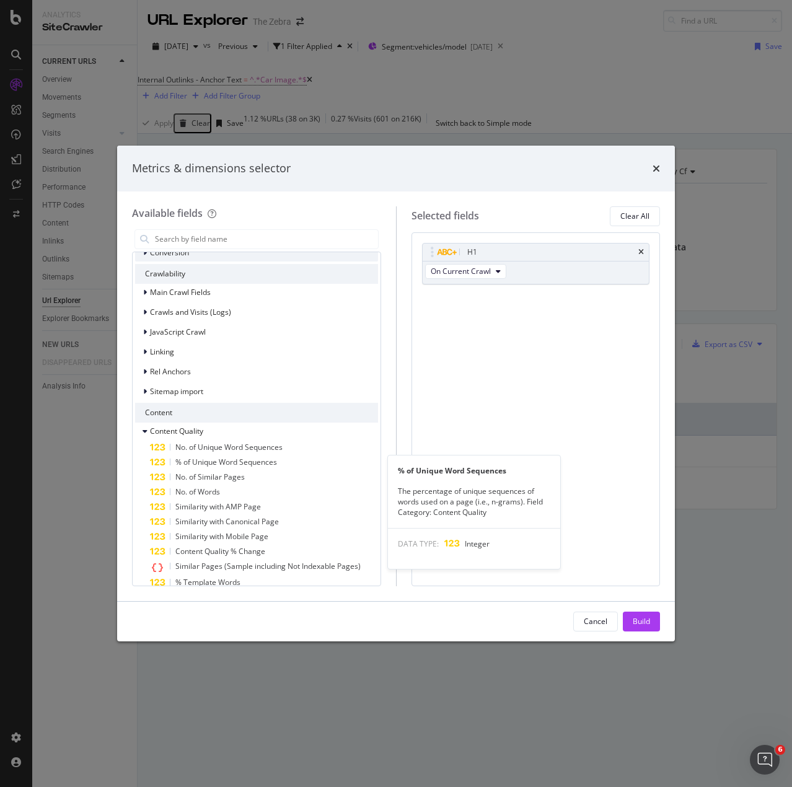
scroll to position [488, 0]
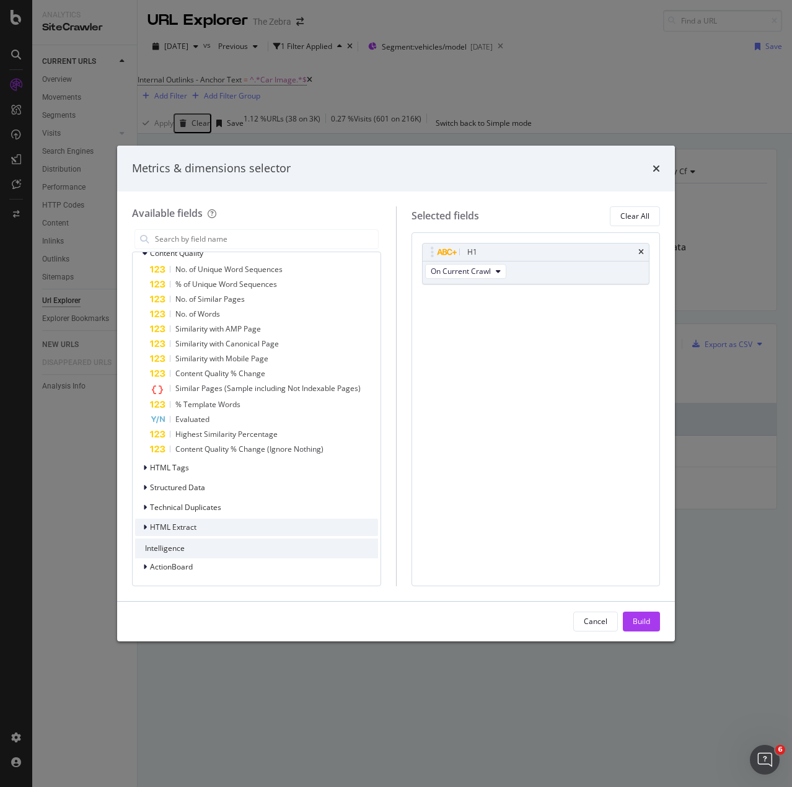
click at [191, 525] on span "HTML Extract" at bounding box center [173, 527] width 46 height 11
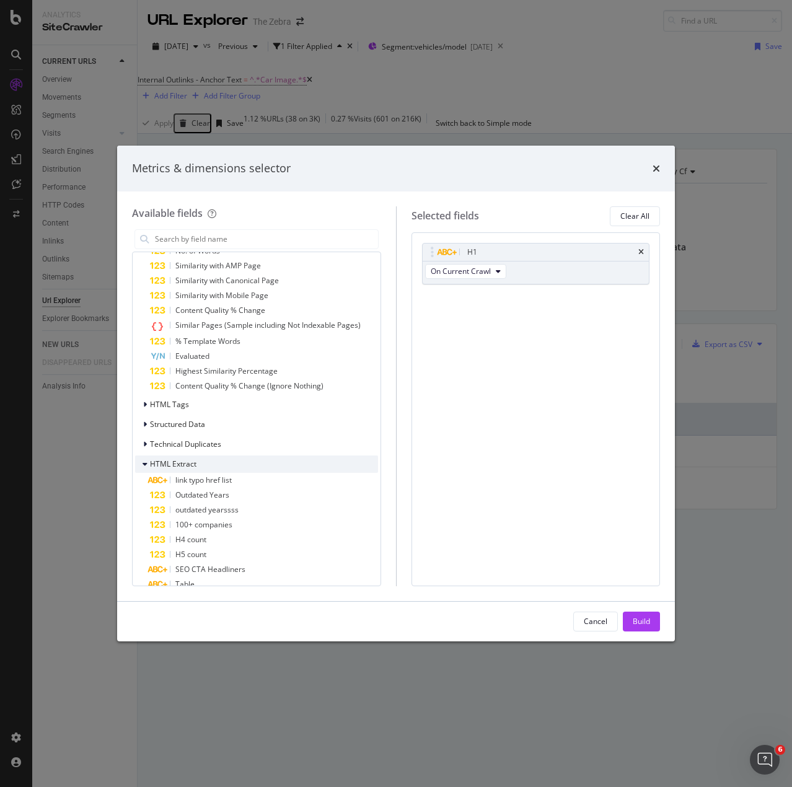
scroll to position [636, 0]
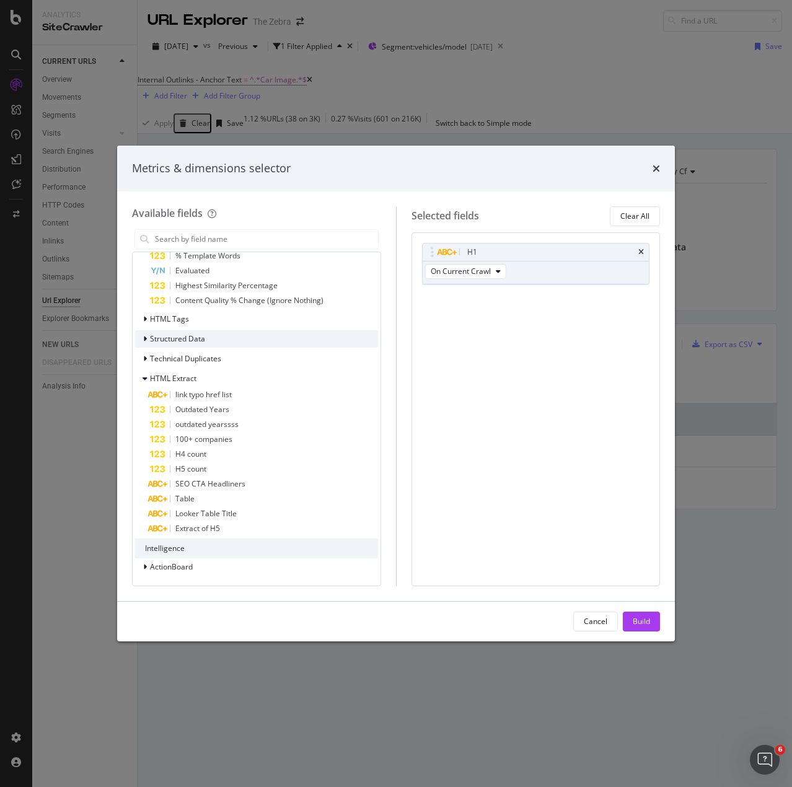
click at [209, 342] on div "Structured Data" at bounding box center [256, 338] width 243 height 17
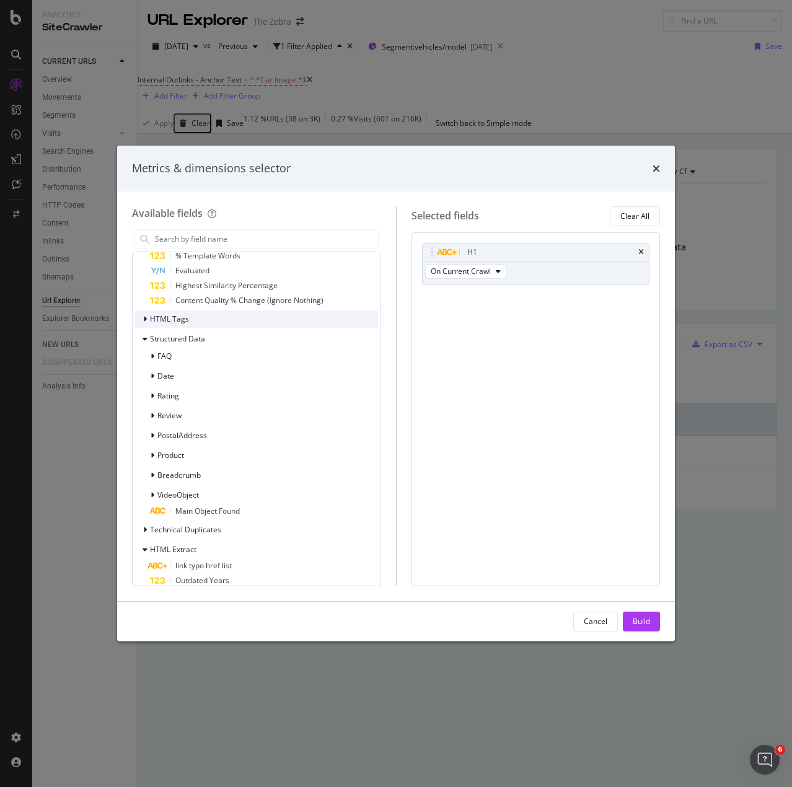
click at [187, 322] on span "HTML Tags" at bounding box center [169, 318] width 39 height 11
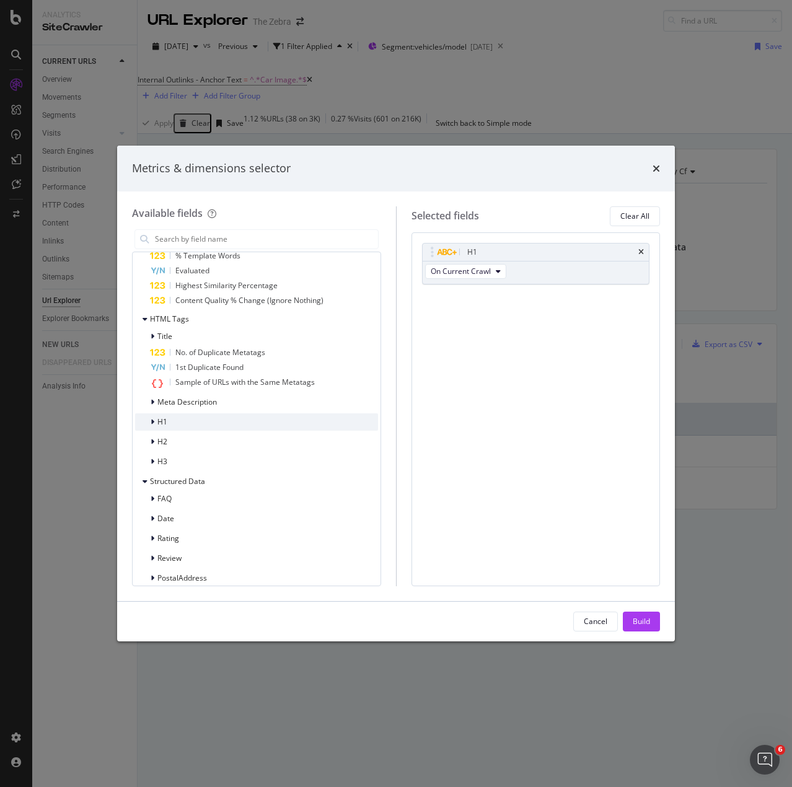
click at [184, 425] on div "H1" at bounding box center [256, 421] width 243 height 17
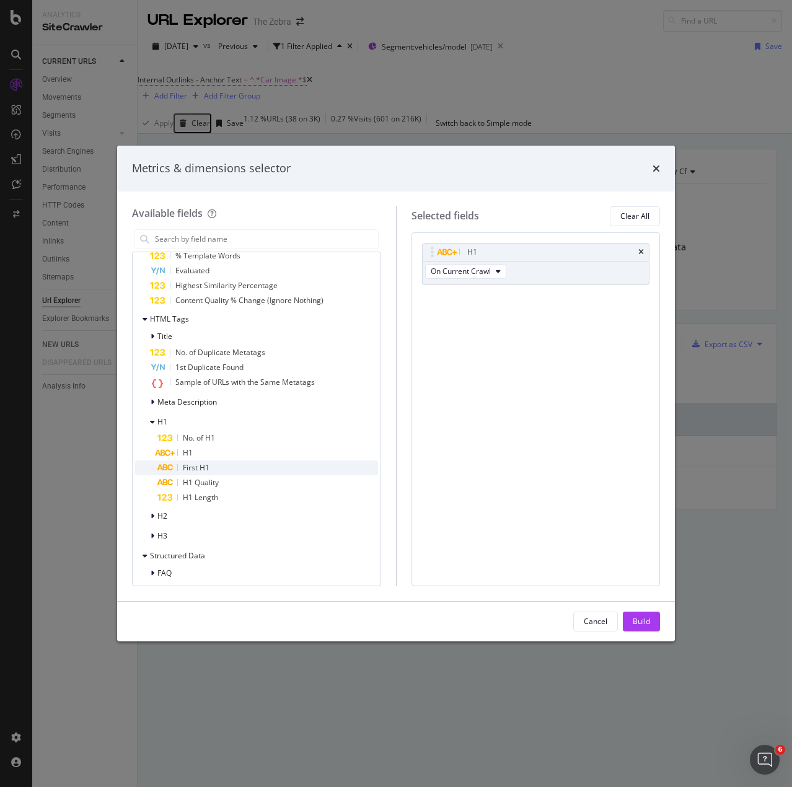
click at [219, 466] on div "First H1" at bounding box center [267, 467] width 221 height 15
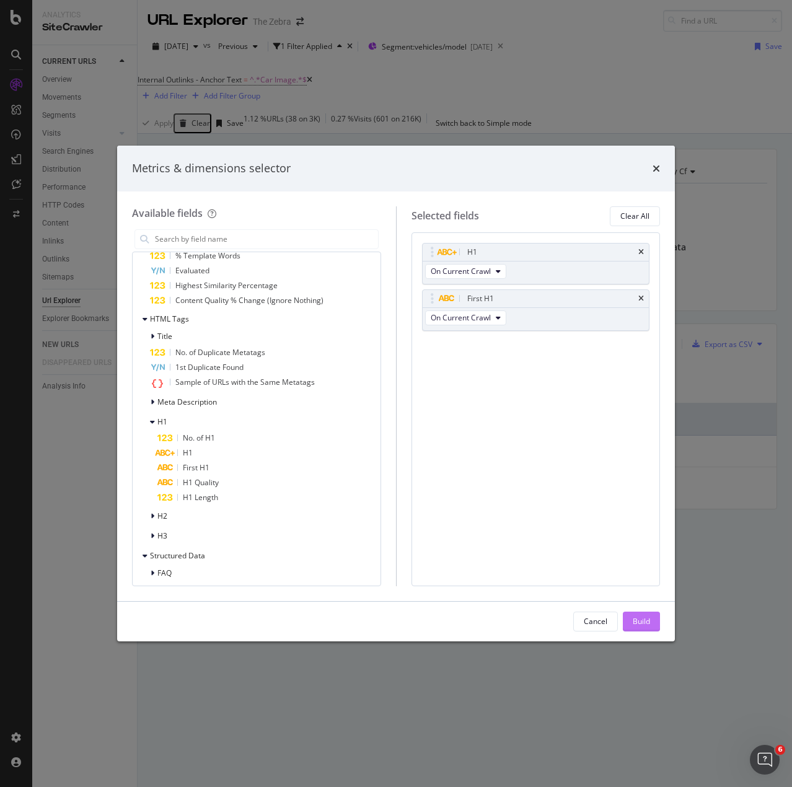
click at [646, 621] on div "Build" at bounding box center [640, 621] width 17 height 11
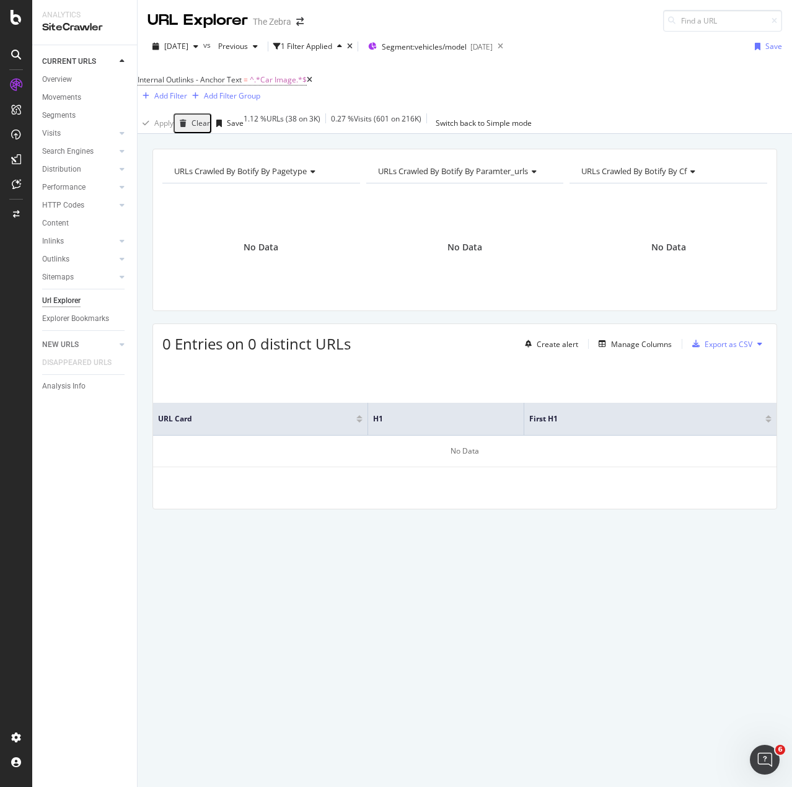
click at [312, 80] on icon at bounding box center [310, 79] width 6 height 7
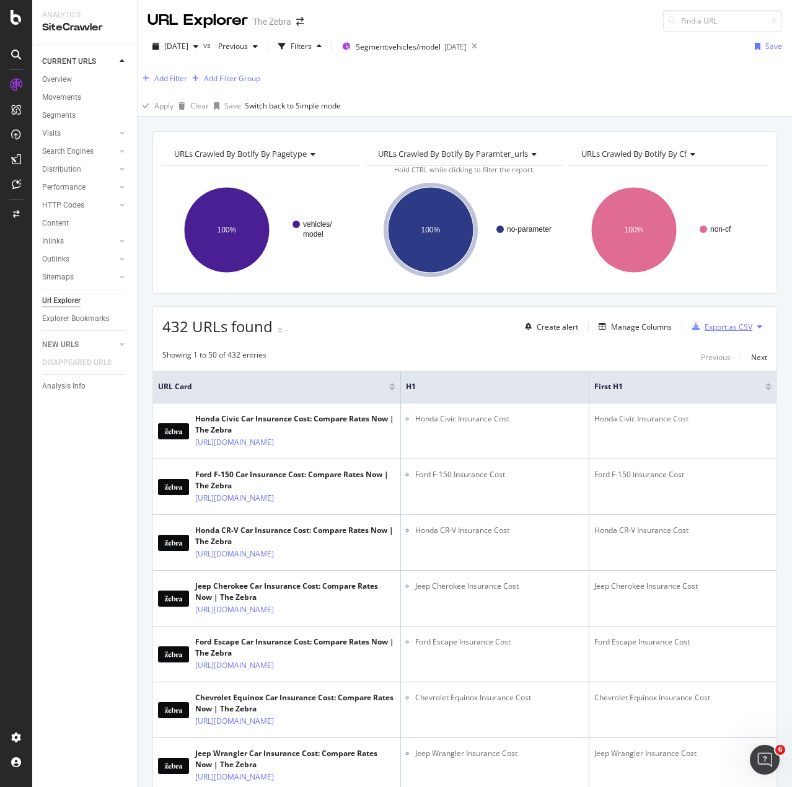
click at [733, 329] on div "Export as CSV" at bounding box center [728, 327] width 48 height 11
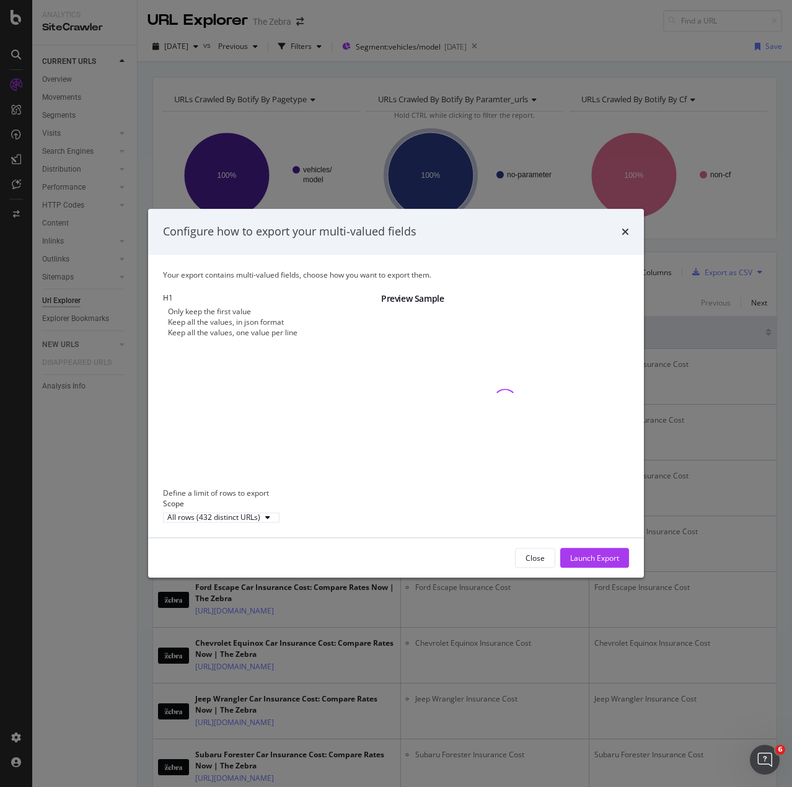
click at [203, 319] on div "Keep all the values, in json format" at bounding box center [226, 322] width 116 height 11
click at [204, 336] on div "Keep all the values, one value per line" at bounding box center [232, 333] width 129 height 11
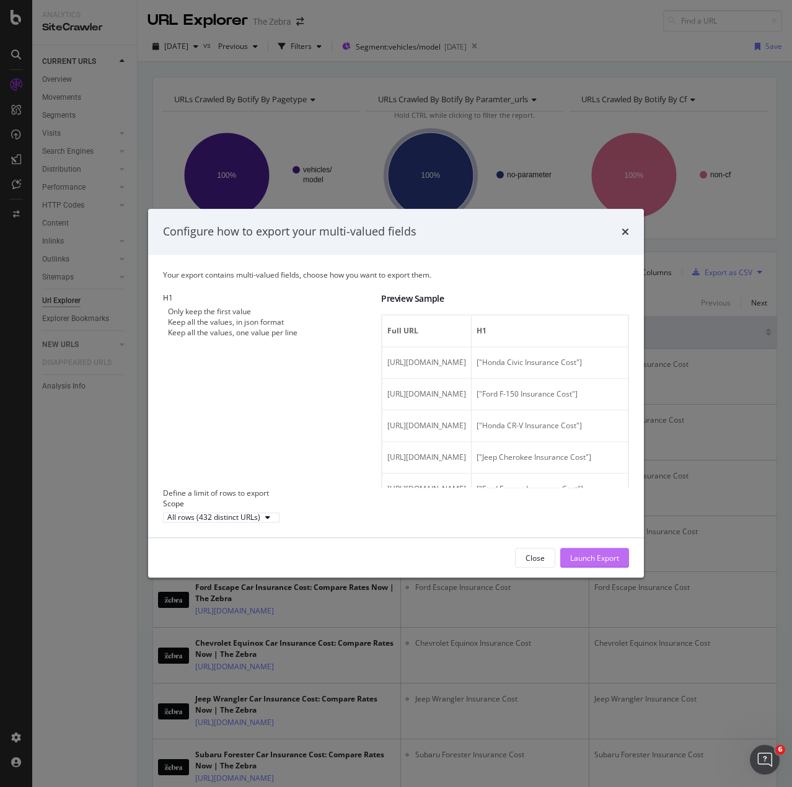
click at [608, 563] on div "Launch Export" at bounding box center [594, 558] width 49 height 11
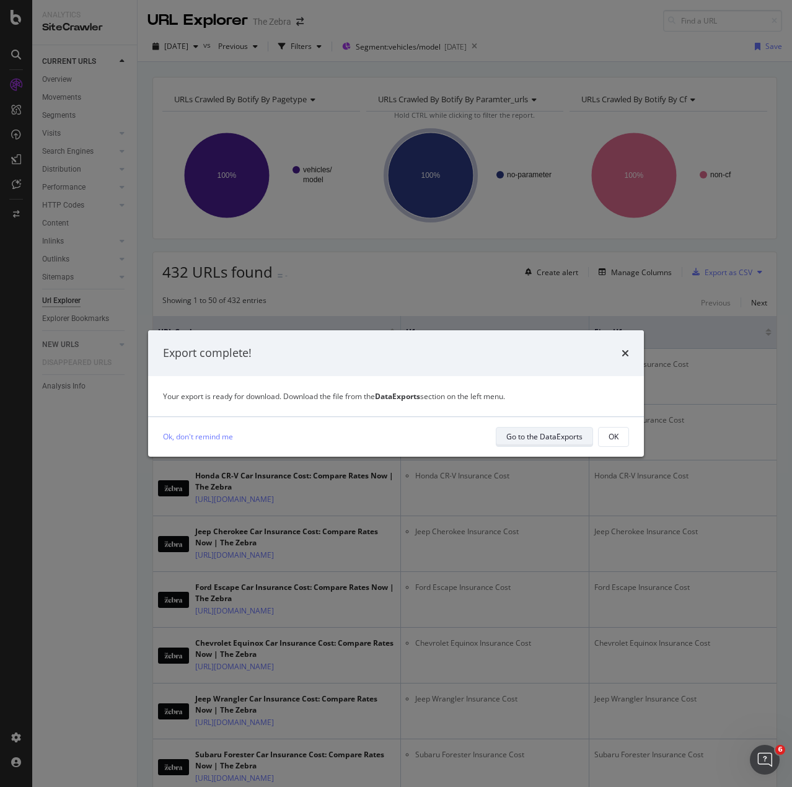
click at [546, 437] on div "Go to the DataExports" at bounding box center [544, 436] width 76 height 11
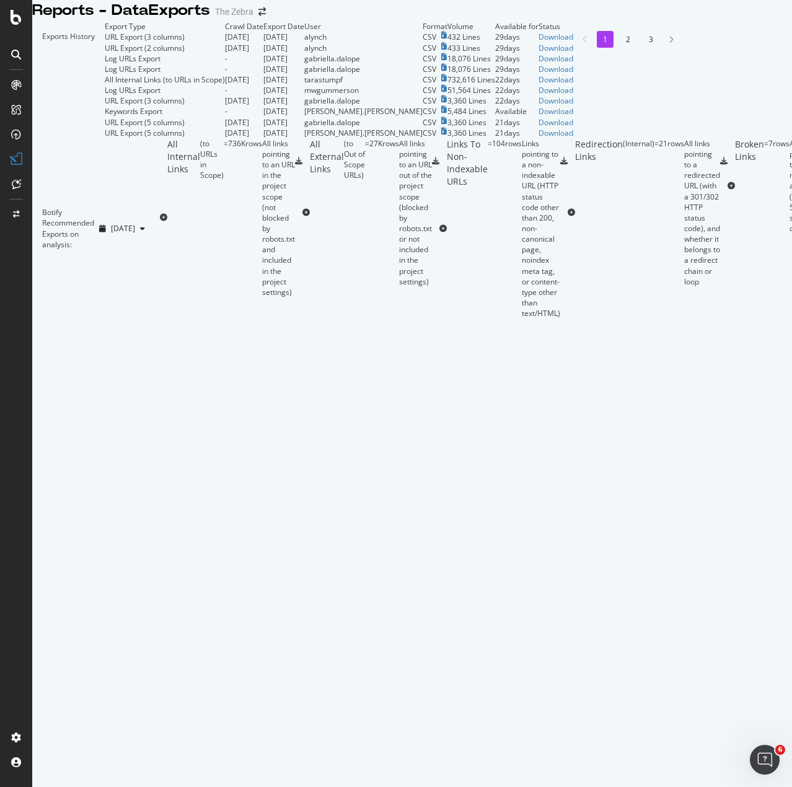
click at [573, 42] on td "Download" at bounding box center [555, 37] width 35 height 11
click at [573, 42] on div "Download" at bounding box center [555, 37] width 35 height 11
